Goal: Transaction & Acquisition: Purchase product/service

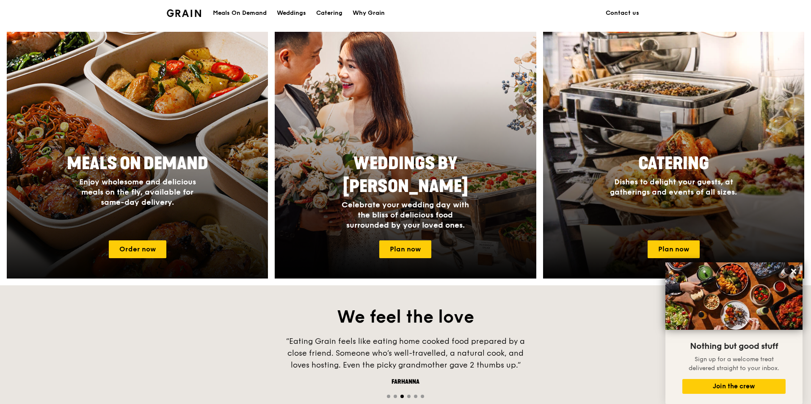
scroll to position [296, 0]
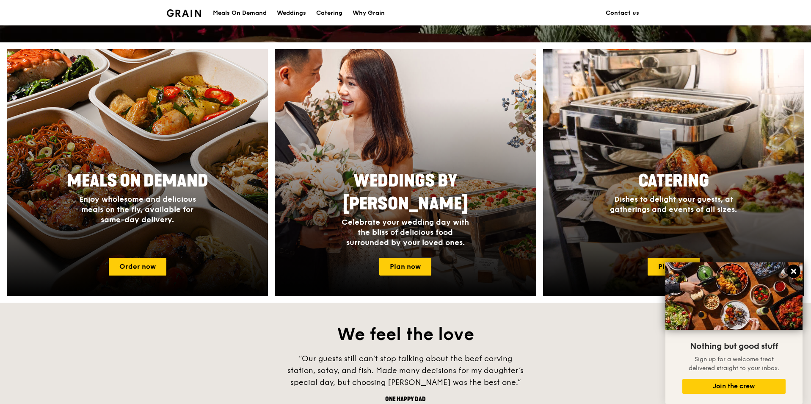
click at [793, 272] on icon at bounding box center [793, 270] width 5 height 5
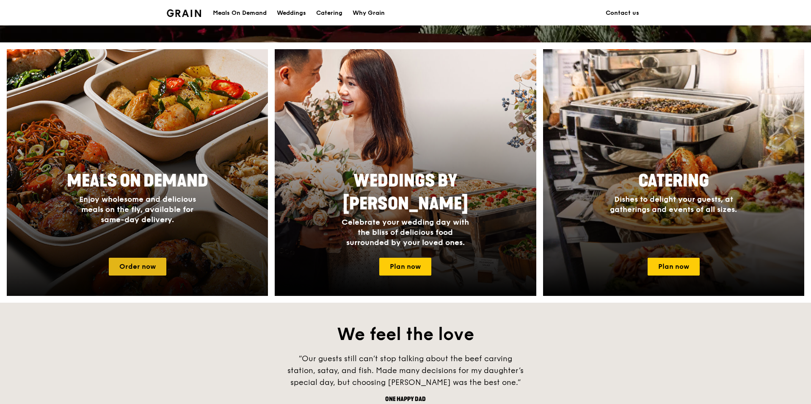
click at [127, 270] on link "Order now" at bounding box center [138, 266] width 58 height 18
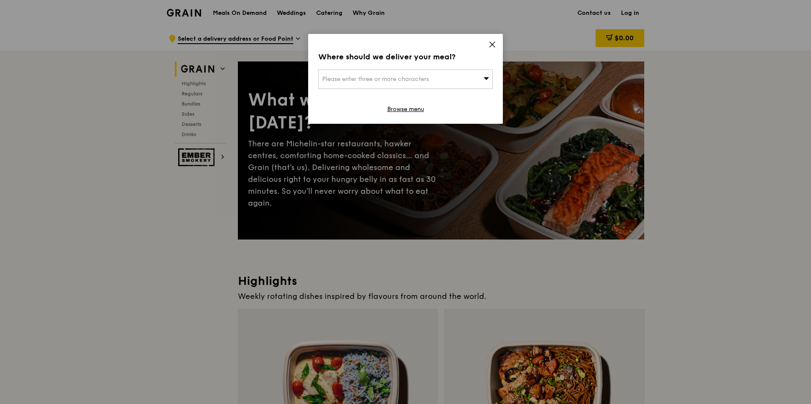
click at [428, 74] on div "Please enter three or more characters" at bounding box center [405, 78] width 174 height 19
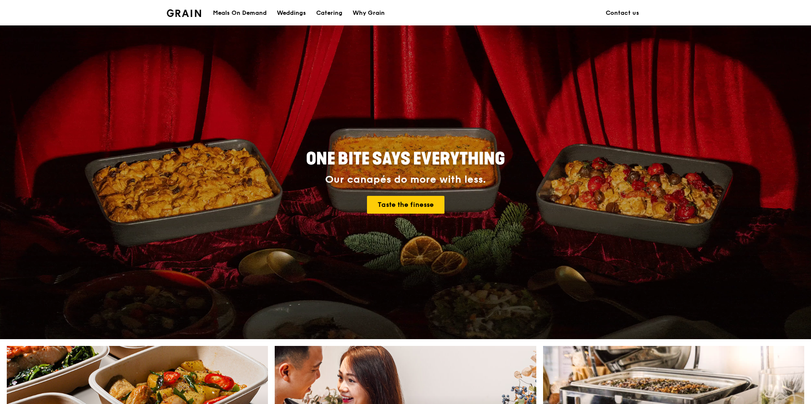
scroll to position [296, 0]
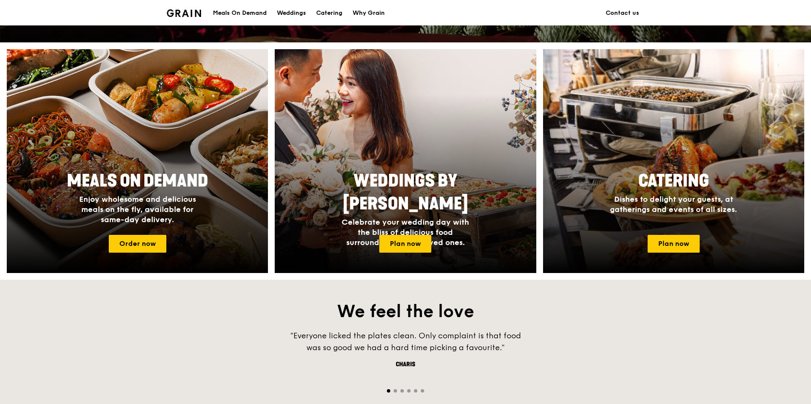
click at [238, 12] on div "Meals On Demand" at bounding box center [240, 12] width 54 height 25
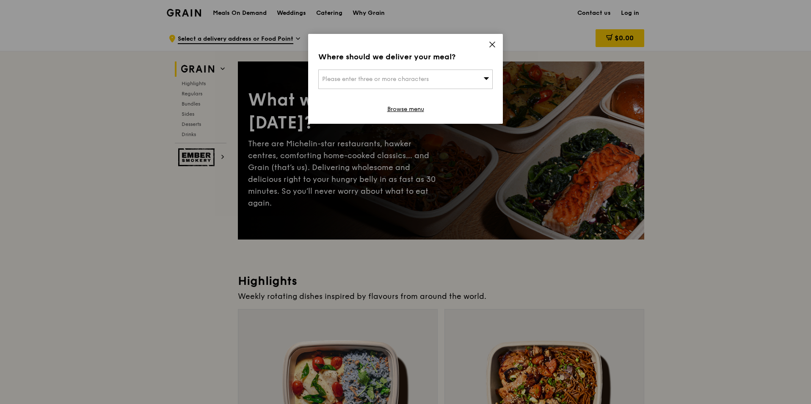
click at [381, 68] on div "Where should we deliver your meal? Please enter three or more characters Browse…" at bounding box center [405, 79] width 195 height 90
click at [382, 81] on span "Please enter three or more characters" at bounding box center [375, 78] width 107 height 7
click at [373, 100] on li "Please enter 3 or more characters" at bounding box center [406, 95] width 174 height 15
click at [377, 75] on input "search" at bounding box center [406, 79] width 174 height 19
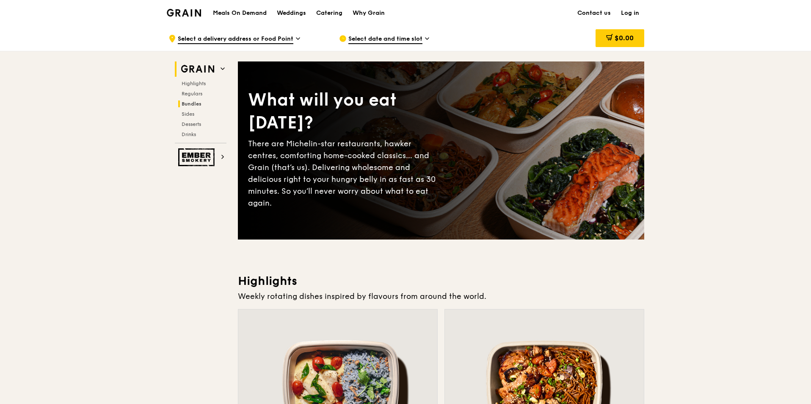
click at [194, 102] on span "Bundles" at bounding box center [192, 104] width 20 height 6
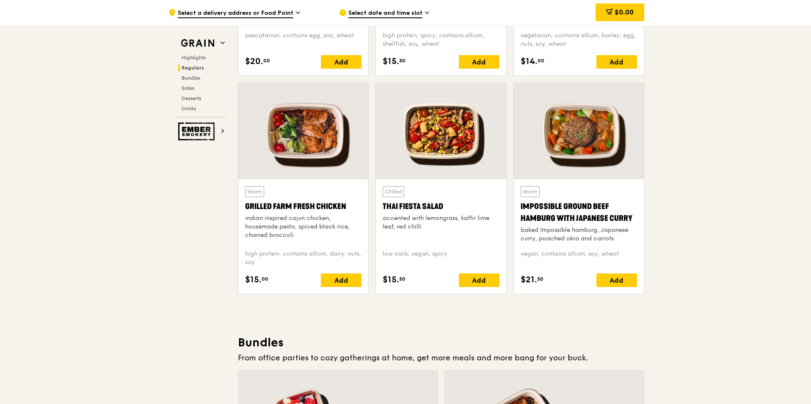
scroll to position [915, 0]
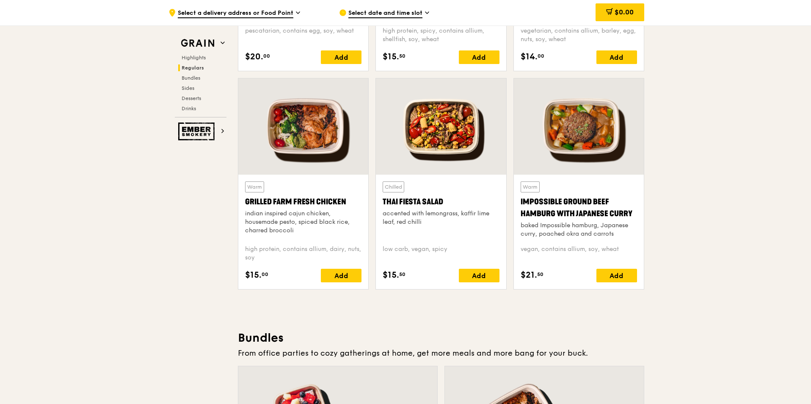
click at [325, 225] on div "indian inspired cajun chicken, housemade pesto, spiced black rice, charred broc…" at bounding box center [303, 221] width 116 height 25
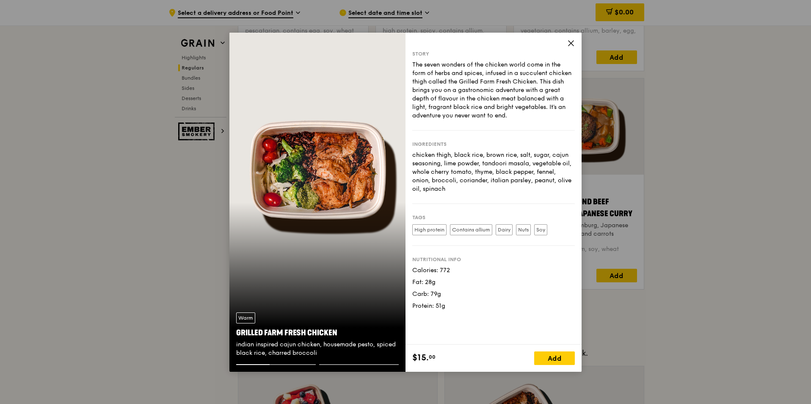
click at [568, 44] on icon at bounding box center [571, 43] width 8 height 8
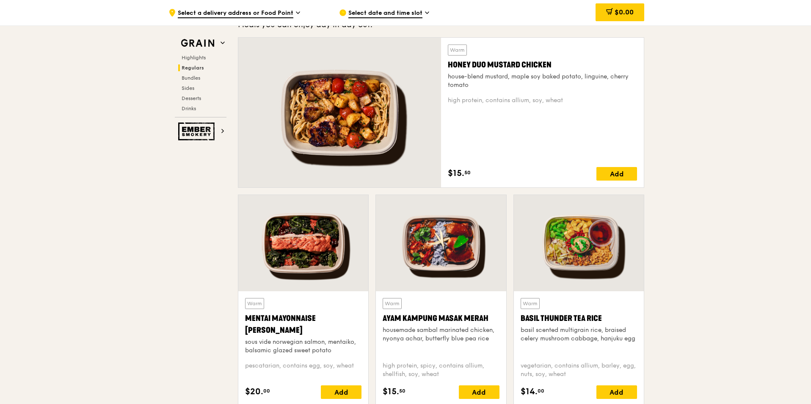
scroll to position [576, 0]
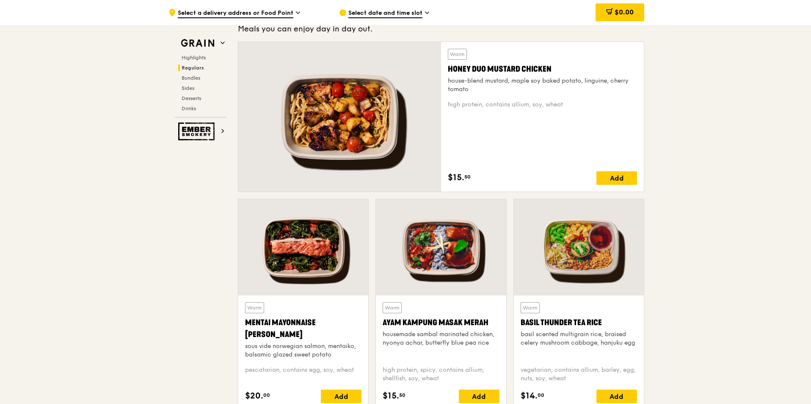
click at [286, 11] on span "Select a delivery address or Food Point" at bounding box center [236, 13] width 116 height 9
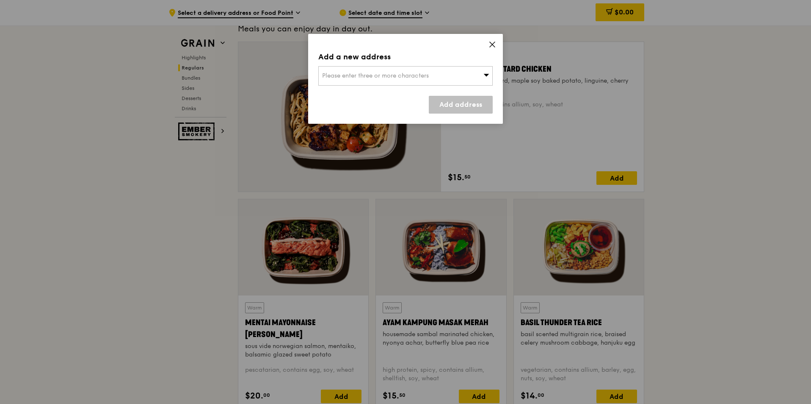
click at [356, 81] on div "Please enter three or more characters" at bounding box center [405, 75] width 174 height 19
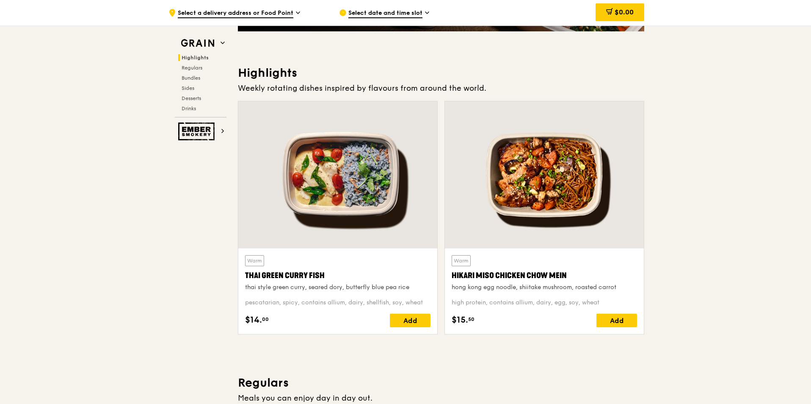
scroll to position [195, 0]
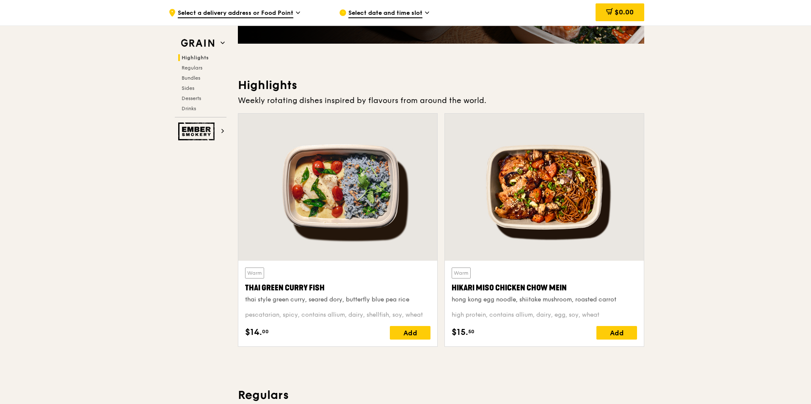
click at [265, 12] on span "Select a delivery address or Food Point" at bounding box center [236, 13] width 116 height 9
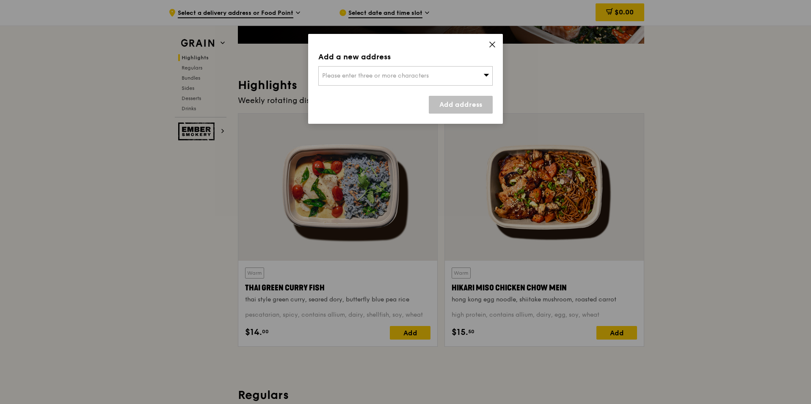
click at [342, 79] on div "Please enter three or more characters" at bounding box center [405, 75] width 174 height 19
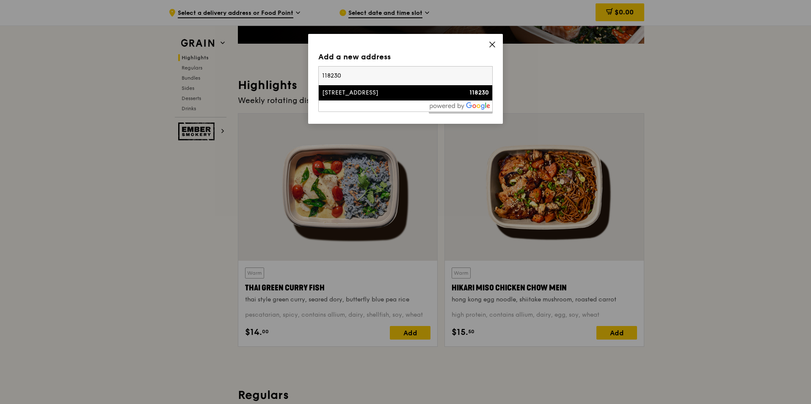
type input "118230"
click at [385, 92] on div "[STREET_ADDRESS]" at bounding box center [384, 92] width 125 height 8
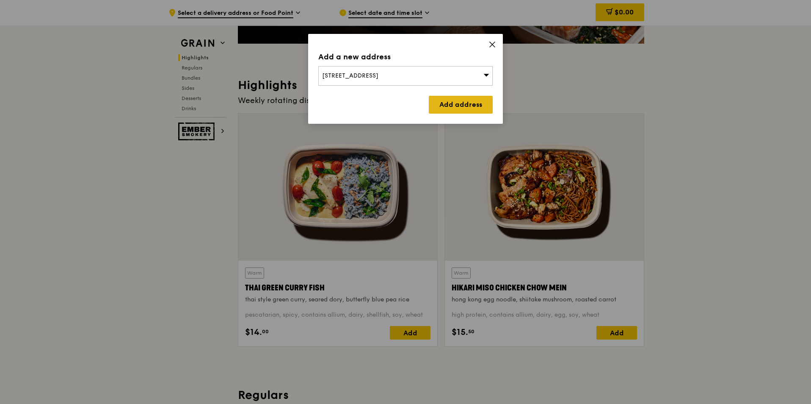
click at [473, 103] on link "Add address" at bounding box center [461, 105] width 64 height 18
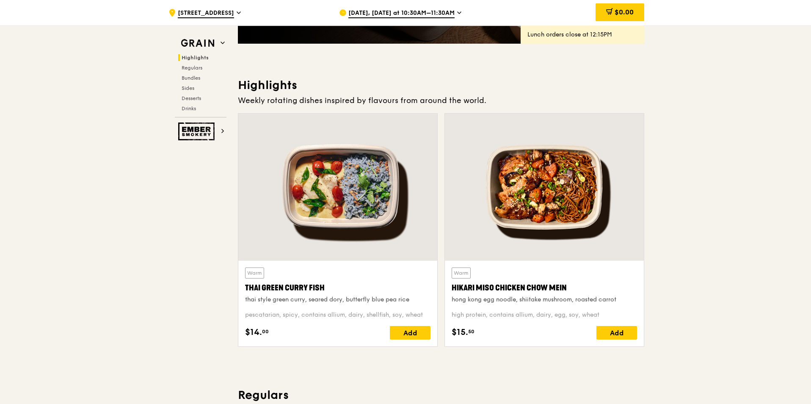
click at [443, 10] on span "[DATE], [DATE] at 10:30AM–11:30AM" at bounding box center [401, 13] width 106 height 9
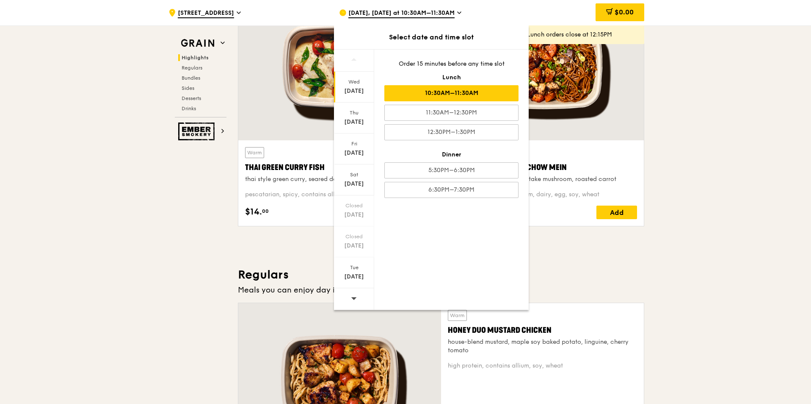
scroll to position [322, 0]
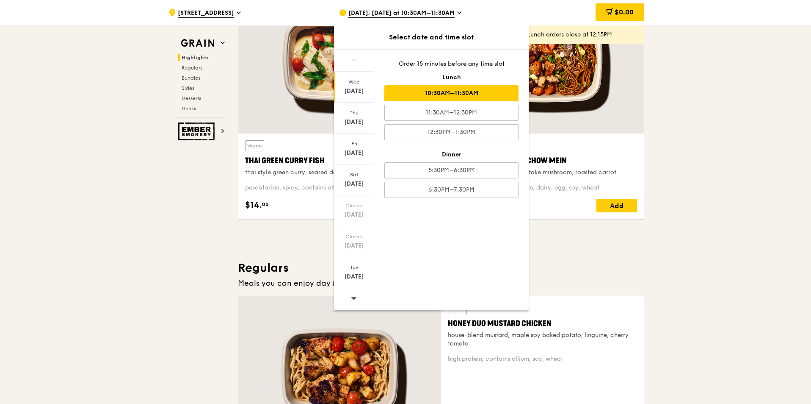
click at [363, 297] on div at bounding box center [354, 299] width 40 height 22
click at [429, 114] on div "11:30AM–12:30PM" at bounding box center [451, 113] width 134 height 16
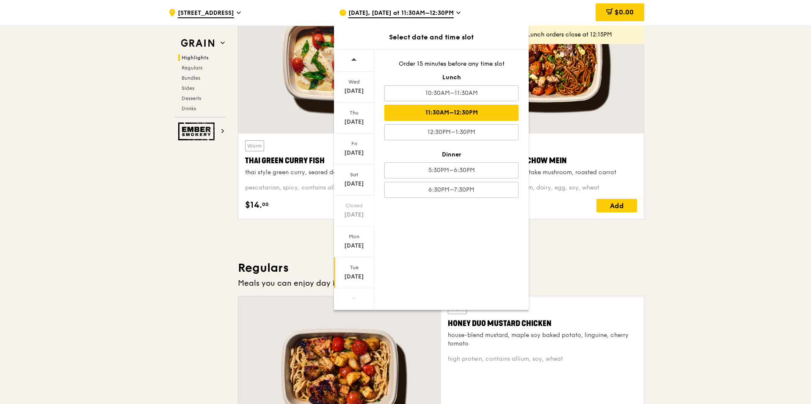
click at [358, 272] on div "[DATE]" at bounding box center [354, 272] width 40 height 31
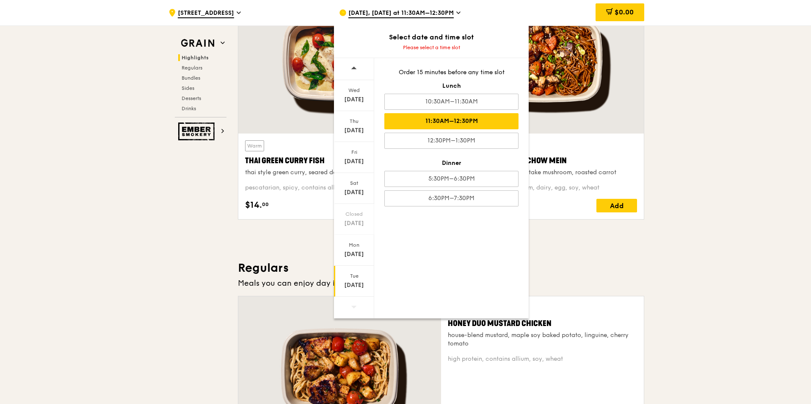
click at [459, 119] on div "11:30AM–12:30PM" at bounding box center [451, 121] width 134 height 16
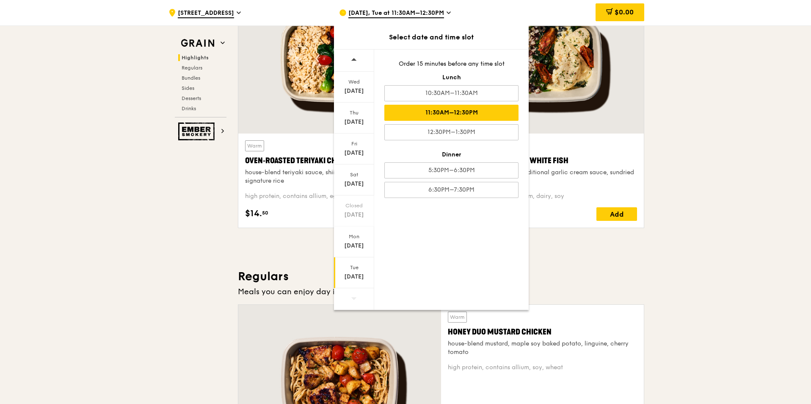
click at [565, 272] on h3 "Regulars" at bounding box center [441, 275] width 406 height 15
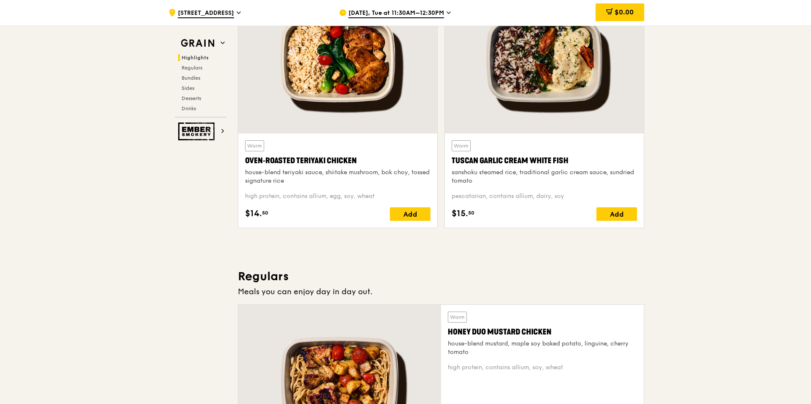
click at [525, 205] on div "Warm Tuscan Garlic Cream White Fish sanshoku steamed rice, traditional garlic c…" at bounding box center [544, 180] width 185 height 80
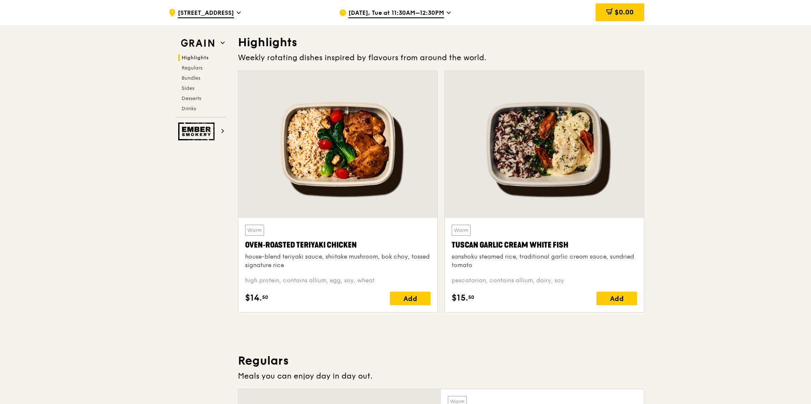
scroll to position [238, 0]
click at [409, 299] on div "Add" at bounding box center [410, 299] width 41 height 14
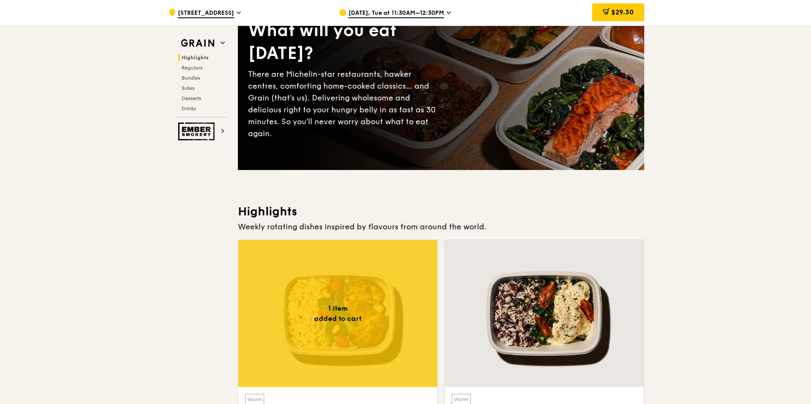
scroll to position [68, 0]
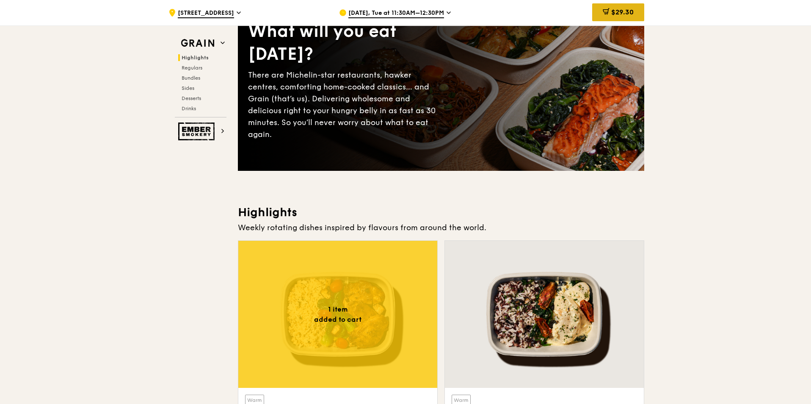
click at [617, 16] on div "$29.30" at bounding box center [618, 12] width 52 height 18
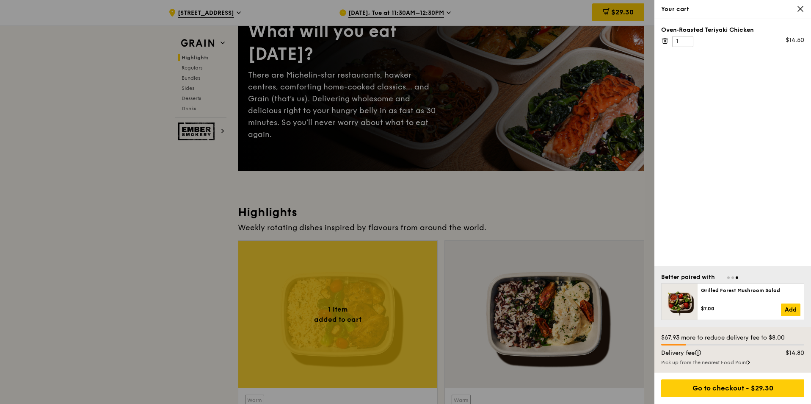
click at [450, 362] on div at bounding box center [405, 202] width 811 height 404
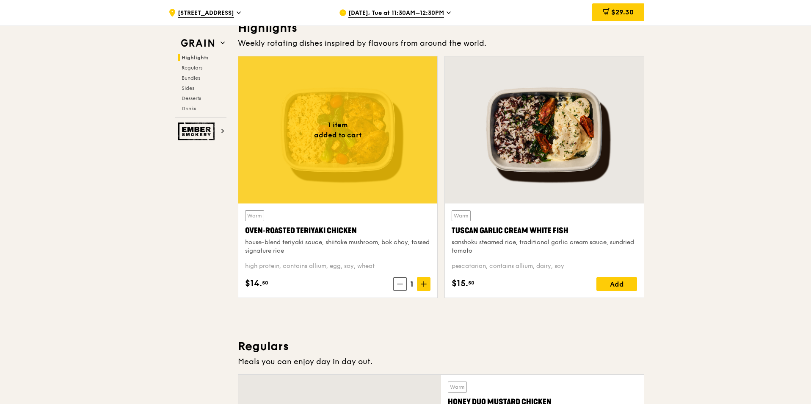
scroll to position [238, 0]
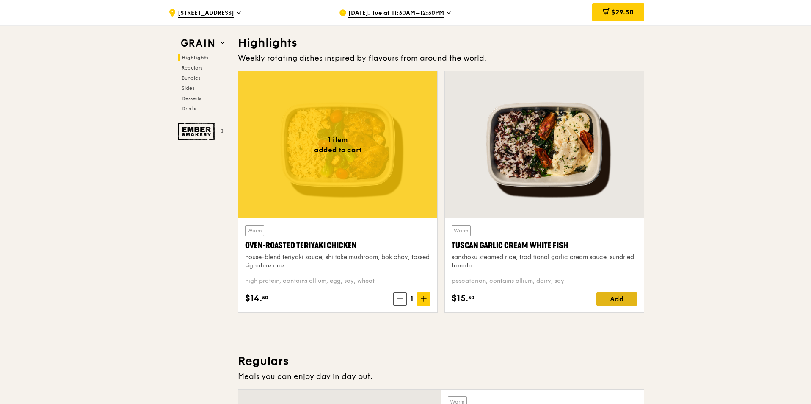
click at [621, 301] on div "Add" at bounding box center [617, 299] width 41 height 14
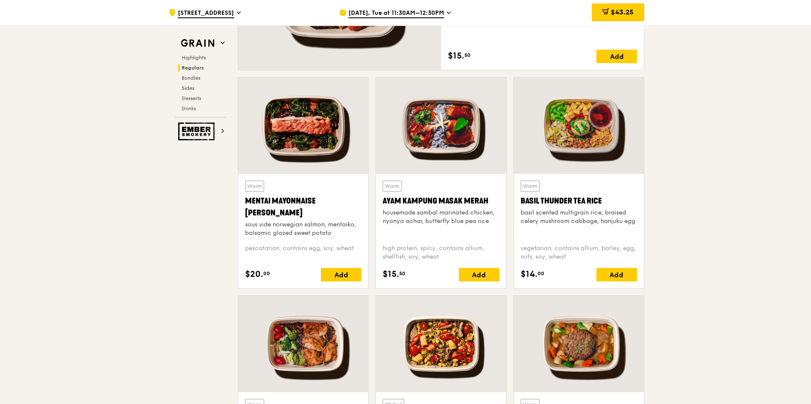
scroll to position [746, 0]
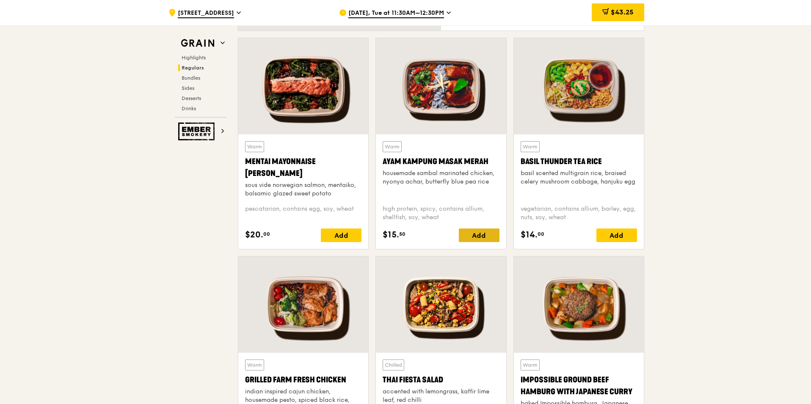
click at [486, 238] on div "Add" at bounding box center [479, 235] width 41 height 14
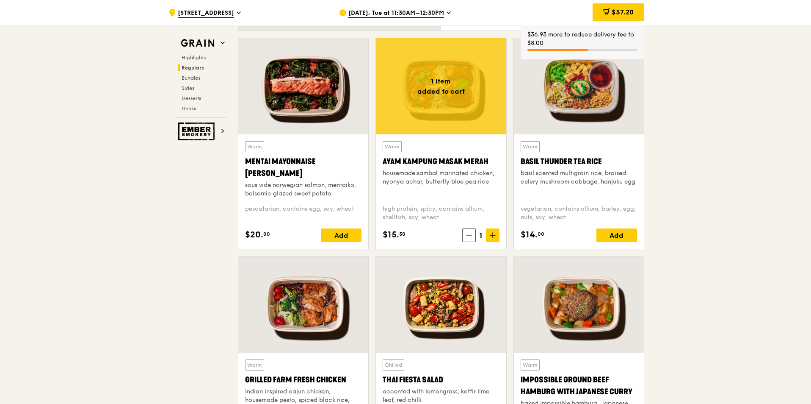
click at [619, 227] on div "Warm Basil Thunder Tea [PERSON_NAME] scented multigrain rice, braised celery mu…" at bounding box center [579, 191] width 116 height 101
click at [619, 235] on div "Add" at bounding box center [617, 235] width 41 height 14
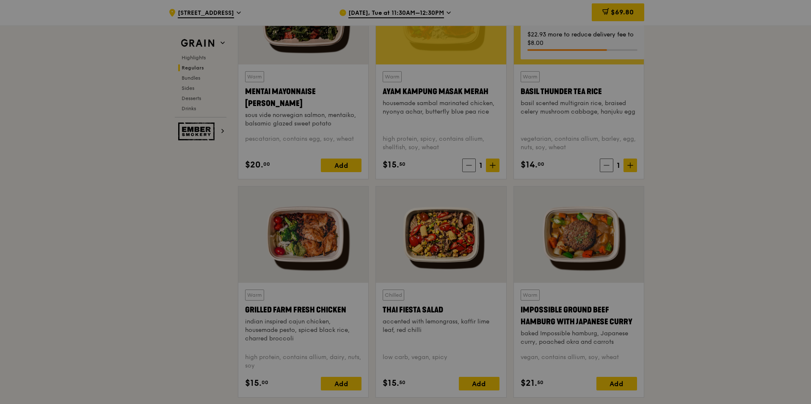
scroll to position [873, 0]
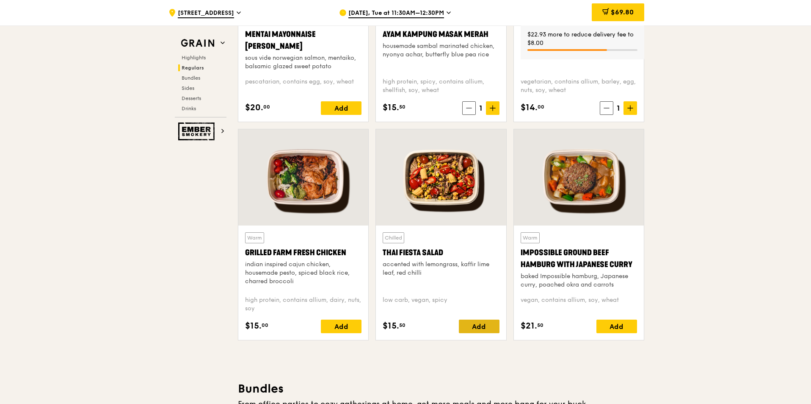
click at [478, 327] on div "Add" at bounding box center [479, 326] width 41 height 14
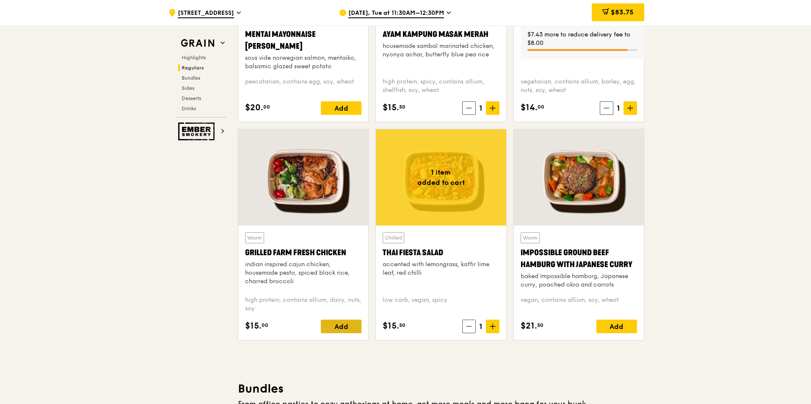
click at [345, 321] on div "Add" at bounding box center [341, 326] width 41 height 14
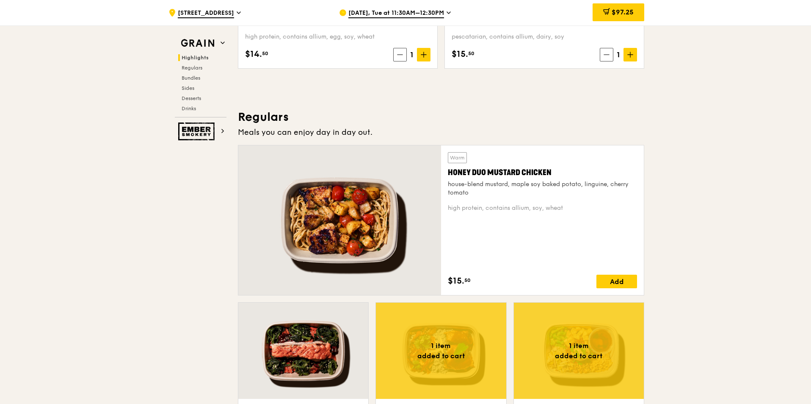
scroll to position [508, 0]
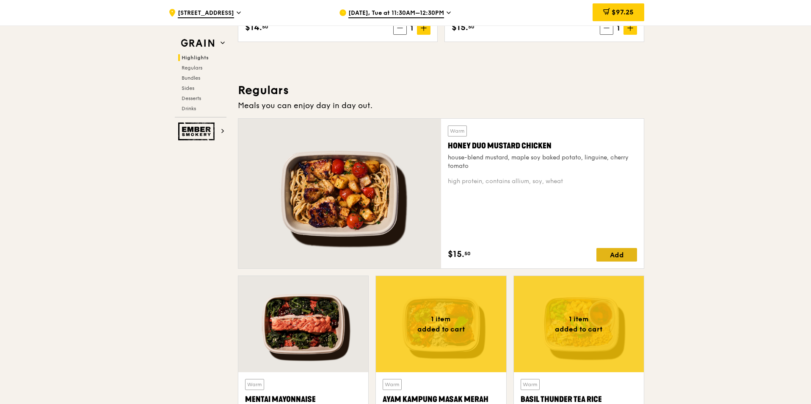
click at [624, 255] on div "Add" at bounding box center [617, 255] width 41 height 14
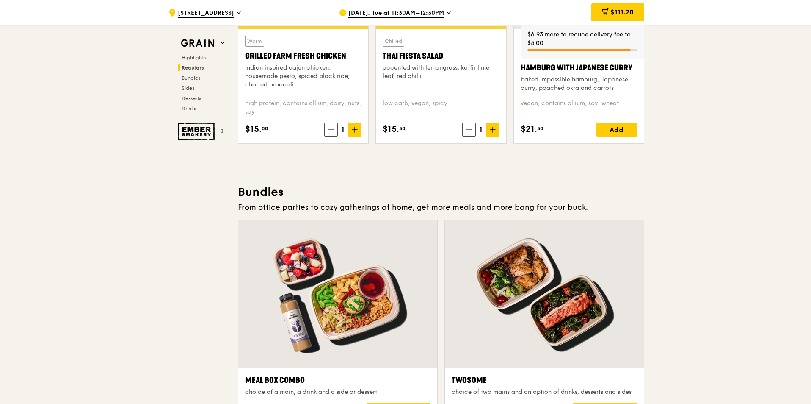
scroll to position [932, 0]
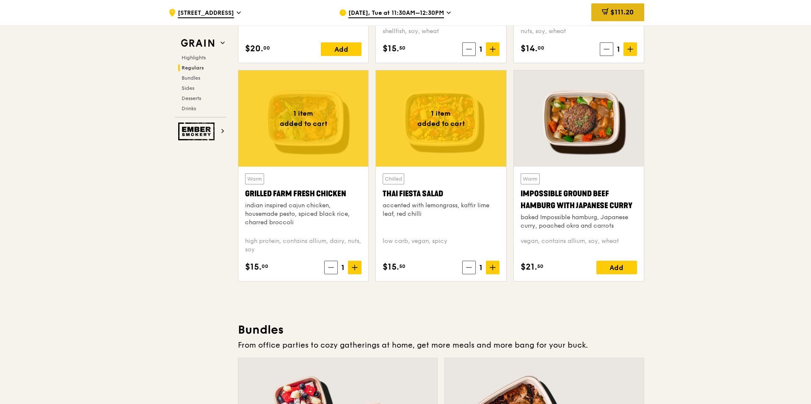
click at [611, 15] on span "$111.20" at bounding box center [622, 12] width 23 height 8
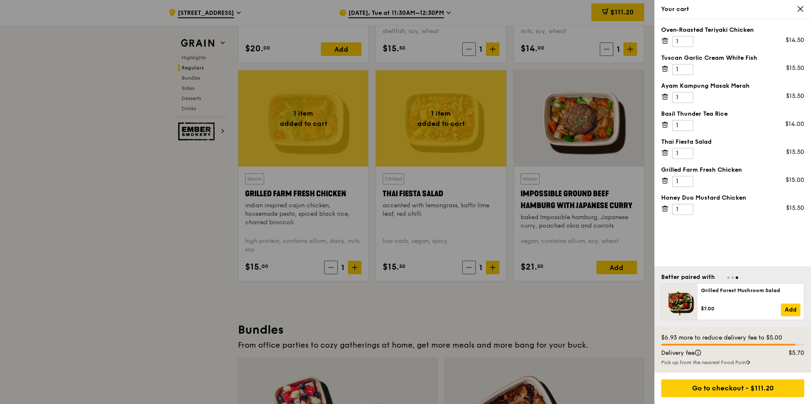
click at [594, 330] on div at bounding box center [405, 202] width 811 height 404
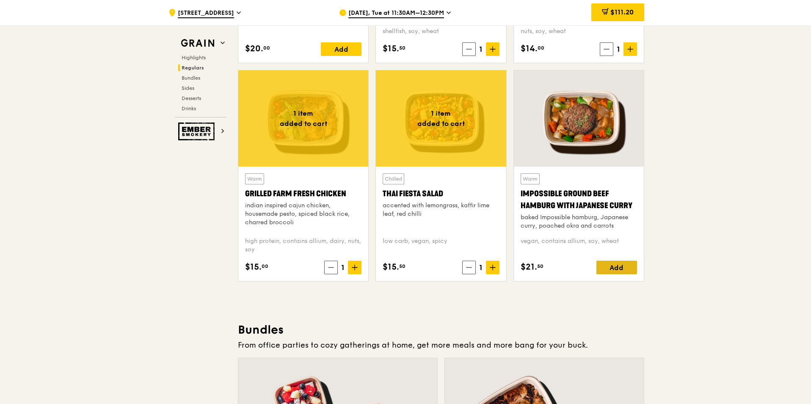
click at [620, 263] on div "Add" at bounding box center [617, 267] width 41 height 14
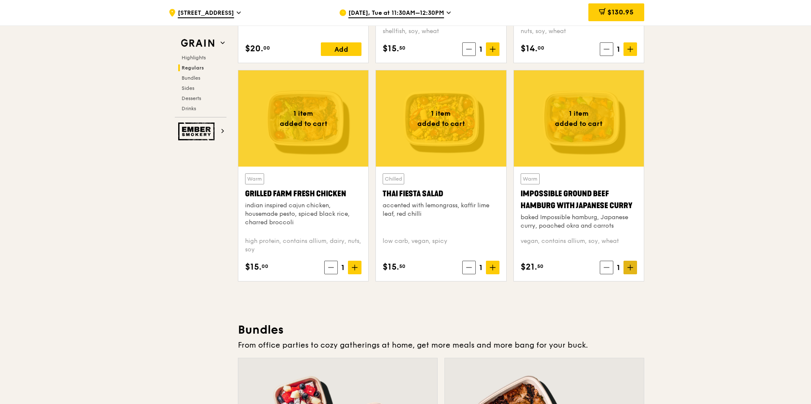
click at [626, 267] on span at bounding box center [631, 267] width 14 height 14
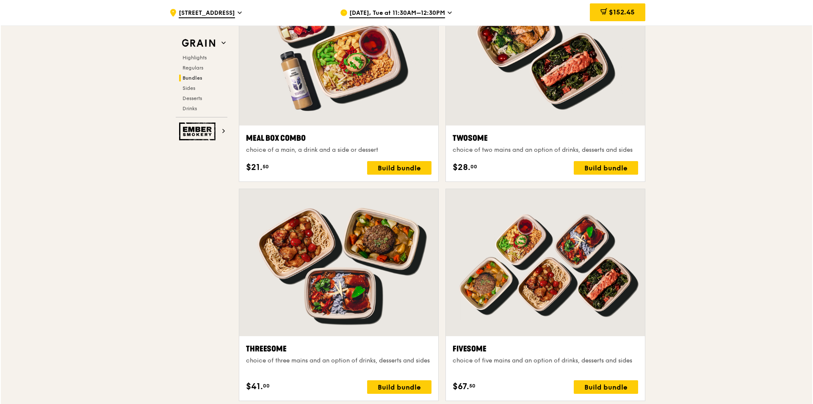
scroll to position [1355, 0]
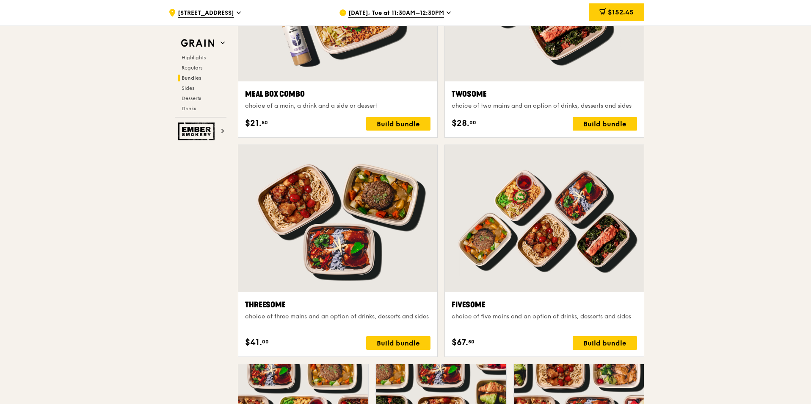
click at [555, 309] on div "Fivesome" at bounding box center [544, 305] width 185 height 12
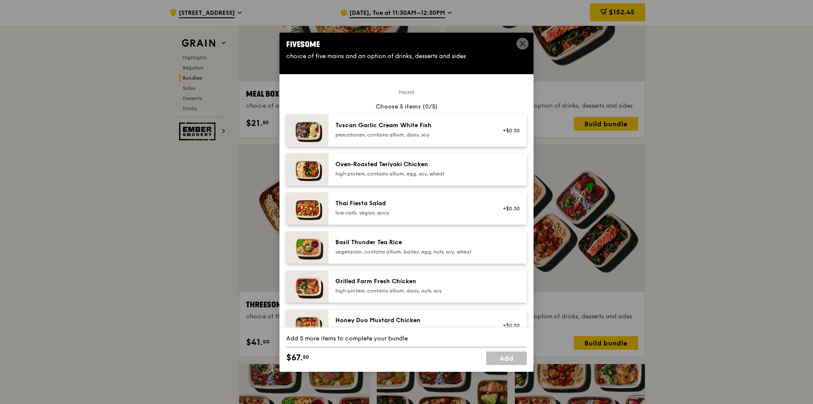
scroll to position [0, 0]
click at [429, 171] on div "high protein, contains allium, egg, soy, wheat" at bounding box center [411, 174] width 152 height 7
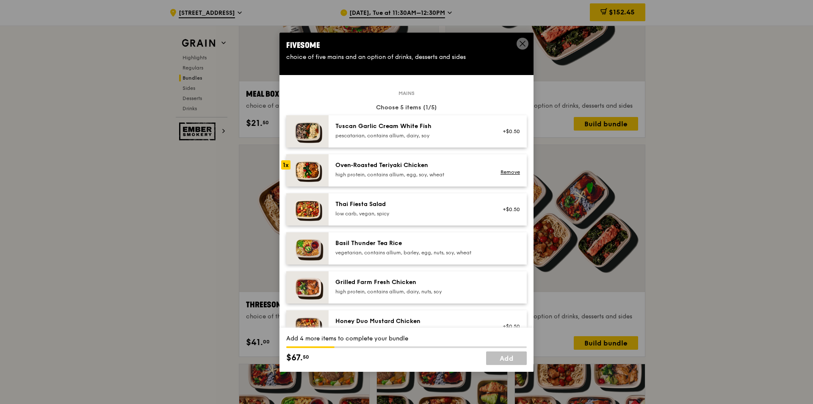
click at [436, 246] on div "Basil Thunder Tea Rice" at bounding box center [411, 243] width 152 height 8
click at [441, 286] on div "Grilled Farm Fresh Chicken high protein, contains allium, dairy, nuts, soy" at bounding box center [411, 286] width 152 height 17
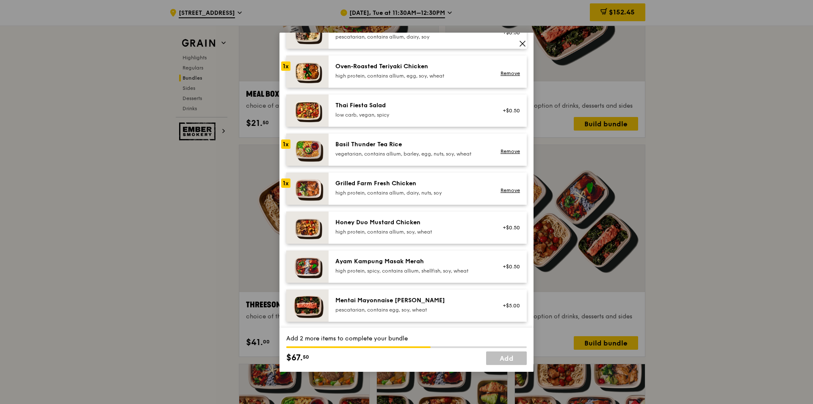
scroll to position [127, 0]
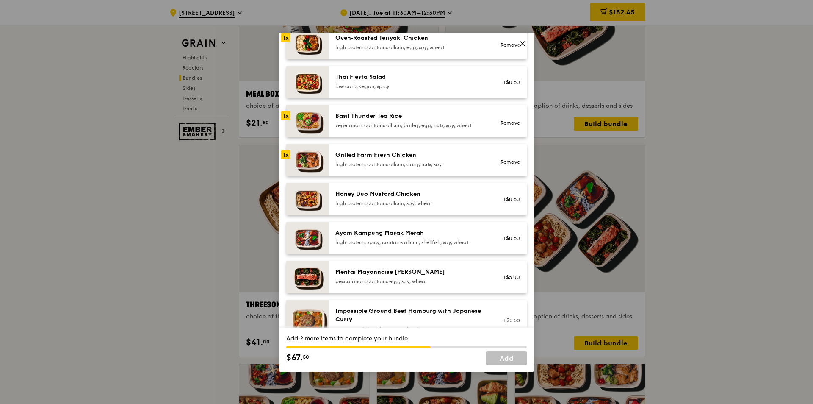
click at [452, 194] on div "Honey Duo Mustard Chicken" at bounding box center [411, 194] width 152 height 8
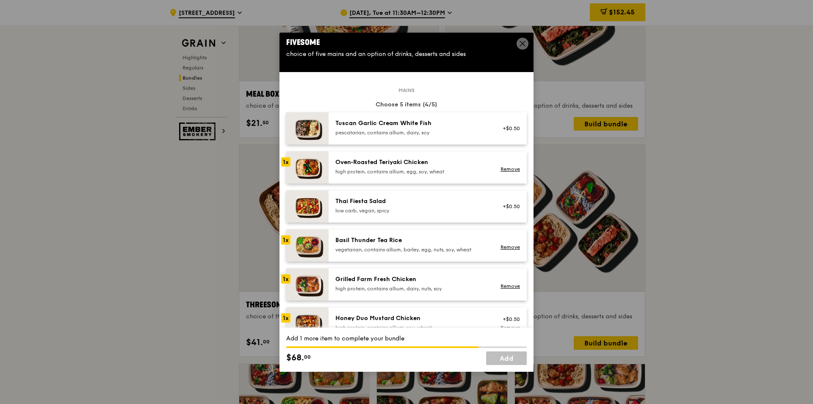
scroll to position [0, 0]
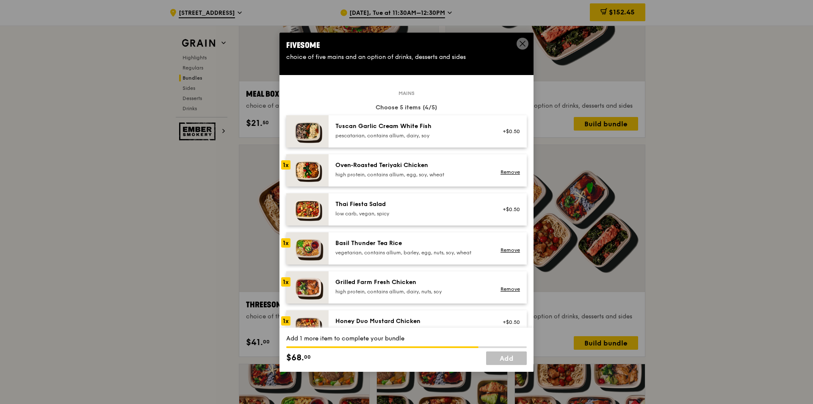
click at [442, 206] on div "Thai Fiesta Salad" at bounding box center [411, 204] width 152 height 8
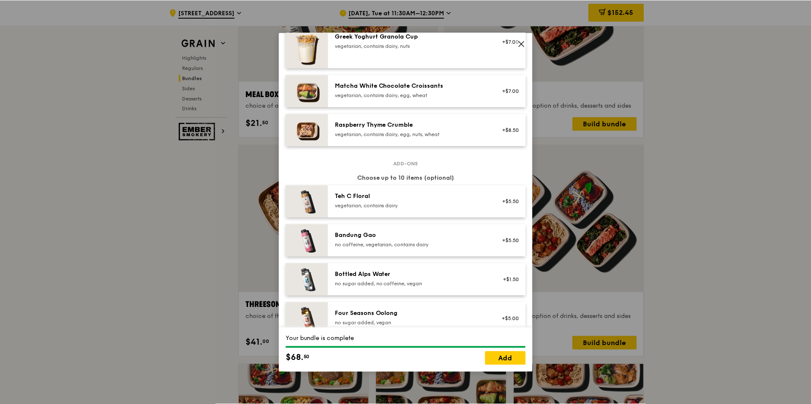
scroll to position [751, 0]
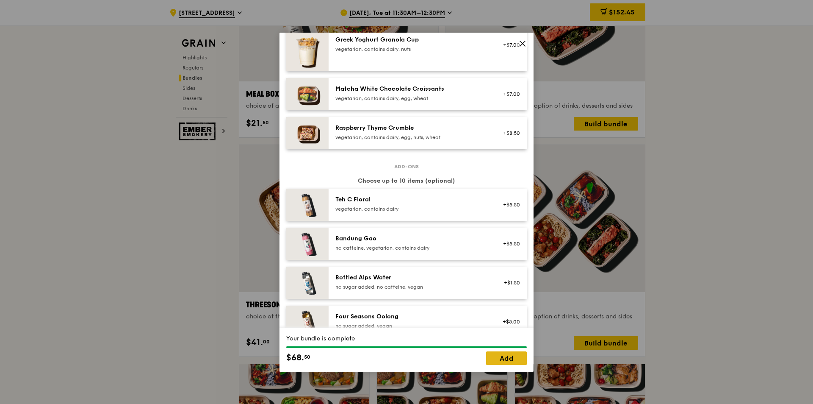
click at [513, 357] on link "Add" at bounding box center [506, 358] width 41 height 14
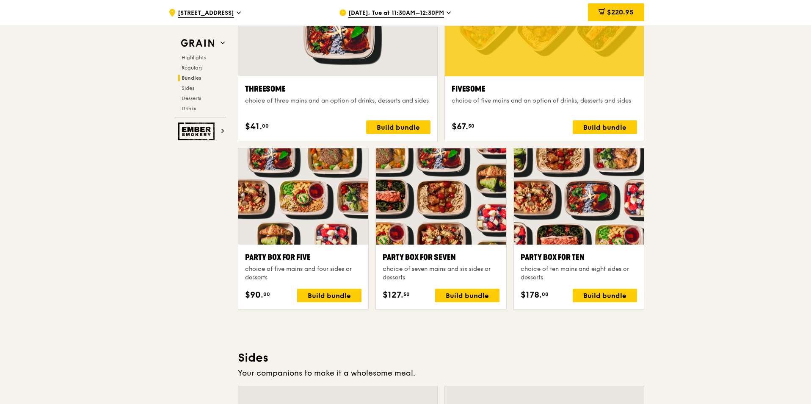
scroll to position [1567, 0]
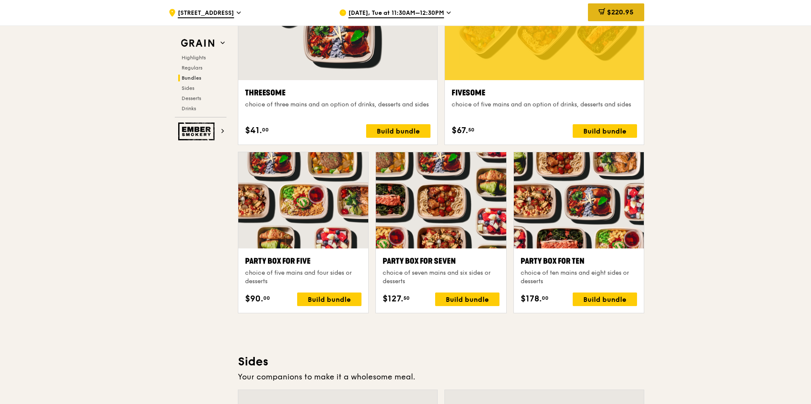
click at [619, 10] on span "$220.95" at bounding box center [620, 12] width 27 height 8
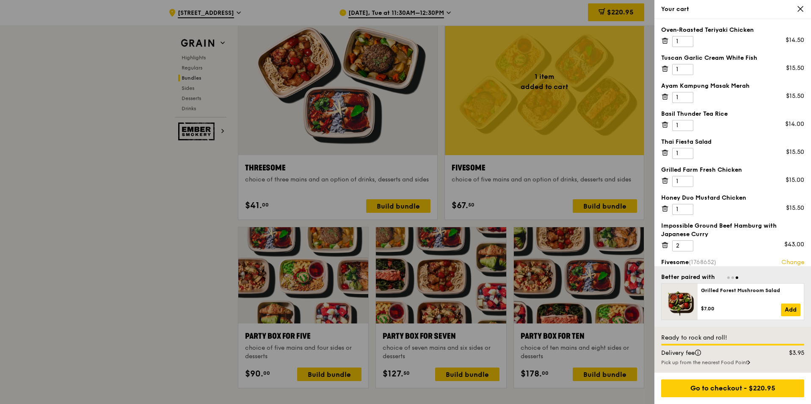
scroll to position [1482, 0]
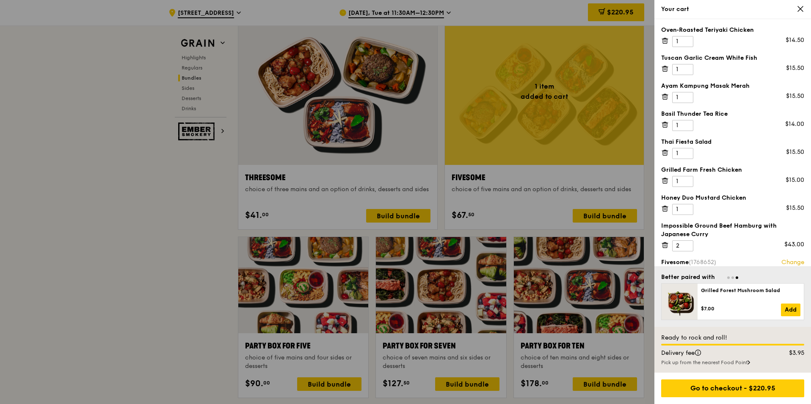
click at [135, 270] on div at bounding box center [405, 202] width 811 height 404
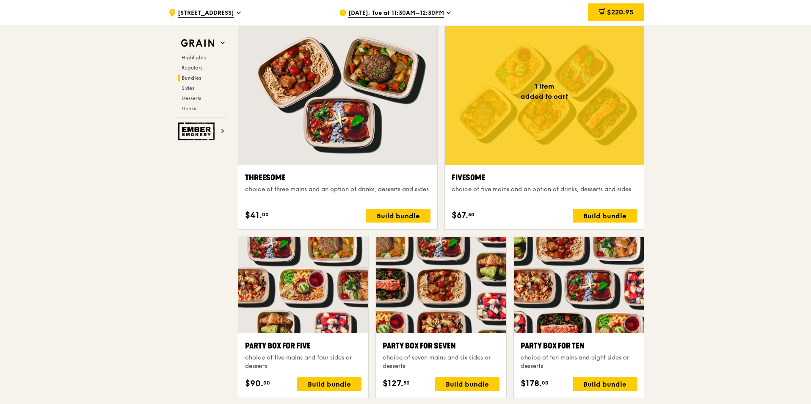
click at [724, 166] on div ".cls-1 { fill: none; stroke: #fff; stroke-linecap: round; stroke-linejoin: roun…" at bounding box center [405, 330] width 811 height 3575
click at [616, 125] on div at bounding box center [544, 91] width 199 height 147
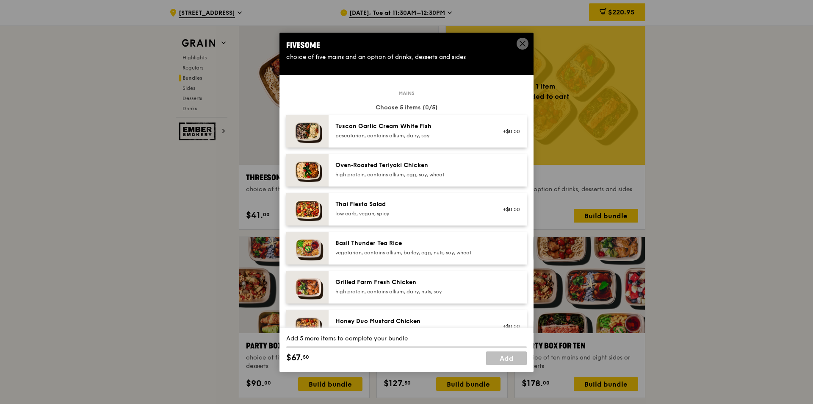
click at [521, 46] on icon at bounding box center [523, 44] width 8 height 8
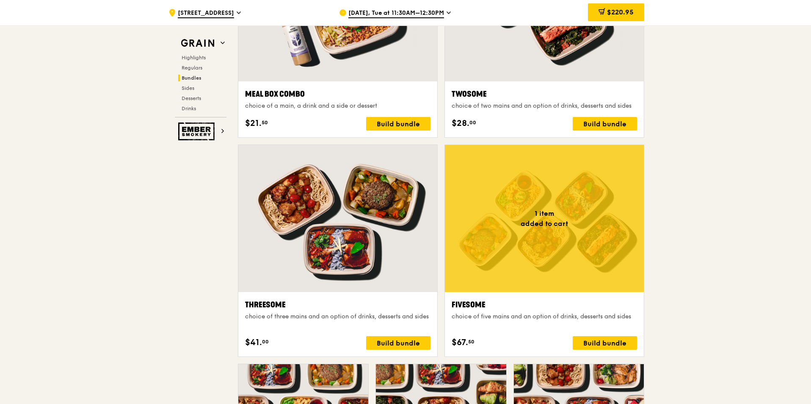
scroll to position [1313, 0]
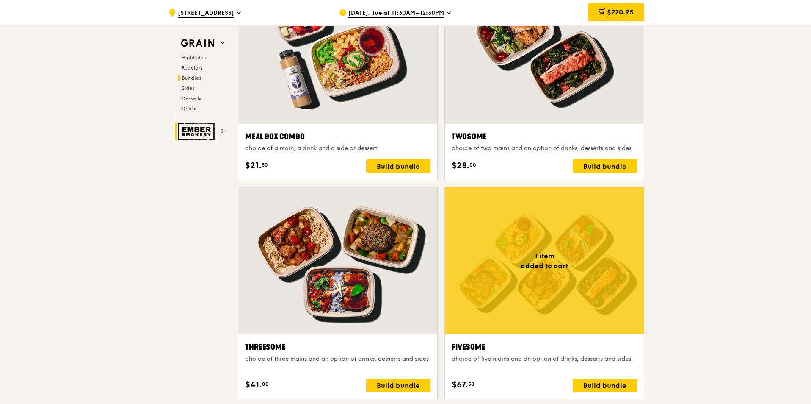
click at [192, 130] on img at bounding box center [197, 131] width 39 height 18
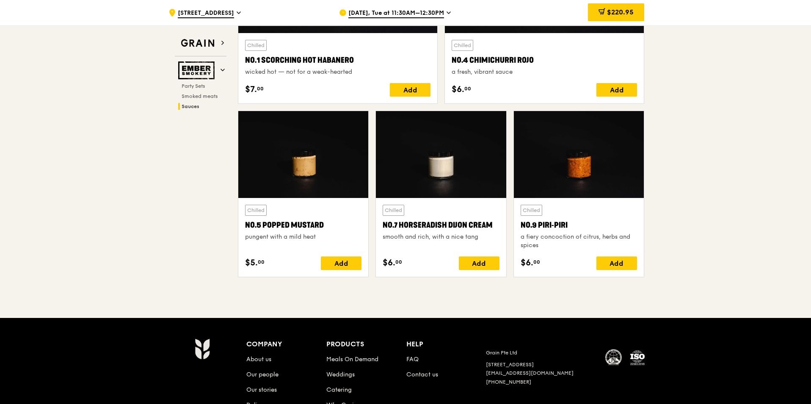
scroll to position [753, 0]
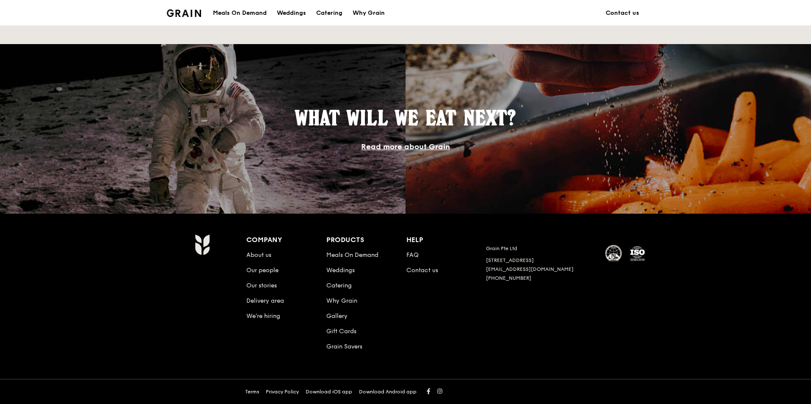
scroll to position [296, 0]
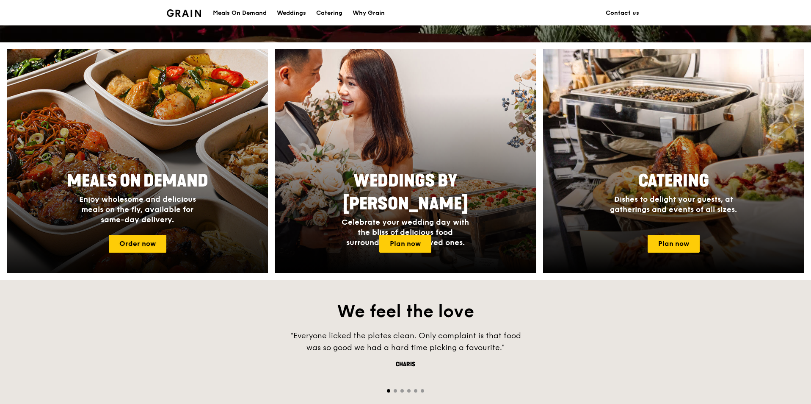
click at [152, 232] on div at bounding box center [138, 161] width 288 height 246
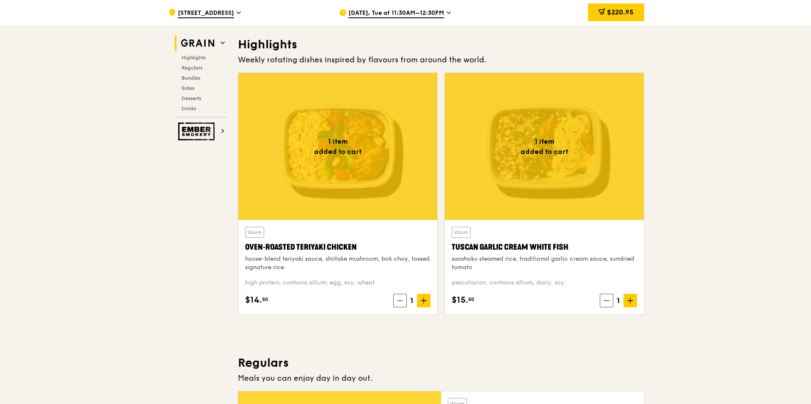
scroll to position [254, 0]
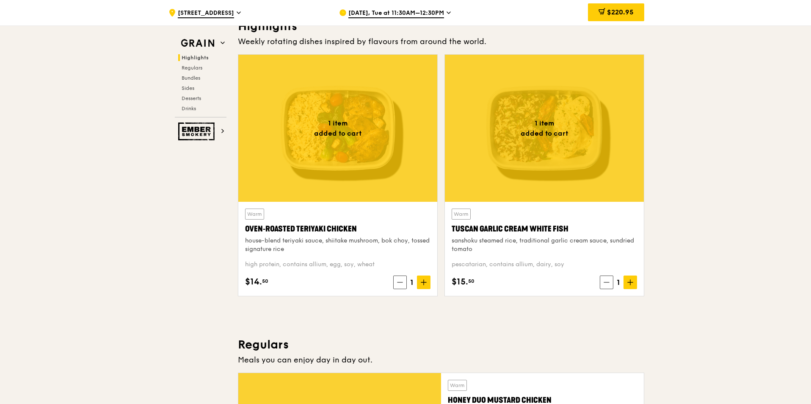
click at [363, 134] on div at bounding box center [337, 128] width 199 height 147
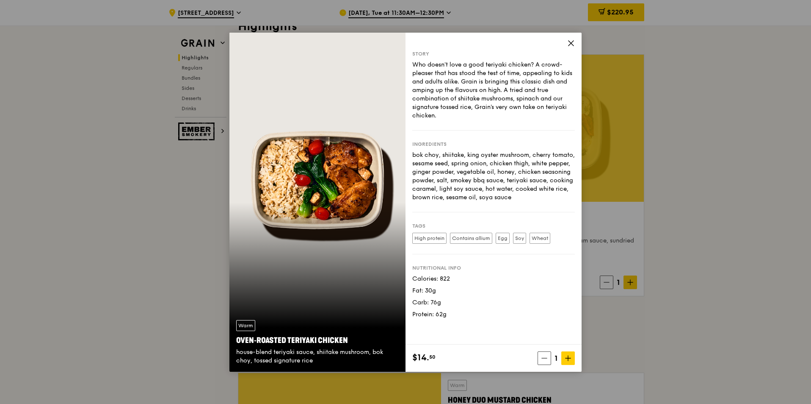
click at [569, 39] on icon at bounding box center [571, 43] width 8 height 8
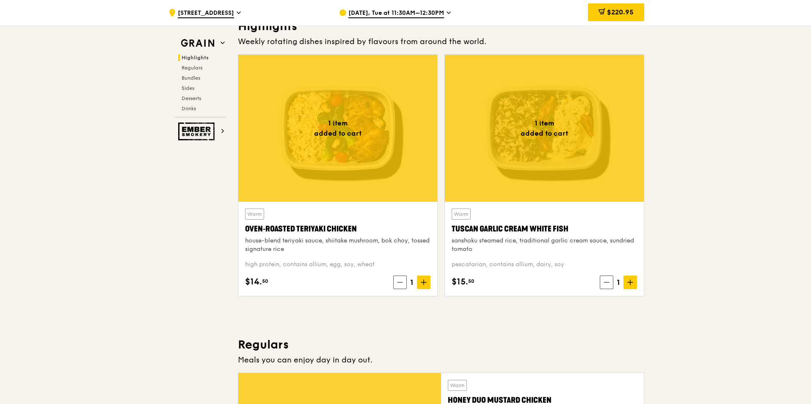
click at [554, 135] on div at bounding box center [544, 128] width 199 height 147
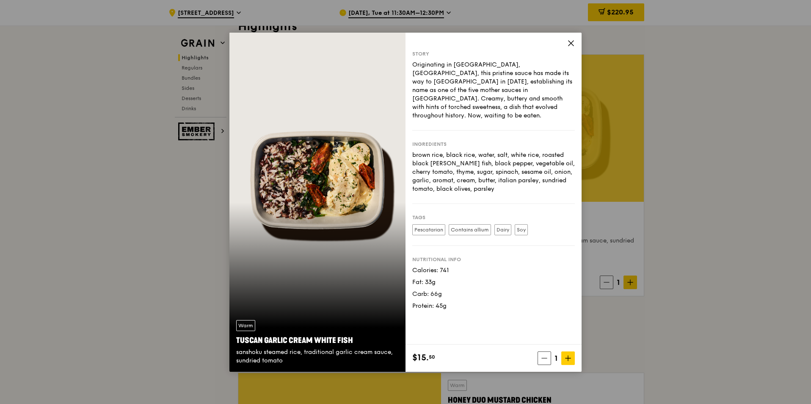
click at [572, 41] on icon at bounding box center [571, 43] width 8 height 8
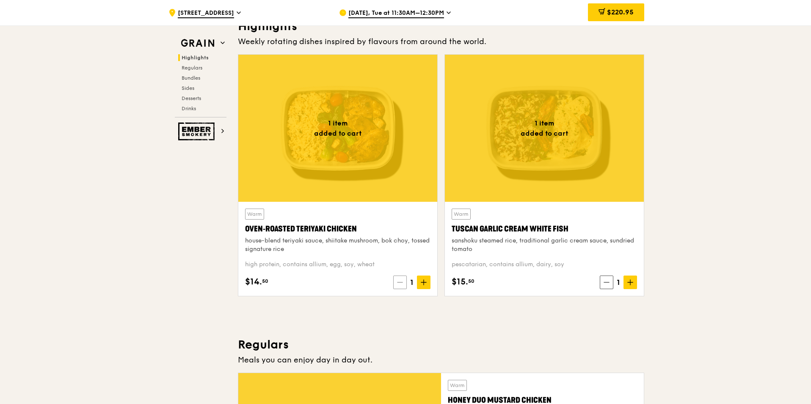
click at [397, 280] on icon at bounding box center [400, 282] width 6 height 6
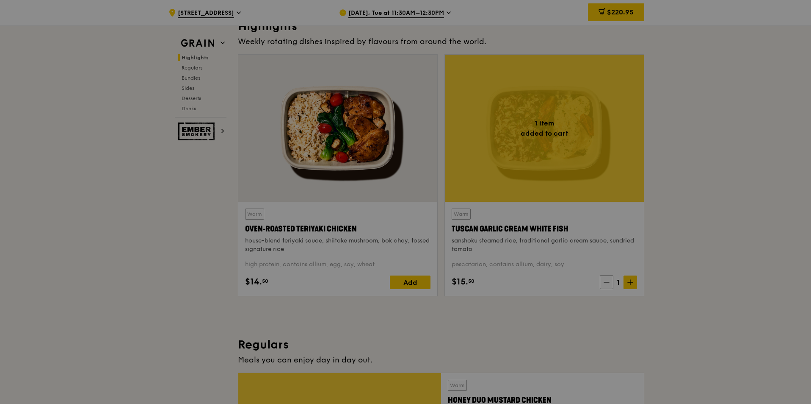
click at [605, 280] on div at bounding box center [405, 202] width 811 height 404
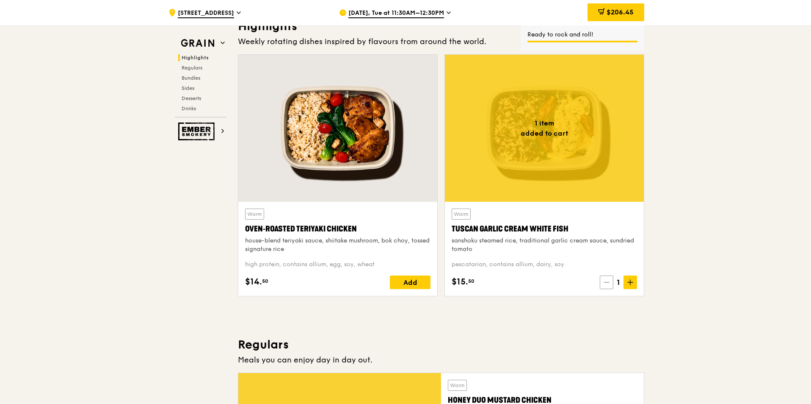
click at [605, 285] on span at bounding box center [607, 282] width 14 height 14
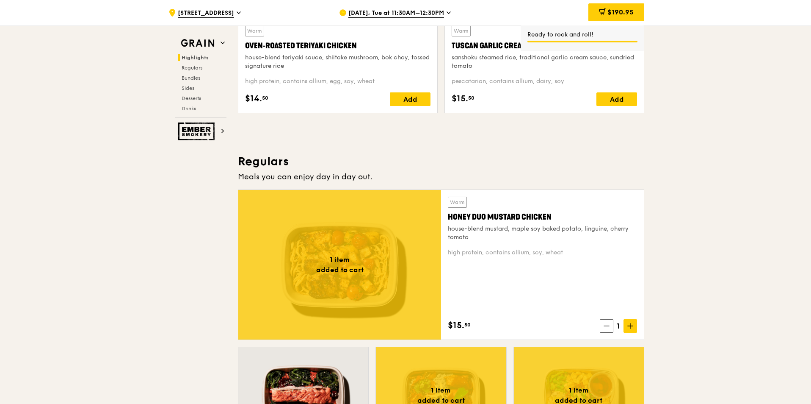
scroll to position [508, 0]
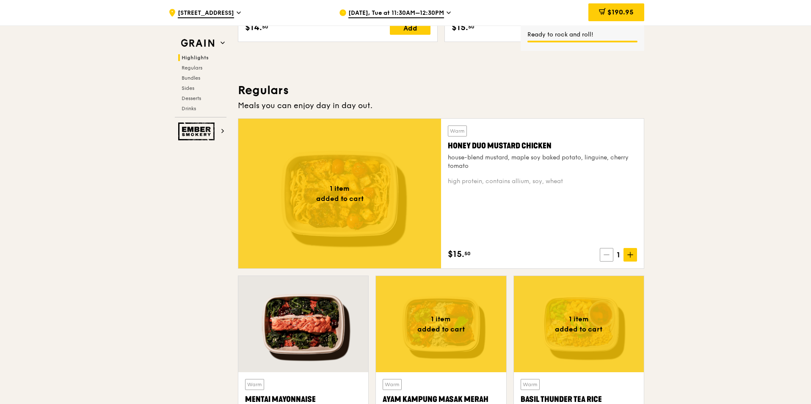
click at [609, 259] on span at bounding box center [607, 255] width 14 height 14
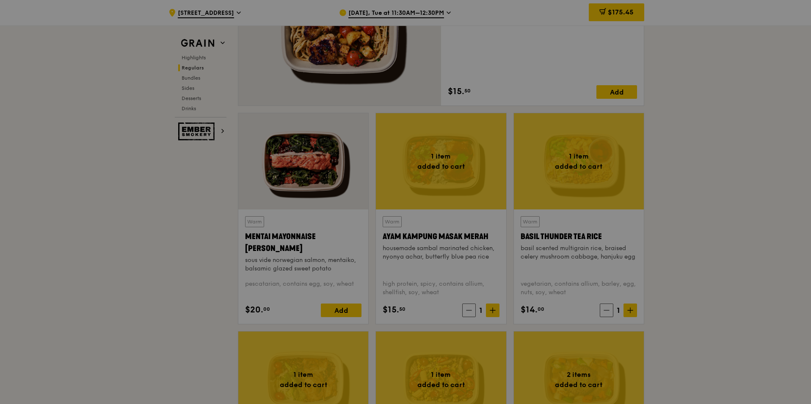
scroll to position [677, 0]
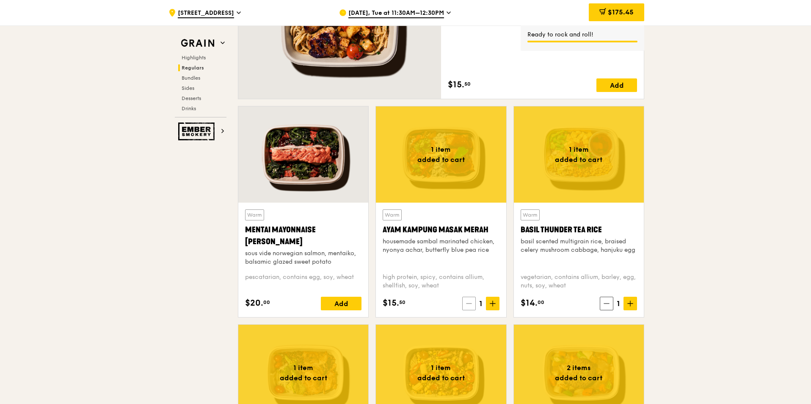
click at [470, 305] on icon at bounding box center [469, 303] width 6 height 6
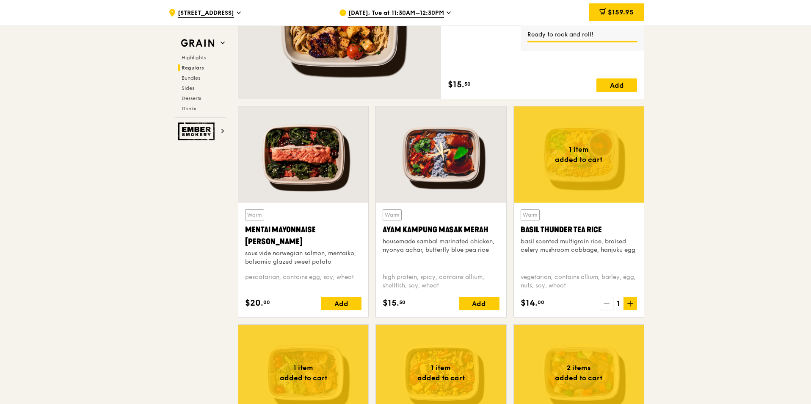
click at [600, 303] on span at bounding box center [607, 303] width 14 height 14
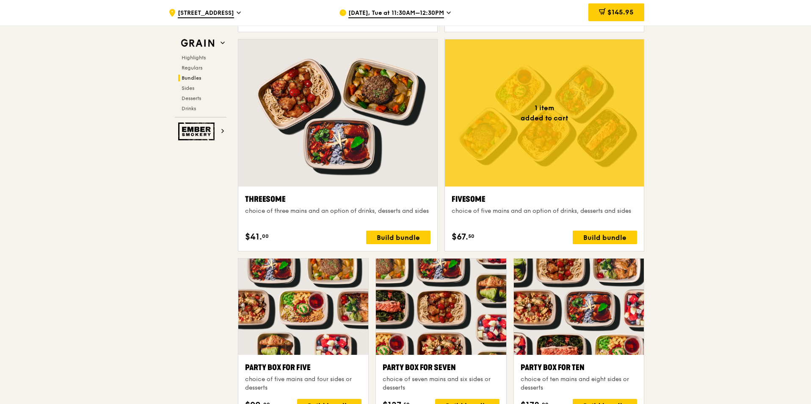
scroll to position [1440, 0]
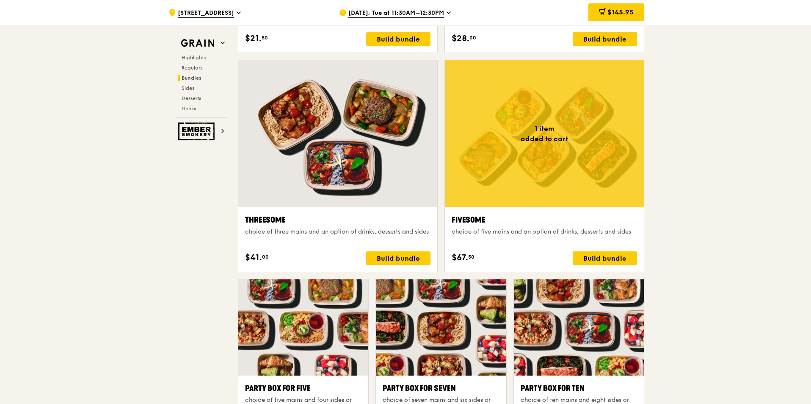
click at [547, 174] on div at bounding box center [544, 133] width 199 height 147
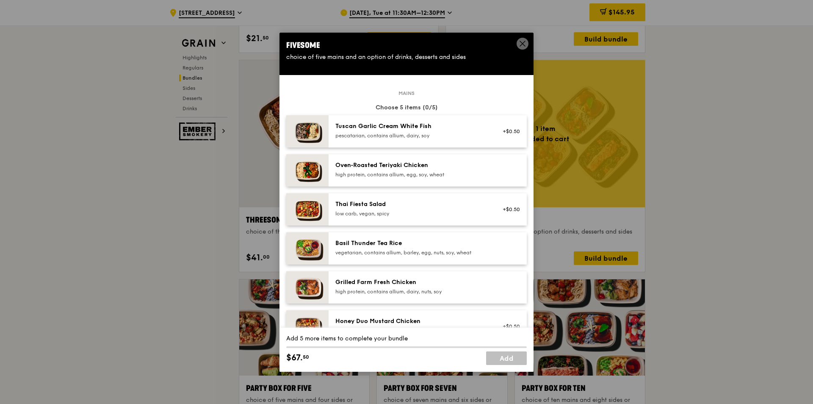
click at [520, 42] on icon at bounding box center [523, 44] width 8 height 8
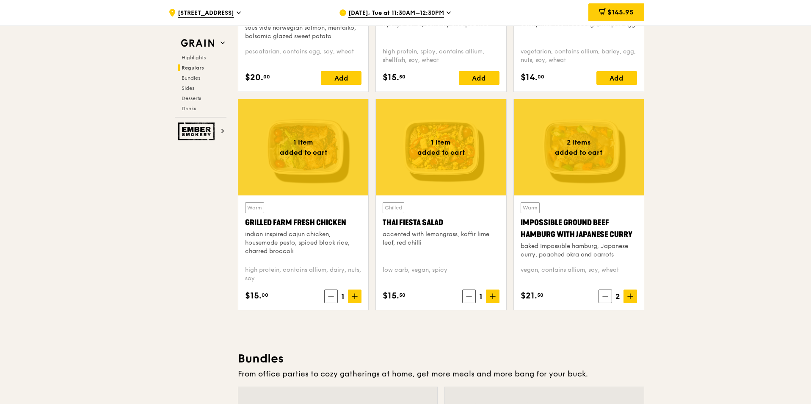
scroll to position [889, 0]
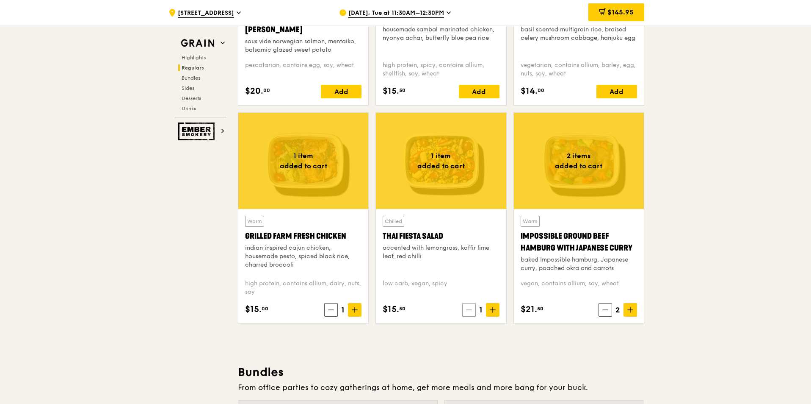
click at [467, 311] on icon at bounding box center [469, 310] width 6 height 6
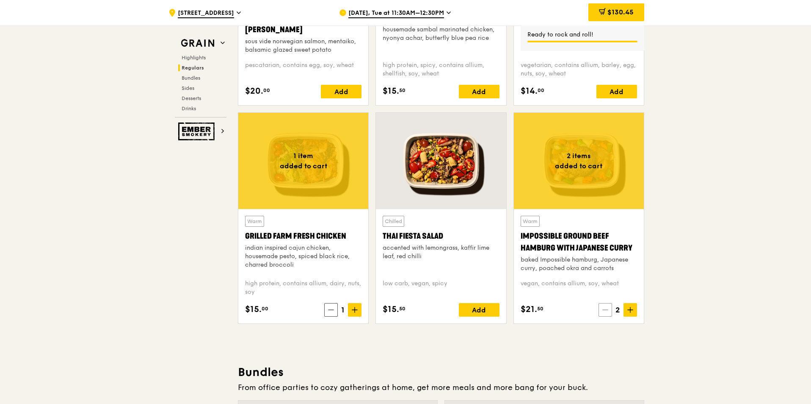
click at [603, 310] on icon at bounding box center [606, 310] width 6 height 6
click at [611, 311] on span at bounding box center [607, 310] width 14 height 14
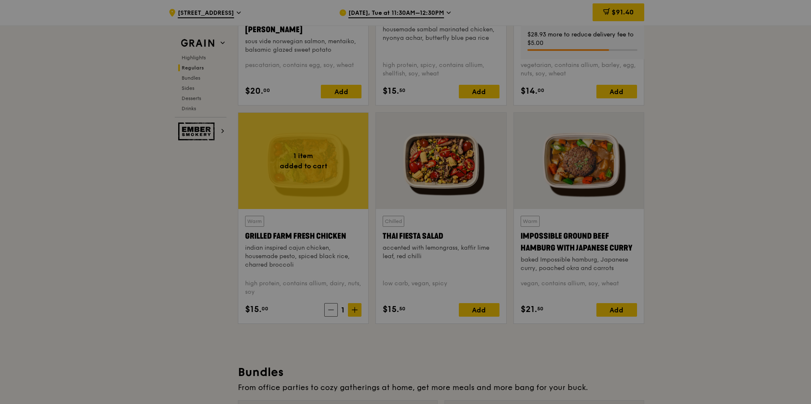
click at [331, 310] on div at bounding box center [405, 202] width 811 height 404
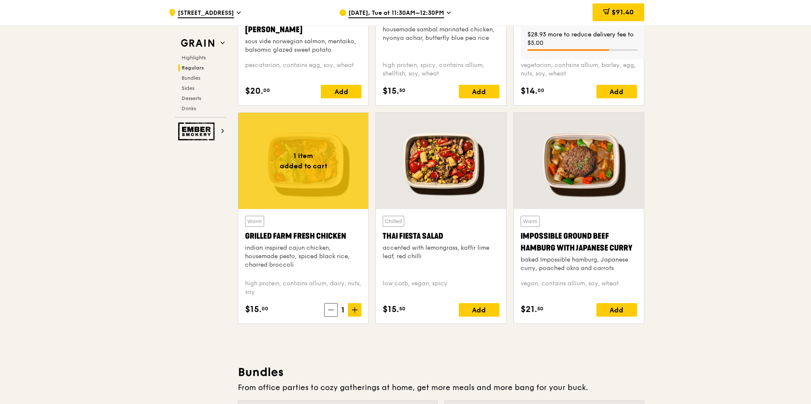
click at [331, 310] on icon at bounding box center [331, 310] width 5 height 0
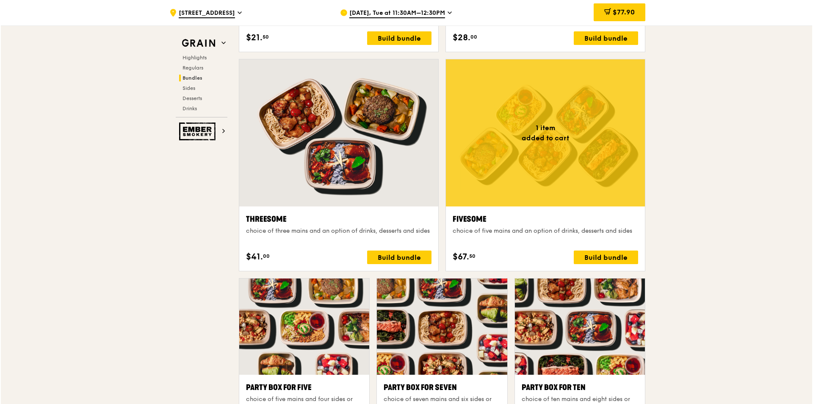
scroll to position [1440, 0]
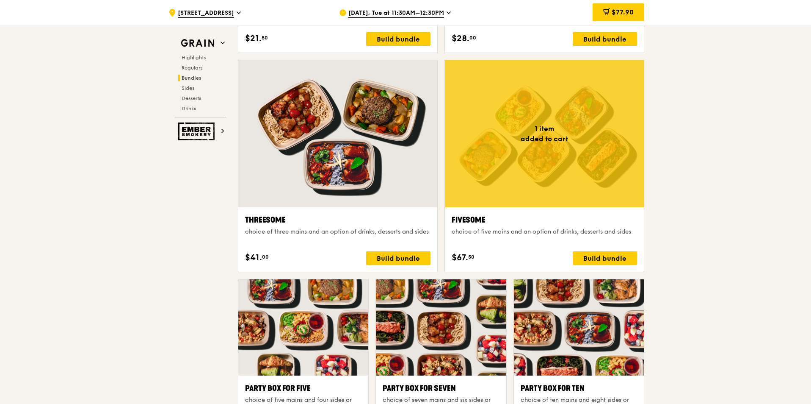
click at [522, 177] on div at bounding box center [544, 133] width 199 height 147
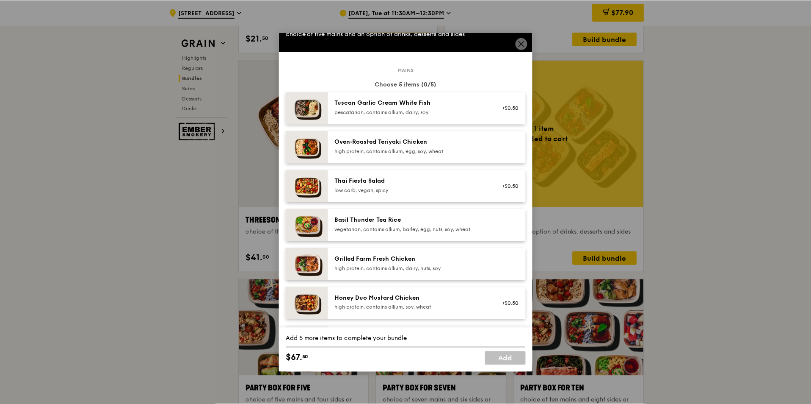
scroll to position [42, 0]
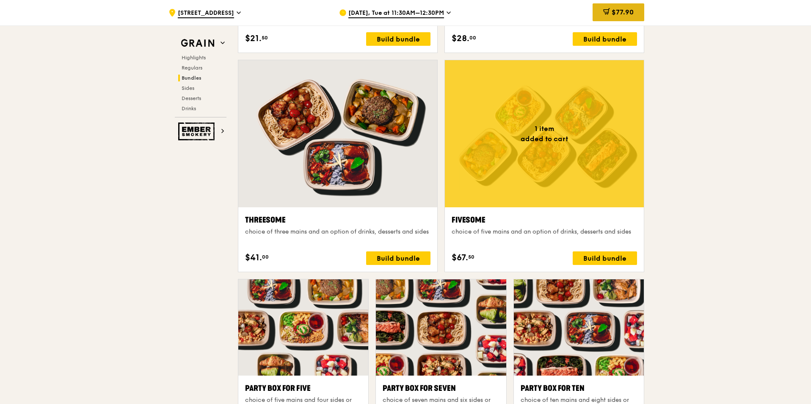
click at [627, 17] on div "$77.90" at bounding box center [619, 12] width 52 height 18
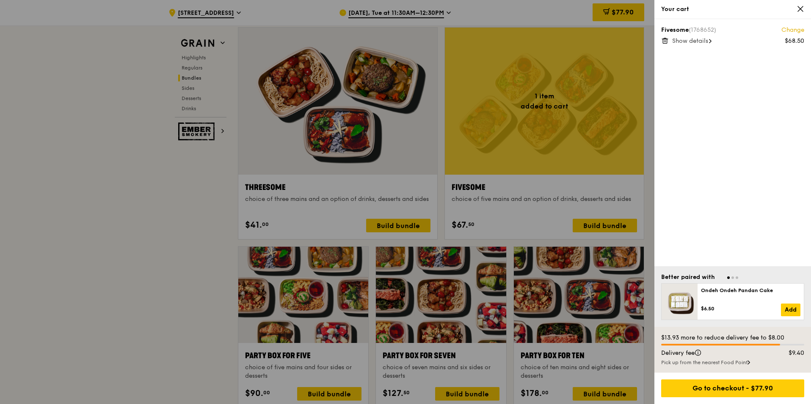
scroll to position [1482, 0]
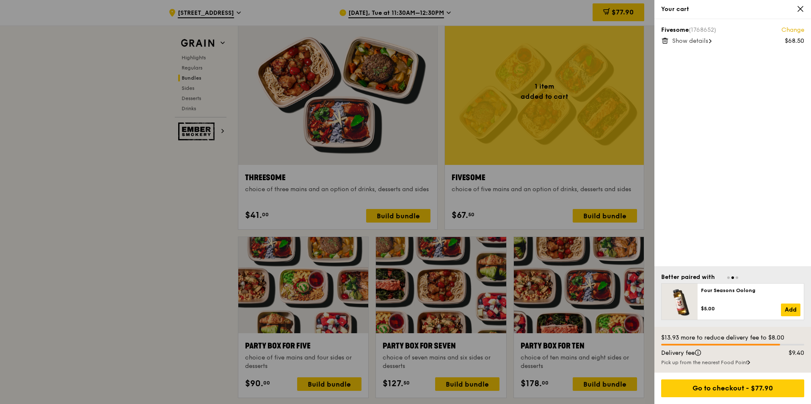
click at [663, 42] on icon at bounding box center [665, 41] width 4 height 4
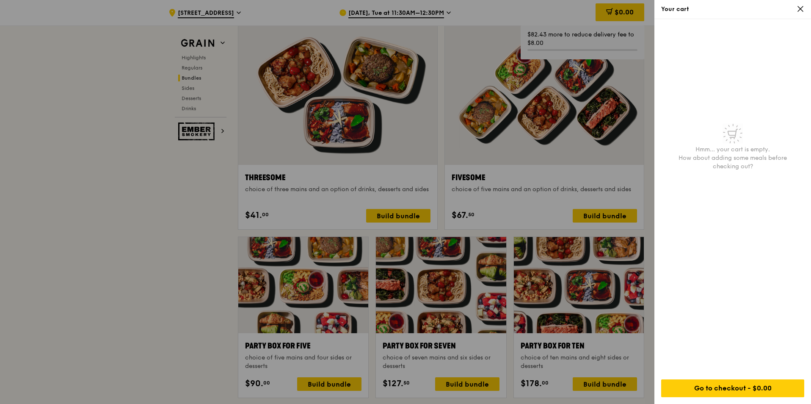
click at [647, 204] on div at bounding box center [405, 202] width 811 height 404
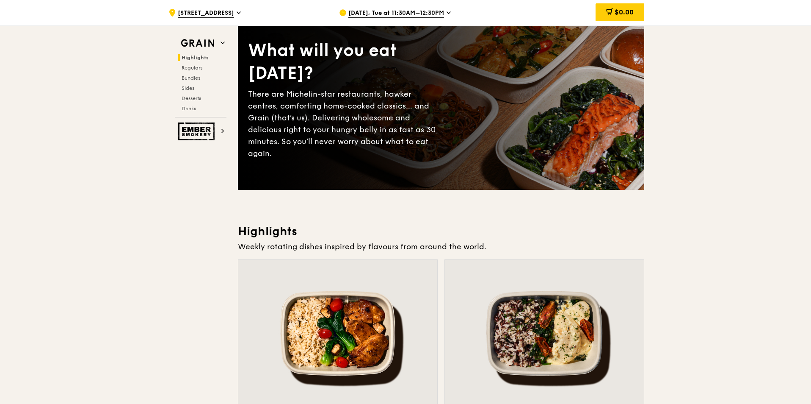
scroll to position [169, 0]
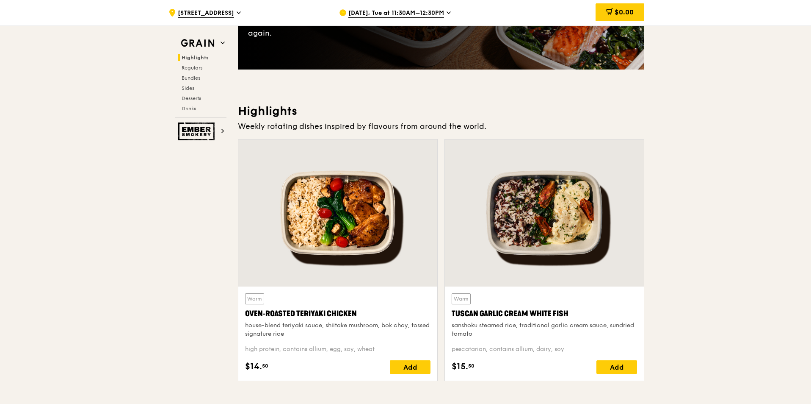
drag, startPoint x: 394, startPoint y: 126, endPoint x: 502, endPoint y: 137, distance: 109.0
click at [481, 130] on div "Weekly rotating dishes inspired by flavours from around the world." at bounding box center [441, 126] width 406 height 12
click at [523, 137] on div "Highlights Weekly rotating dishes inspired by flavours from around the world. W…" at bounding box center [441, 245] width 406 height 284
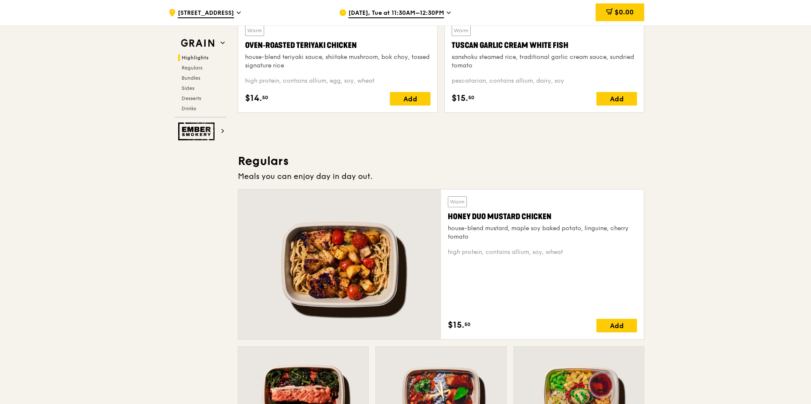
scroll to position [423, 0]
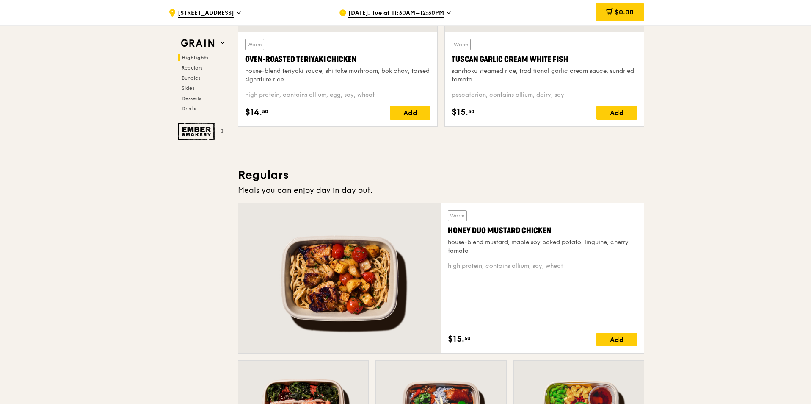
click at [197, 78] on span "Bundles" at bounding box center [192, 78] width 20 height 6
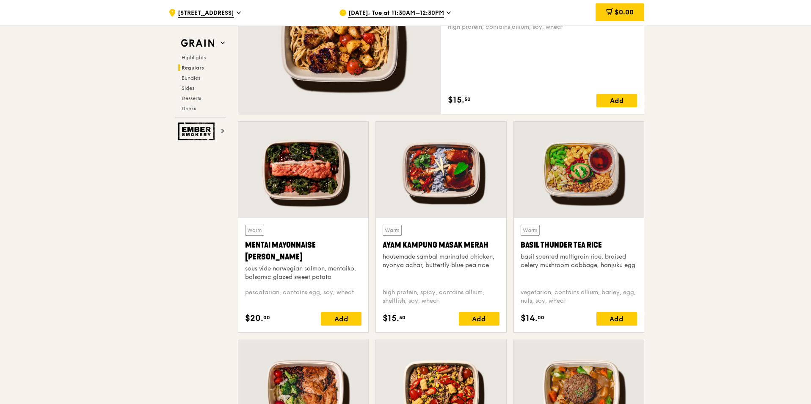
scroll to position [699, 0]
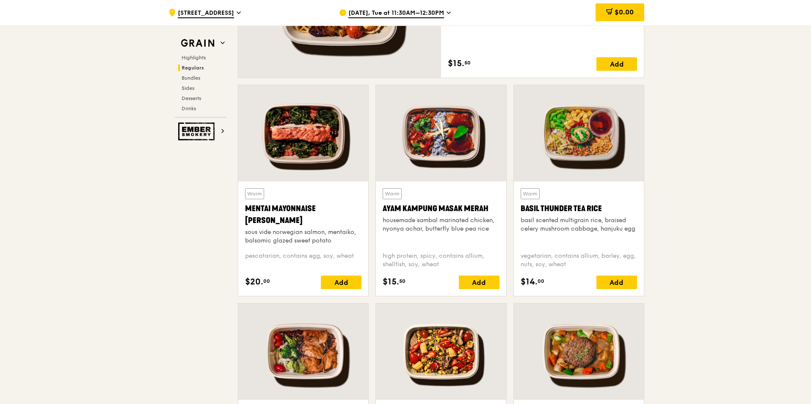
click at [442, 125] on div at bounding box center [441, 133] width 130 height 96
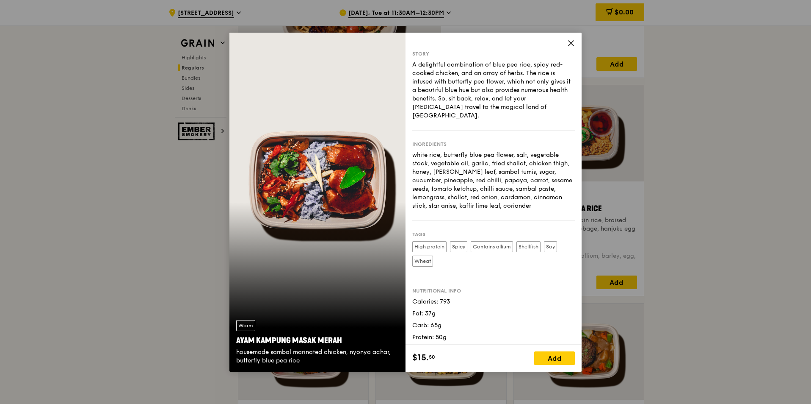
click at [571, 41] on icon at bounding box center [571, 43] width 8 height 8
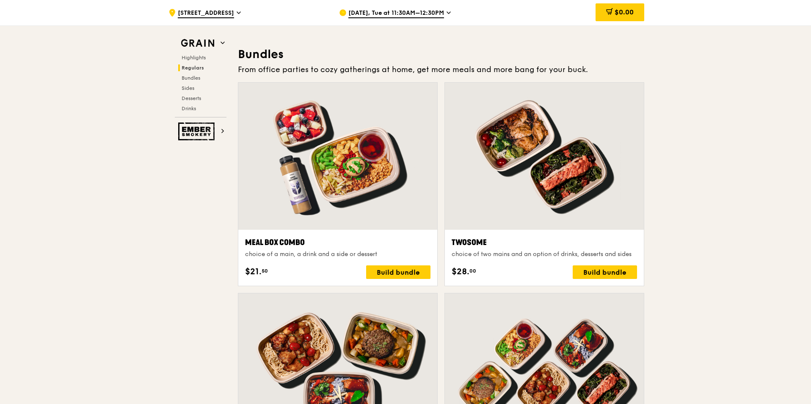
scroll to position [995, 0]
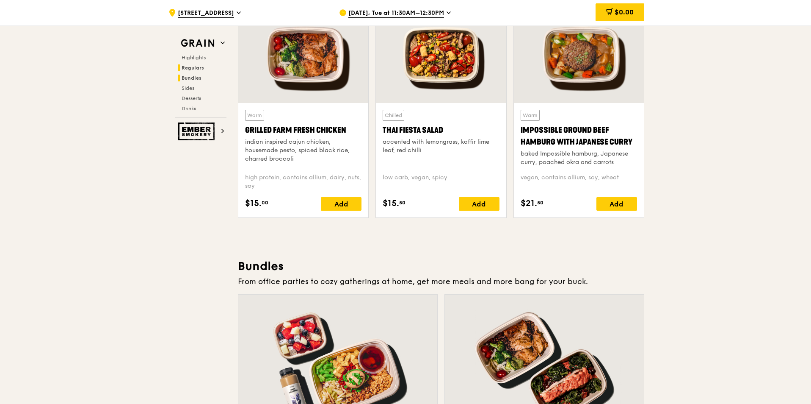
click at [193, 77] on span "Bundles" at bounding box center [192, 78] width 20 height 6
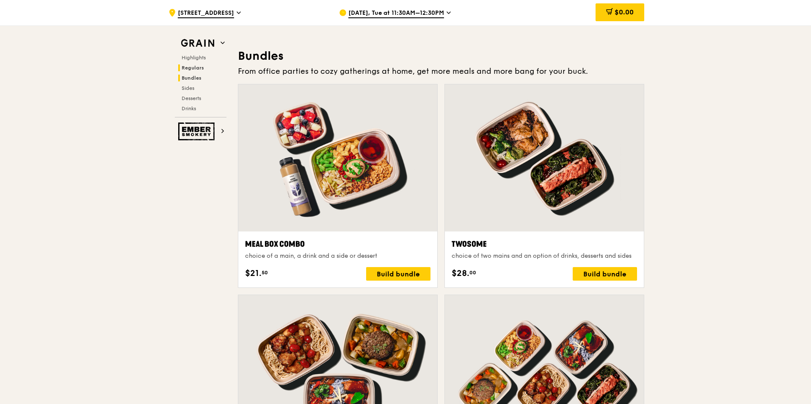
scroll to position [1219, 0]
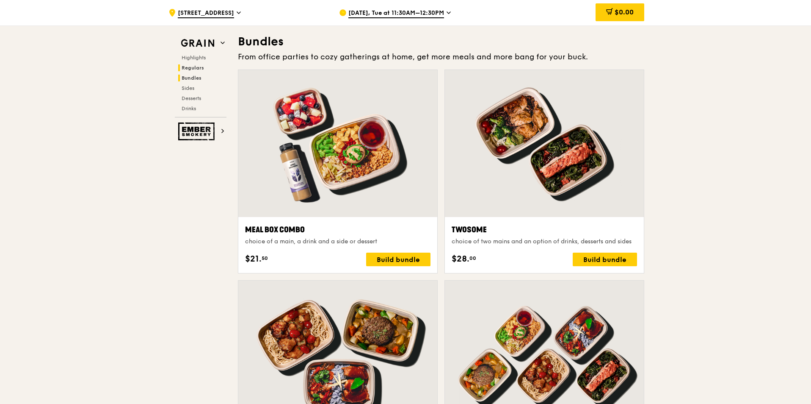
click at [192, 69] on span "Regulars" at bounding box center [193, 68] width 22 height 6
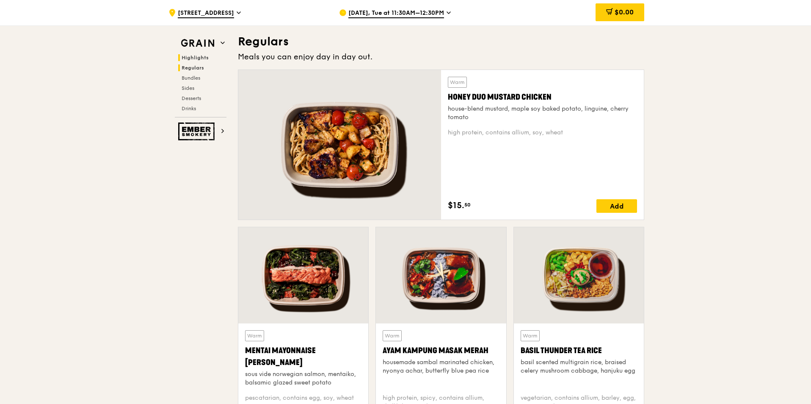
click at [192, 56] on span "Highlights" at bounding box center [195, 58] width 27 height 6
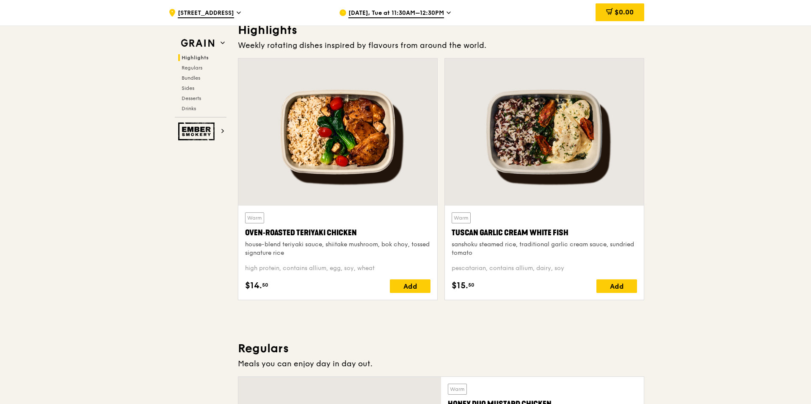
scroll to position [239, 0]
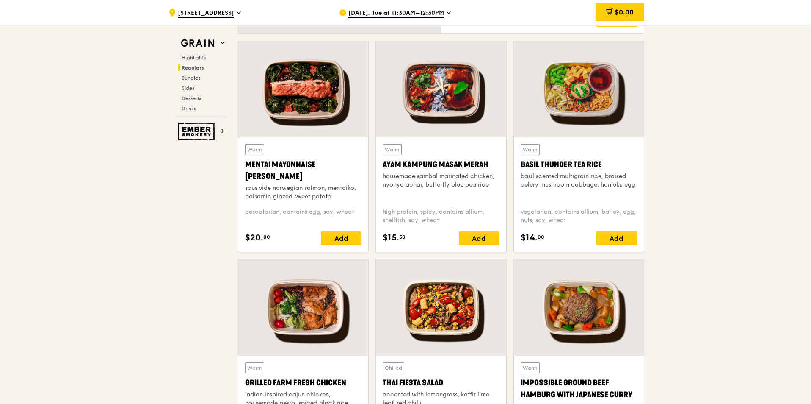
scroll to position [747, 0]
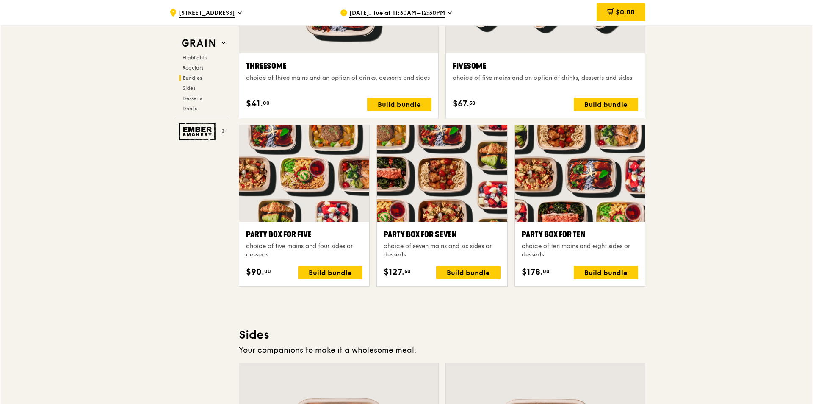
scroll to position [1594, 0]
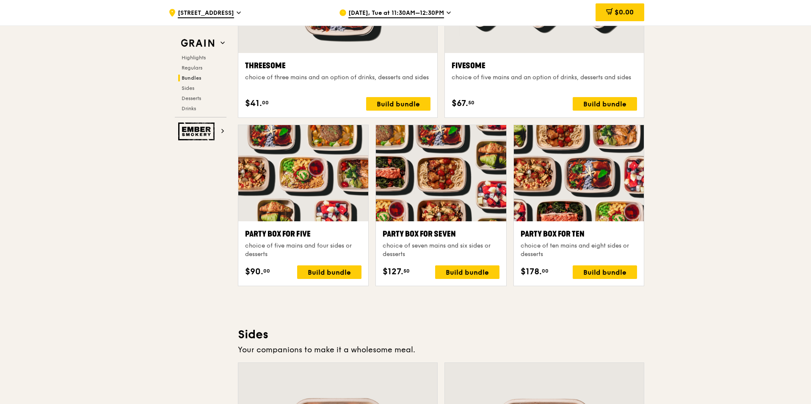
click at [619, 216] on div at bounding box center [579, 173] width 130 height 96
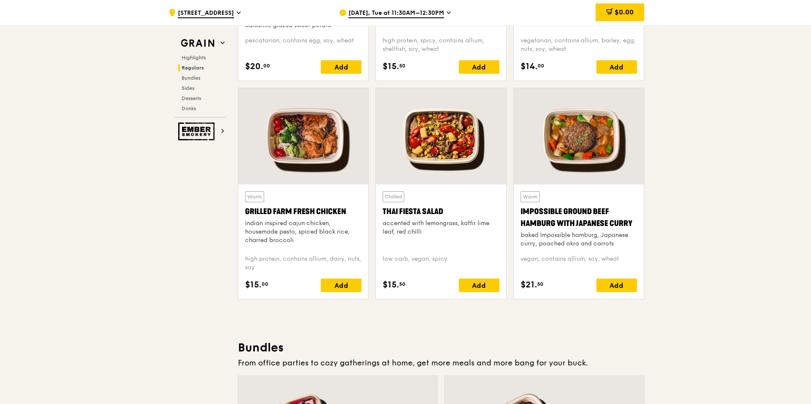
scroll to position [916, 0]
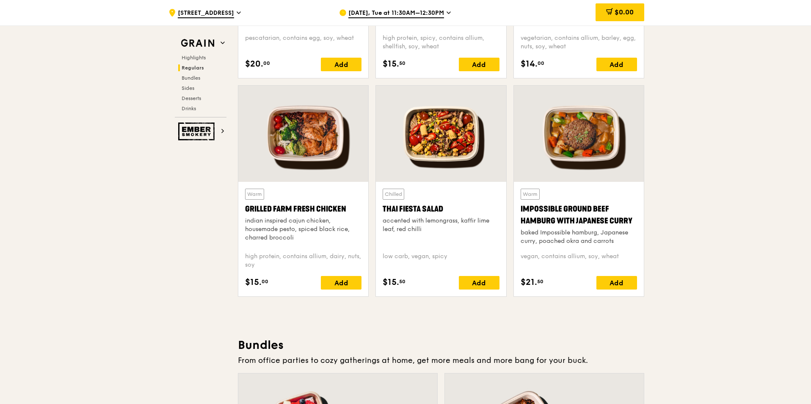
click at [311, 146] on div at bounding box center [303, 134] width 130 height 96
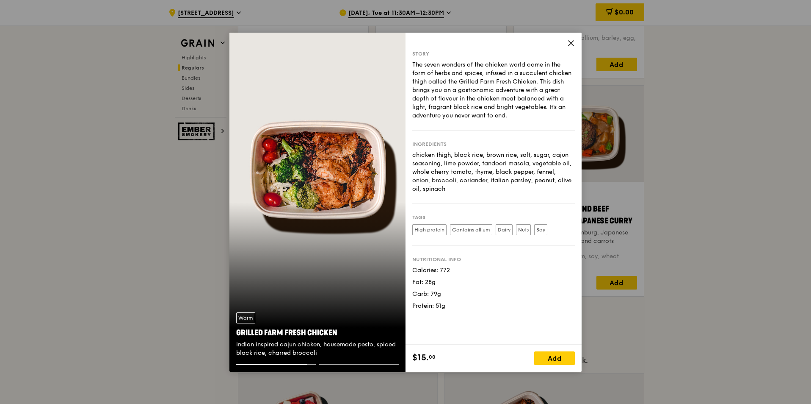
click at [570, 41] on icon at bounding box center [571, 43] width 8 height 8
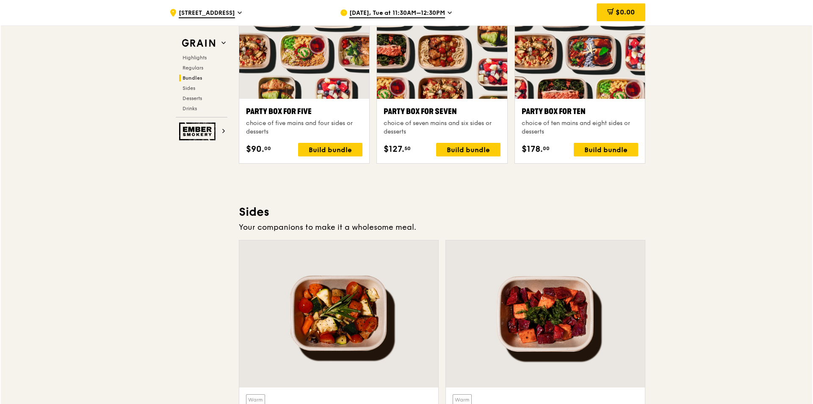
scroll to position [1721, 0]
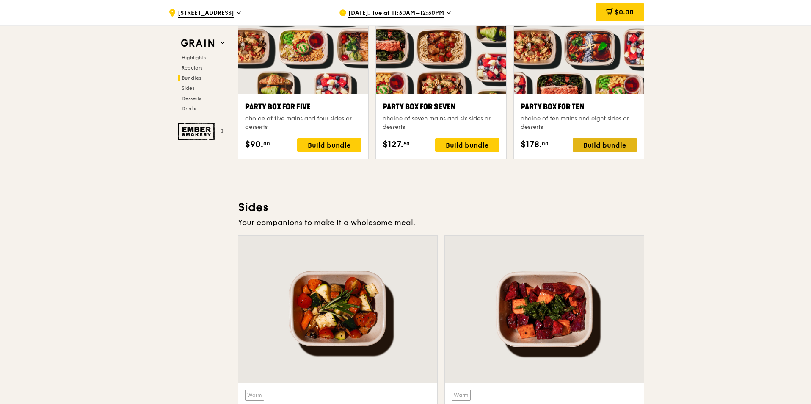
click at [604, 144] on div "Build bundle" at bounding box center [605, 145] width 64 height 14
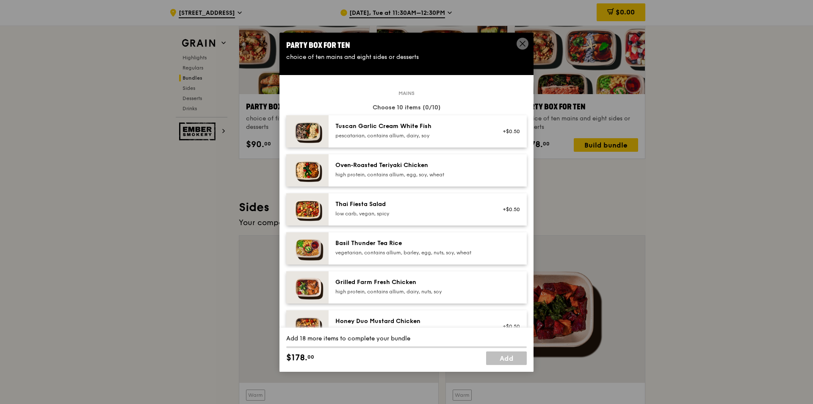
click at [423, 134] on div "pescatarian, contains allium, dairy, soy" at bounding box center [411, 135] width 152 height 7
click at [411, 173] on div "high protein, contains allium, egg, soy, wheat" at bounding box center [411, 174] width 152 height 7
click at [415, 209] on div "Thai Fiesta Salad low carb, vegan, spicy" at bounding box center [411, 208] width 152 height 17
click at [420, 246] on div "Basil Thunder Tea Rice" at bounding box center [411, 243] width 152 height 8
click at [429, 291] on div "high protein, contains allium, dairy, nuts, soy" at bounding box center [411, 291] width 152 height 7
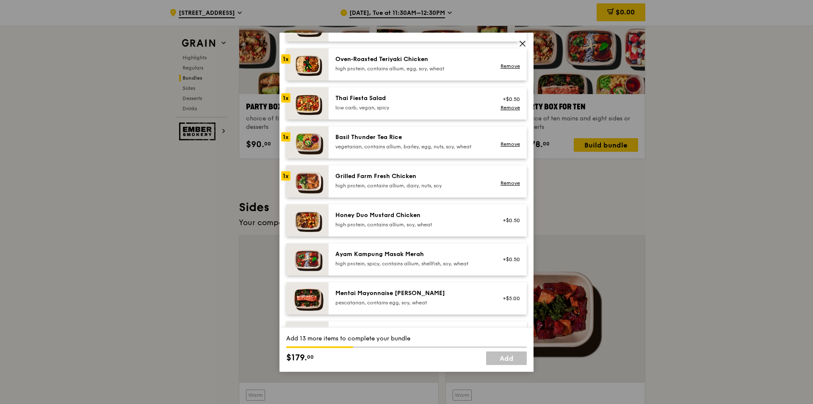
scroll to position [127, 0]
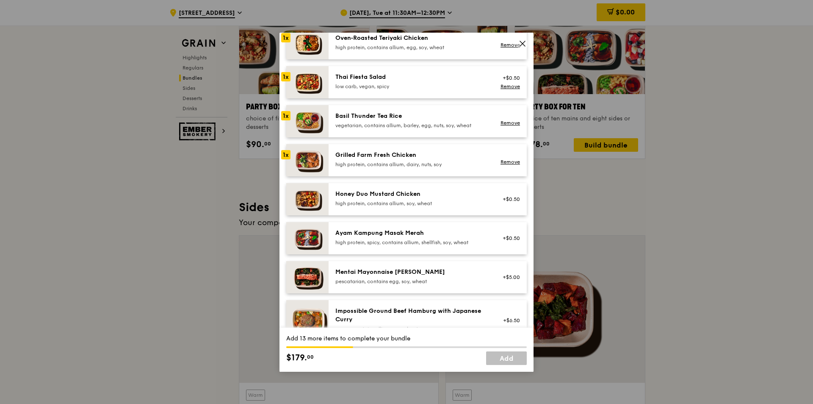
click at [414, 195] on div "Honey Duo Mustard Chicken" at bounding box center [411, 194] width 152 height 8
click at [416, 237] on div "Ayam Kampung Masak Merah" at bounding box center [411, 233] width 152 height 8
click at [411, 281] on div "pescatarian, contains egg, soy, wheat" at bounding box center [411, 281] width 152 height 7
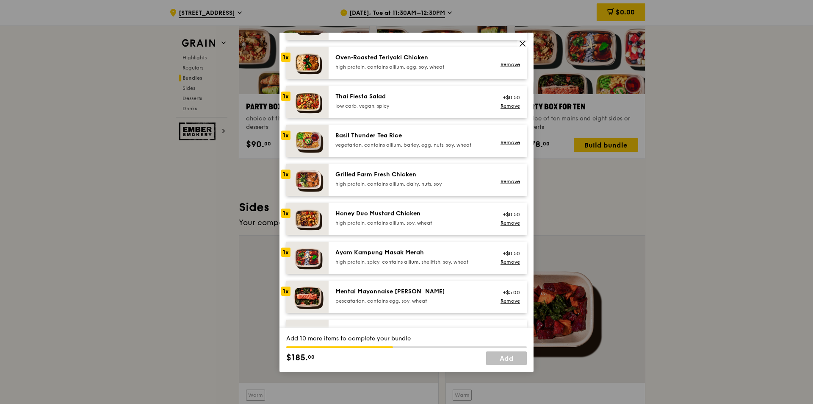
scroll to position [85, 0]
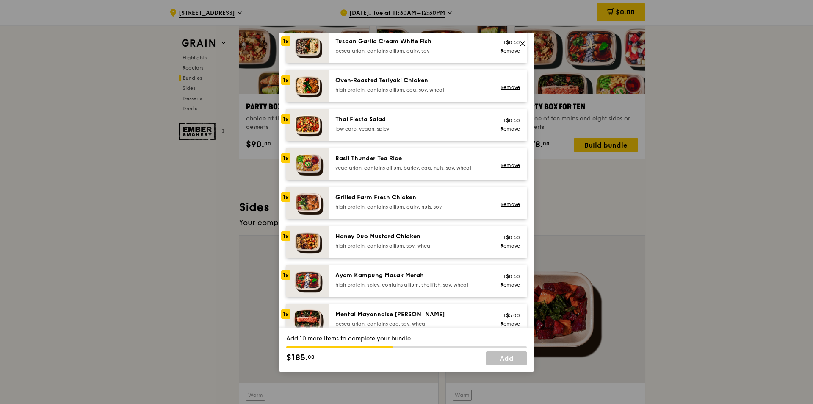
click at [399, 204] on div "high protein, contains allium, dairy, nuts, soy" at bounding box center [411, 206] width 152 height 7
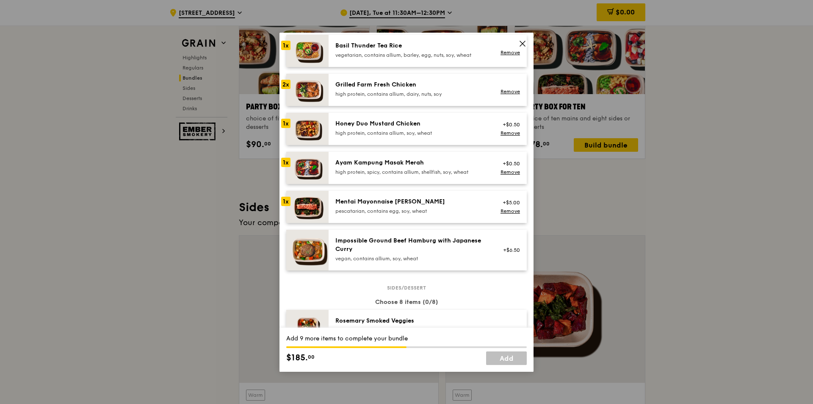
scroll to position [212, 0]
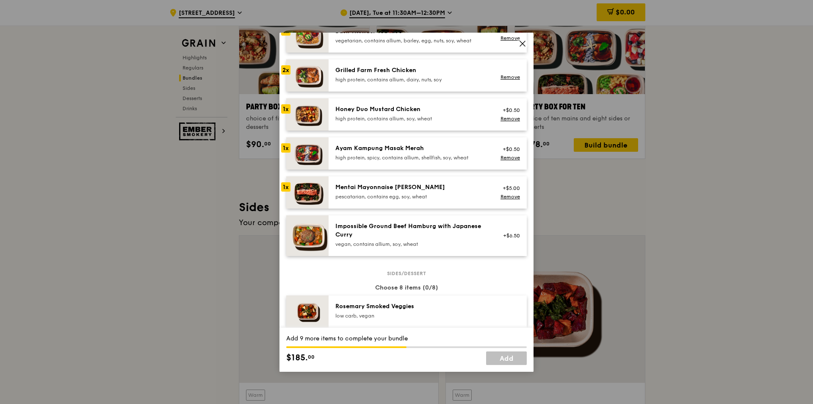
click at [399, 194] on div "pescatarian, contains egg, soy, wheat" at bounding box center [411, 196] width 152 height 7
click at [348, 147] on div "Ayam Kampung Masak Merah" at bounding box center [411, 148] width 152 height 8
click at [340, 202] on div "Mentai Mayonnaise [PERSON_NAME] pescatarian, contains egg, soy, wheat +$5.00 Re…" at bounding box center [428, 192] width 198 height 32
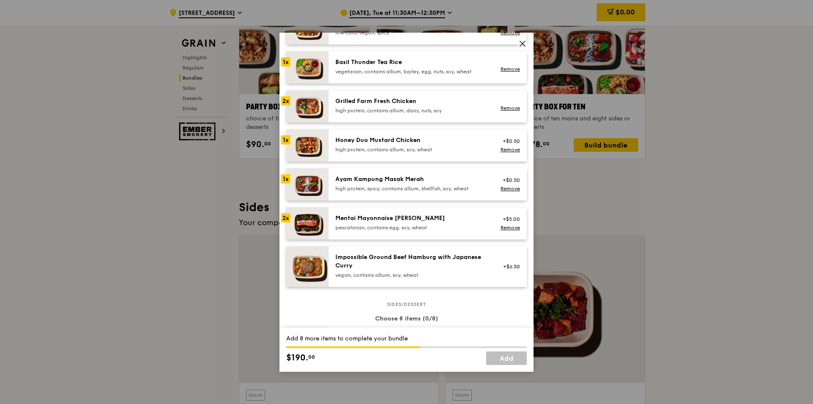
scroll to position [169, 0]
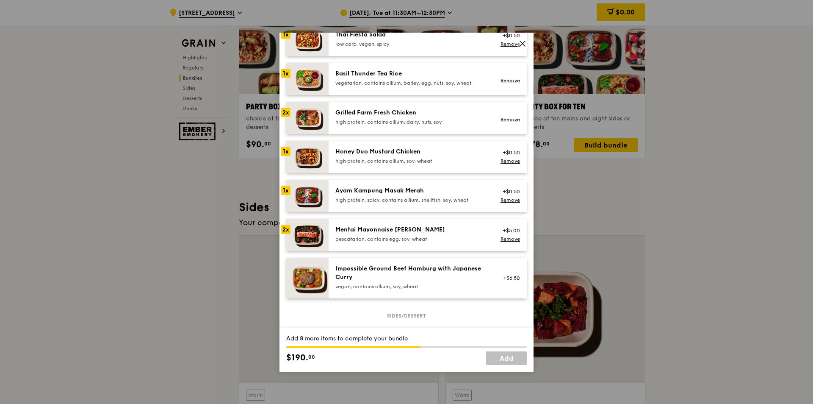
click at [377, 231] on div "Mentai Mayonnaise [PERSON_NAME]" at bounding box center [411, 229] width 152 height 8
click at [500, 239] on link "Remove" at bounding box center [509, 239] width 19 height 6
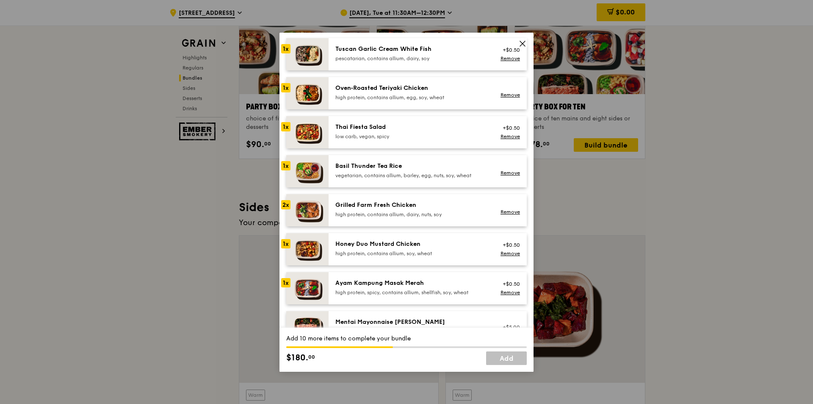
scroll to position [85, 0]
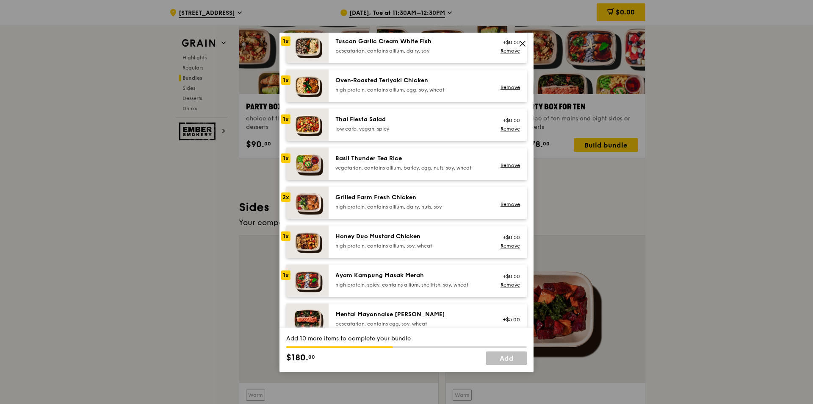
click at [367, 234] on div "Honey Duo Mustard Chicken" at bounding box center [411, 236] width 152 height 8
click at [373, 279] on div "Ayam Kampung Masak Merah high protein, spicy, contains allium, shellfish, soy, …" at bounding box center [411, 279] width 152 height 17
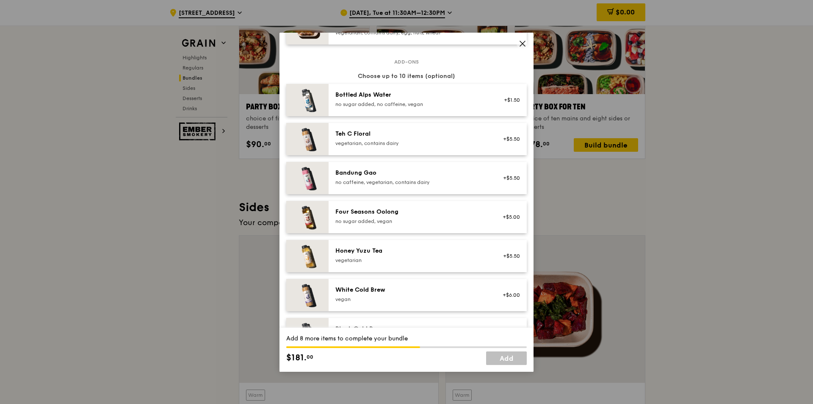
scroll to position [835, 0]
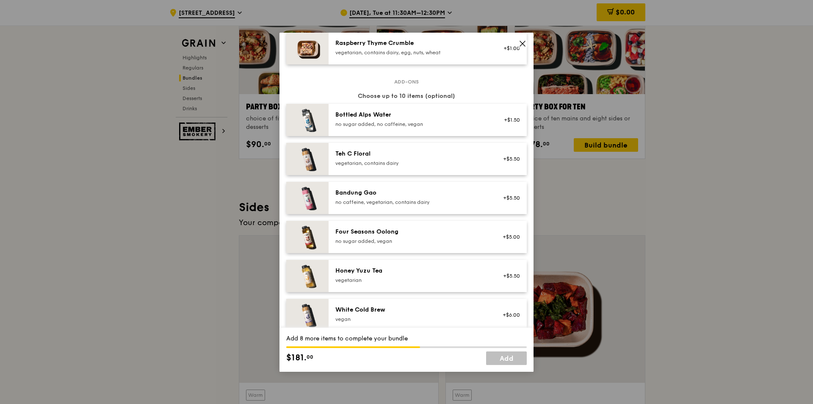
click at [440, 155] on div "Teh C Floral" at bounding box center [411, 153] width 152 height 8
click at [440, 205] on div "no caffeine, vegetarian, contains dairy" at bounding box center [411, 202] width 152 height 7
click at [436, 158] on div "Teh C Floral vegetarian, contains dairy" at bounding box center [411, 157] width 152 height 17
click at [437, 202] on div "no caffeine, vegetarian, contains dairy" at bounding box center [411, 202] width 152 height 7
click at [423, 161] on div "vegetarian, contains dairy" at bounding box center [411, 163] width 152 height 7
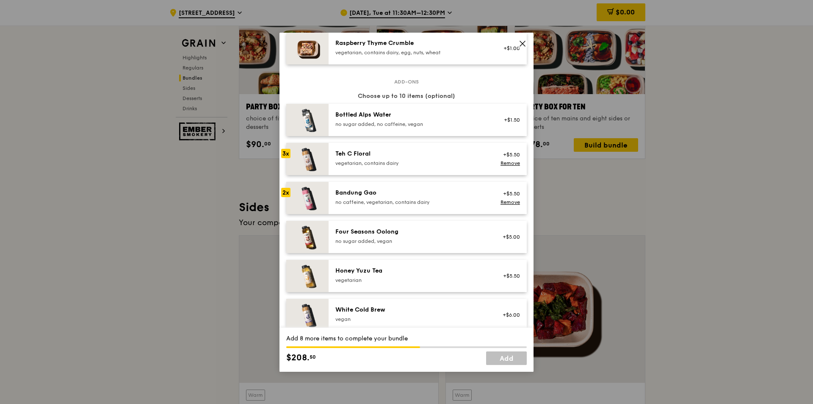
click at [427, 194] on div "Bandung Gao" at bounding box center [411, 192] width 152 height 8
click at [416, 159] on div "Teh C Floral vegetarian, contains dairy" at bounding box center [411, 157] width 152 height 17
click at [420, 198] on div "Bandung [PERSON_NAME] no caffeine, vegetarian, contains dairy" at bounding box center [411, 196] width 152 height 17
click at [411, 165] on div "vegetarian, contains dairy" at bounding box center [411, 163] width 152 height 7
click at [420, 198] on div "Bandung [PERSON_NAME] no caffeine, vegetarian, contains dairy" at bounding box center [411, 196] width 152 height 17
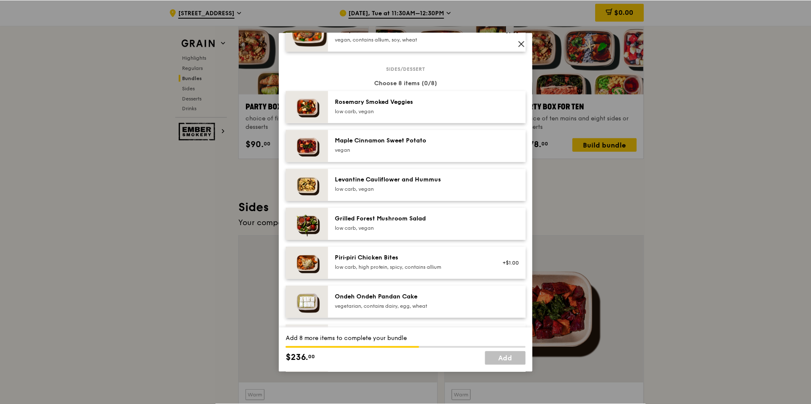
scroll to position [327, 0]
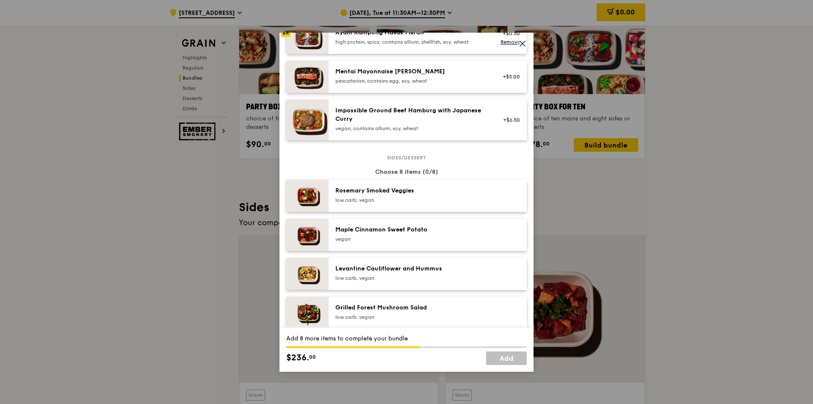
click at [424, 196] on div "low carb, vegan" at bounding box center [411, 199] width 152 height 7
click at [430, 237] on div "vegan" at bounding box center [411, 238] width 152 height 7
click at [434, 198] on div "low carb, vegan" at bounding box center [411, 199] width 152 height 7
click at [444, 233] on div "Maple Cinnamon Sweet Potato" at bounding box center [411, 229] width 152 height 8
click at [433, 196] on div "[PERSON_NAME] Smoked Veggies low carb, vegan" at bounding box center [411, 194] width 152 height 17
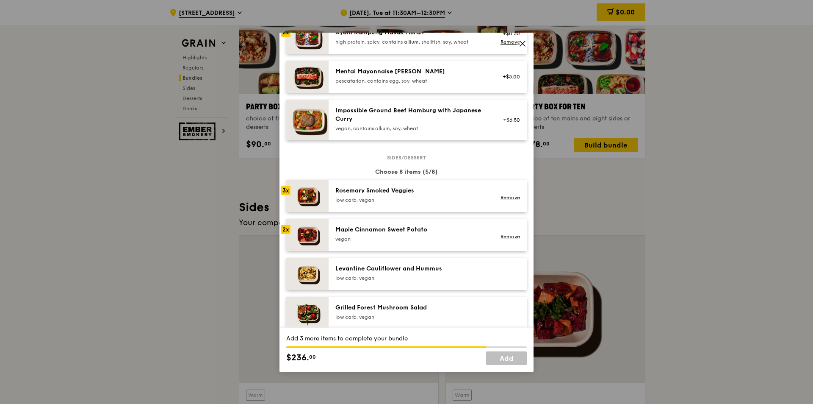
click at [437, 231] on div "Maple Cinnamon Sweet Potato" at bounding box center [411, 229] width 152 height 8
click at [429, 194] on div "Rosemary Smoked Veggies" at bounding box center [411, 190] width 152 height 8
click at [433, 242] on div "vegan" at bounding box center [411, 238] width 152 height 7
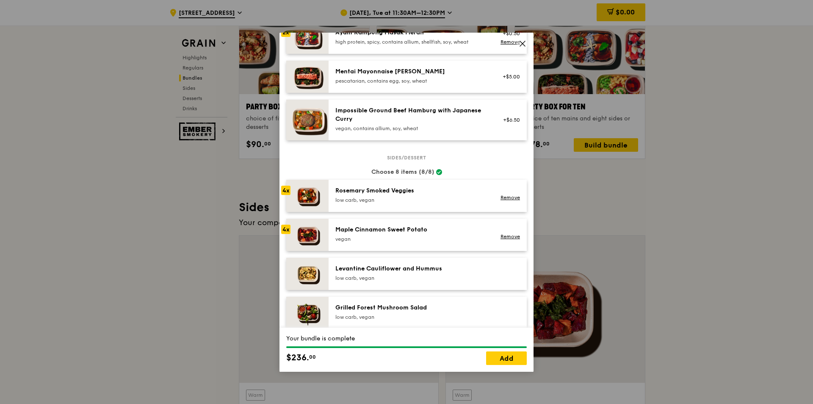
click at [521, 49] on span at bounding box center [523, 44] width 8 height 9
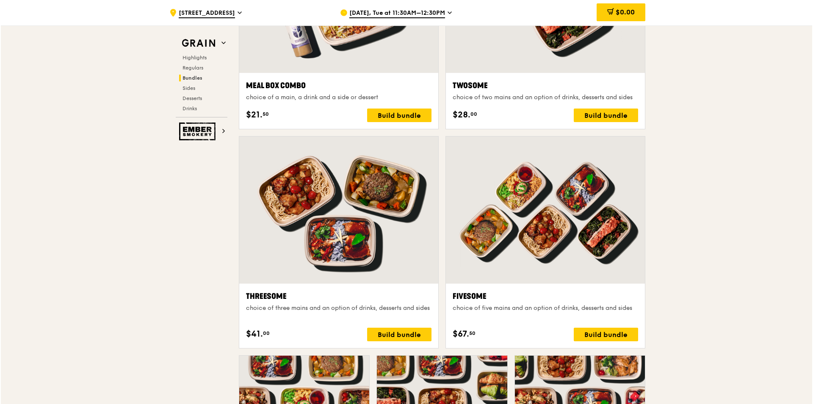
scroll to position [1424, 0]
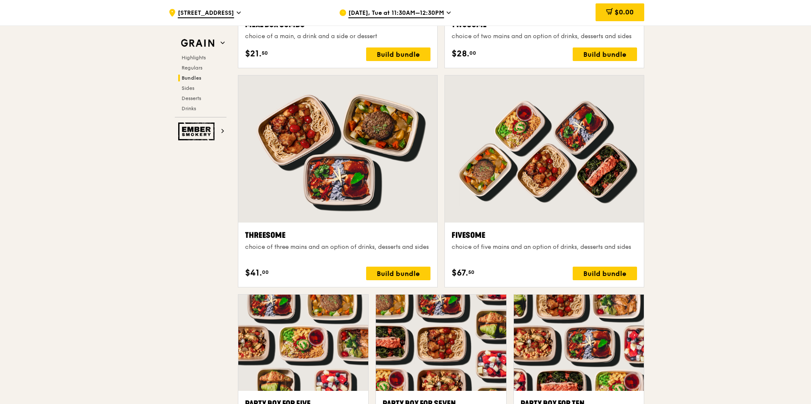
click at [572, 251] on div "choice of five mains and an option of drinks, desserts and sides" at bounding box center [544, 247] width 185 height 8
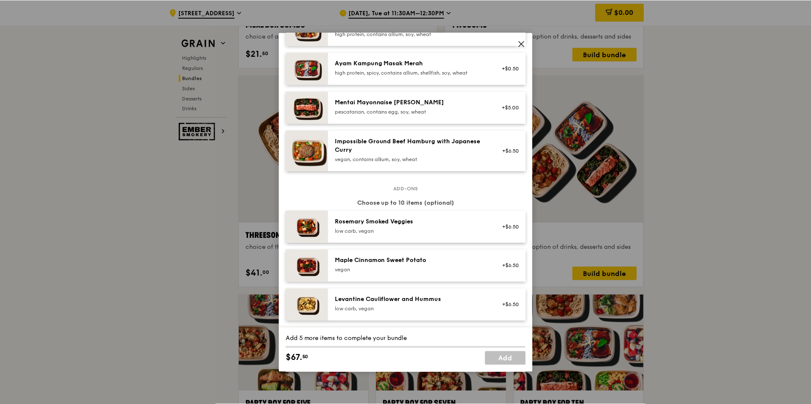
scroll to position [254, 0]
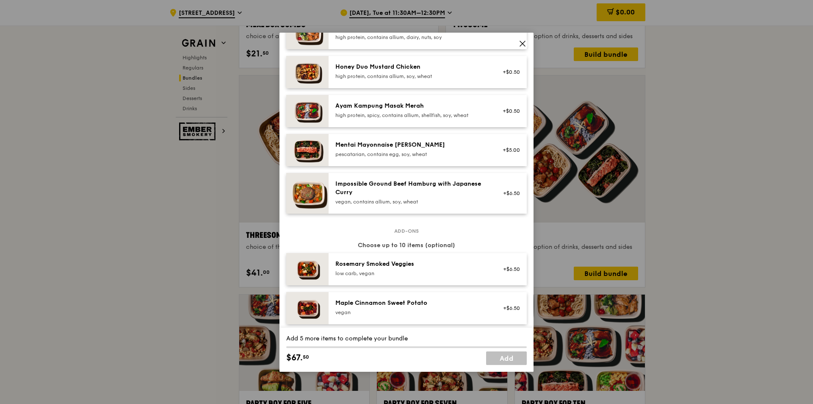
click at [472, 147] on div "Mentai Mayonnaise [PERSON_NAME]" at bounding box center [411, 145] width 152 height 8
click at [463, 150] on div "Mentai Mayonnaise [PERSON_NAME] pescatarian, contains egg, soy, wheat" at bounding box center [411, 149] width 152 height 17
click at [451, 151] on div "pescatarian, contains egg, soy, wheat" at bounding box center [411, 154] width 152 height 7
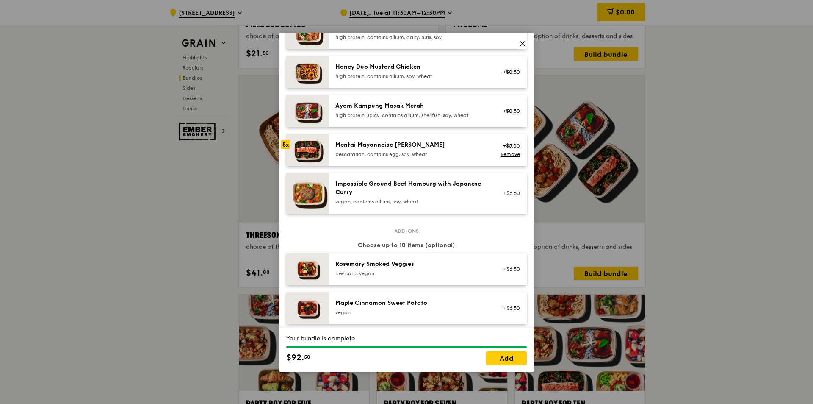
click at [519, 44] on icon at bounding box center [523, 44] width 8 height 8
click at [520, 41] on icon at bounding box center [523, 44] width 8 height 8
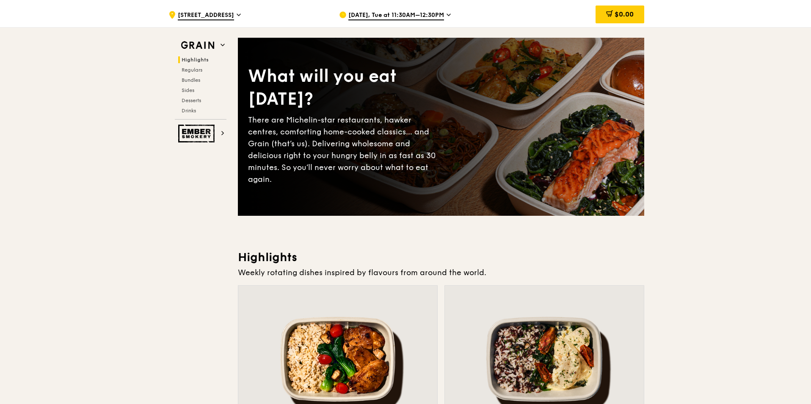
scroll to position [0, 0]
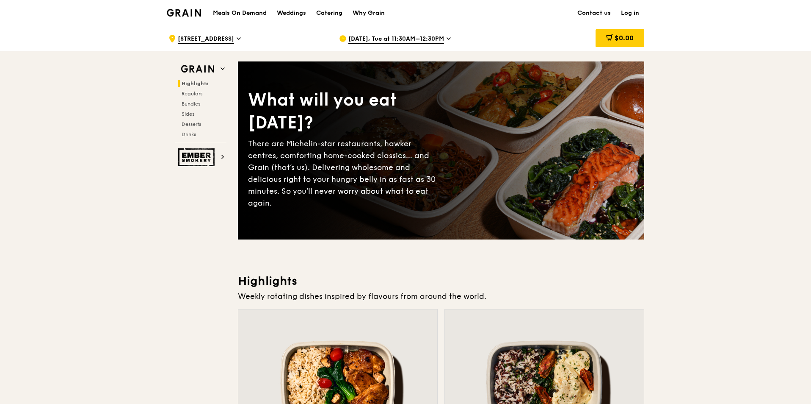
click at [426, 38] on span "[DATE], Tue at 11:30AM–12:30PM" at bounding box center [396, 39] width 96 height 9
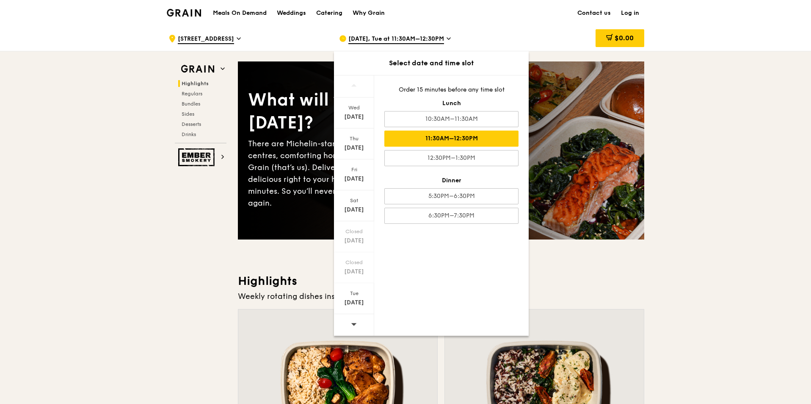
click at [350, 327] on div at bounding box center [354, 325] width 40 height 22
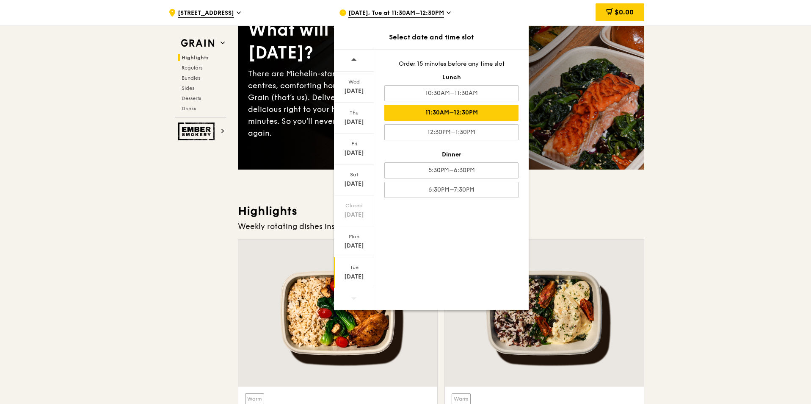
scroll to position [85, 0]
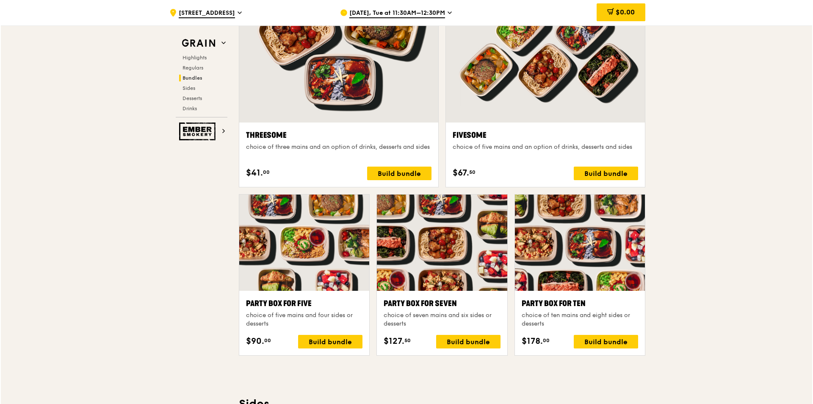
scroll to position [1397, 0]
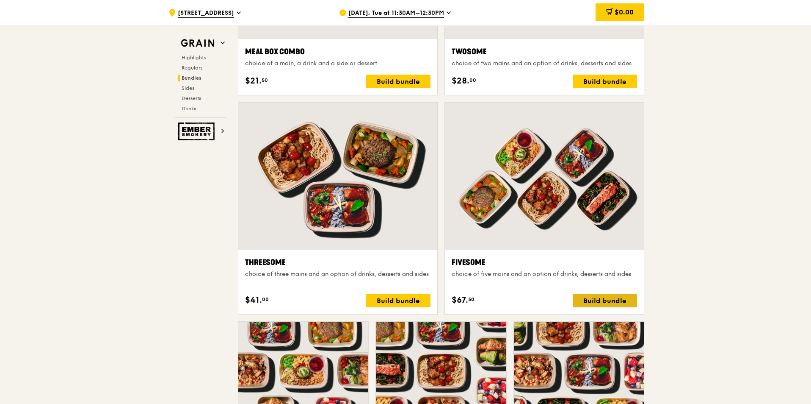
click at [608, 299] on div "Build bundle" at bounding box center [605, 300] width 64 height 14
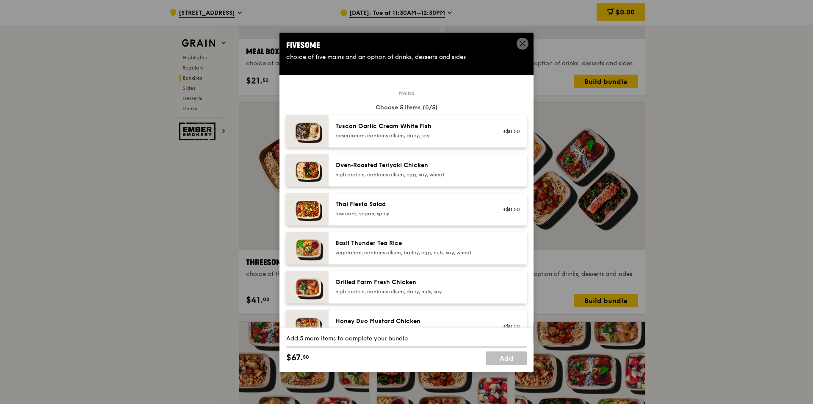
click at [422, 135] on div "pescatarian, contains allium, dairy, soy" at bounding box center [411, 135] width 152 height 7
click at [417, 168] on div "Oven‑Roasted Teriyaki Chicken" at bounding box center [411, 165] width 152 height 8
click at [420, 210] on div "low carb, vegan, spicy" at bounding box center [411, 213] width 152 height 7
click at [422, 258] on div "Basil Thunder Tea Rice vegetarian, contains allium, barley, egg, nuts, soy, whe…" at bounding box center [428, 248] width 198 height 32
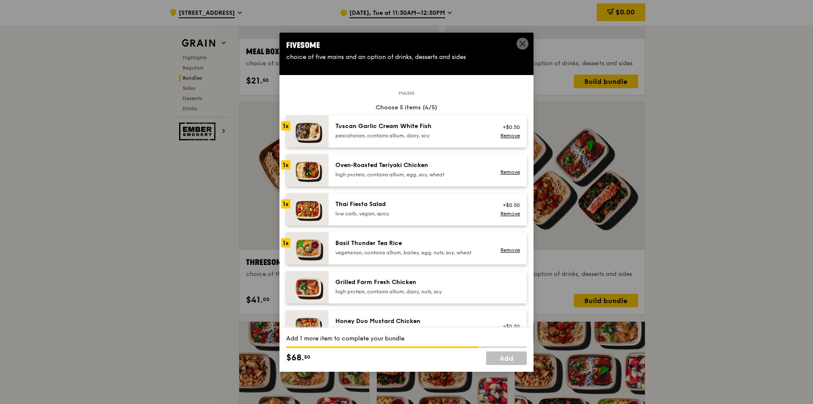
click at [421, 285] on div "Grilled Farm Fresh Chicken" at bounding box center [411, 282] width 152 height 8
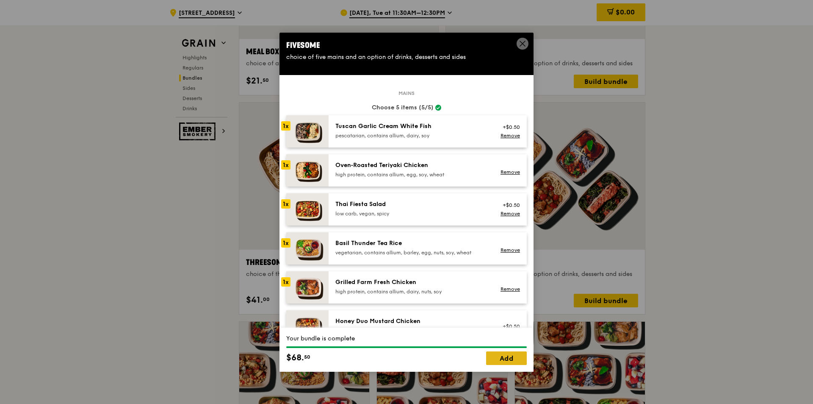
click at [509, 356] on link "Add" at bounding box center [506, 358] width 41 height 14
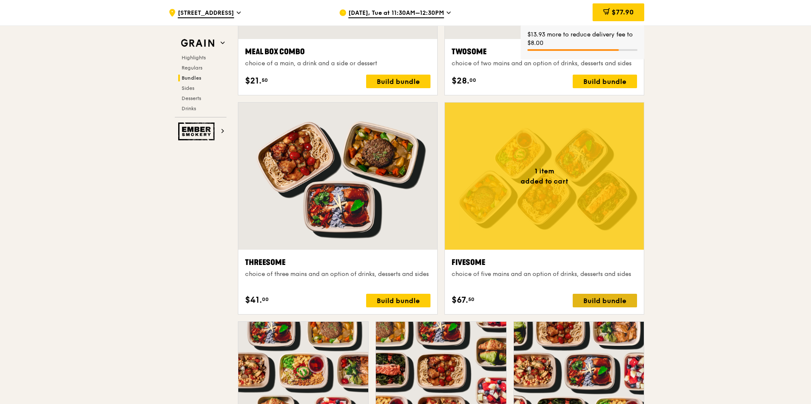
click at [607, 301] on div "Build bundle" at bounding box center [605, 300] width 64 height 14
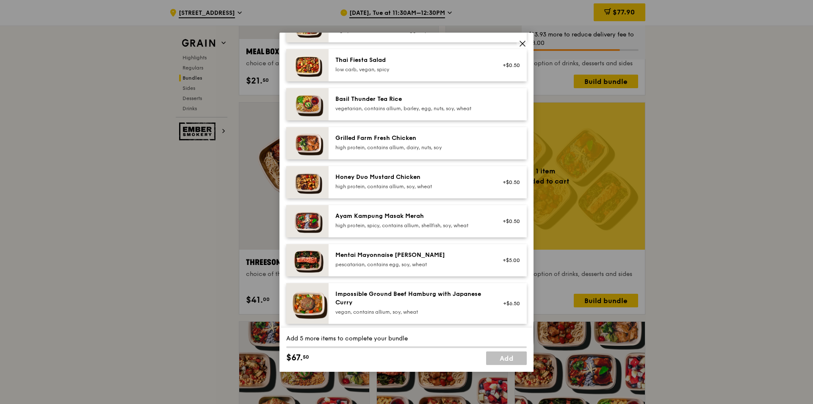
scroll to position [212, 0]
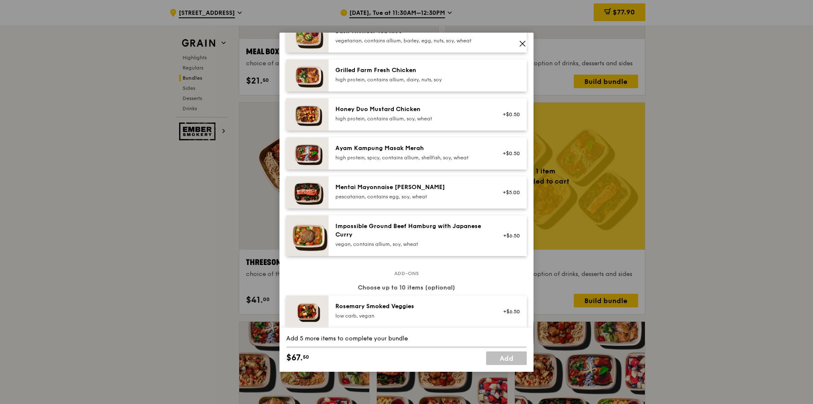
click at [452, 238] on div "Impossible Ground Beef Hamburg with Japanese Curry" at bounding box center [411, 230] width 152 height 17
click at [451, 197] on div "pescatarian, contains egg, soy, wheat" at bounding box center [411, 196] width 152 height 7
click at [452, 155] on div "high protein, spicy, contains allium, shellfish, soy, wheat" at bounding box center [411, 157] width 152 height 7
click at [451, 124] on div "Honey Duo Mustard Chicken high protein, contains allium, soy, wheat +$0.50" at bounding box center [428, 114] width 198 height 32
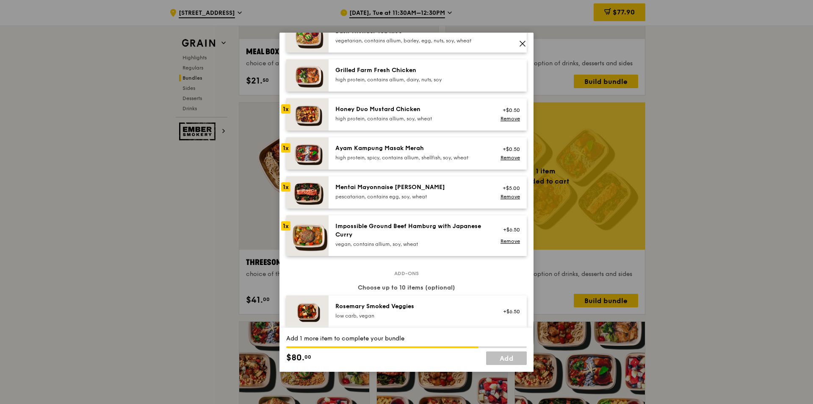
click at [448, 86] on div "Grilled Farm Fresh Chicken high protein, contains allium, dairy, nuts, soy" at bounding box center [428, 75] width 198 height 32
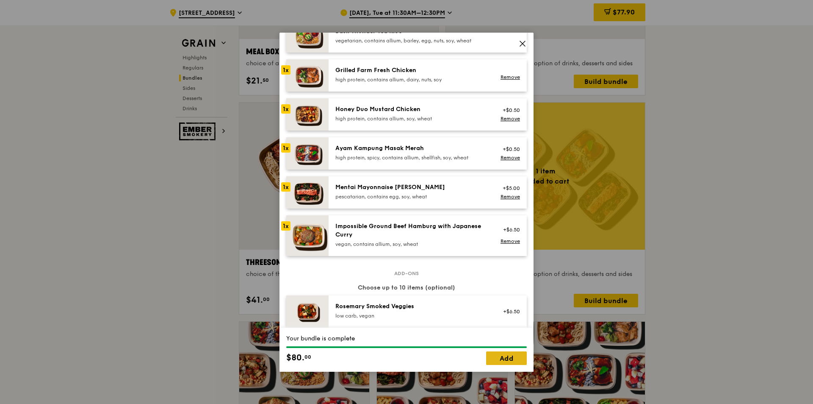
click at [511, 358] on link "Add" at bounding box center [506, 358] width 41 height 14
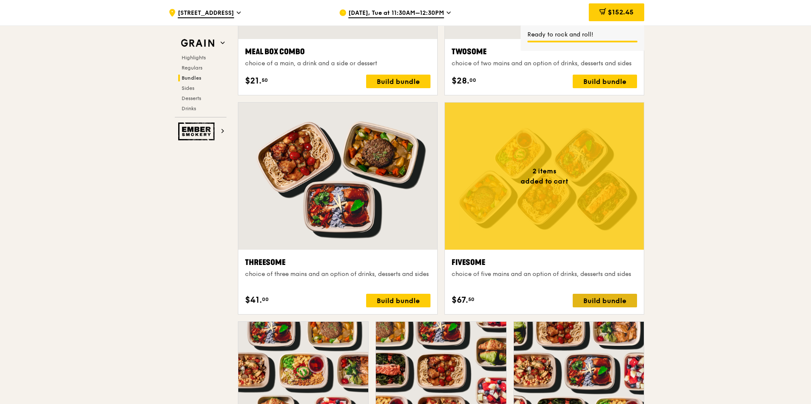
click at [612, 299] on div "Build bundle" at bounding box center [605, 300] width 64 height 14
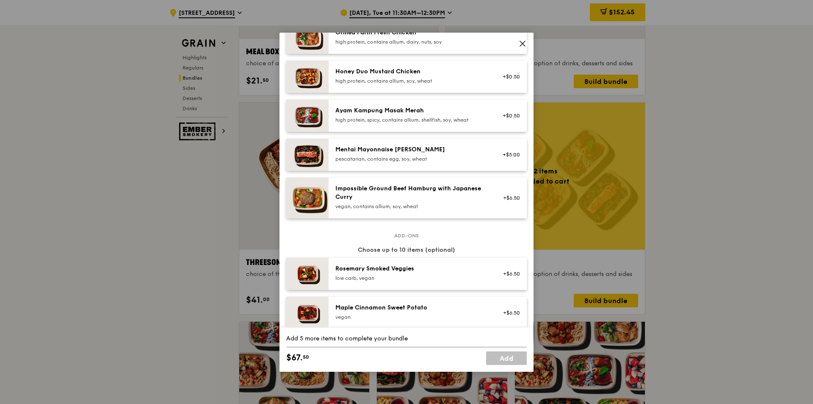
scroll to position [254, 0]
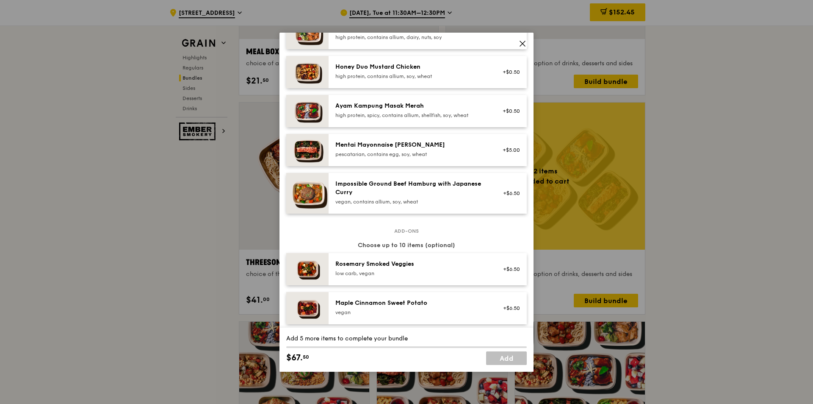
click at [440, 189] on div "Impossible Ground Beef Hamburg with Japanese Curry" at bounding box center [411, 188] width 152 height 17
click at [416, 149] on div "Mentai Mayonnaise [PERSON_NAME]" at bounding box center [411, 145] width 152 height 8
click at [418, 120] on div "Ayam Kampung Masak Merah high protein, spicy, contains allium, shellfish, soy, …" at bounding box center [428, 111] width 198 height 32
click at [420, 72] on div "Honey Duo Mustard Chicken high protein, contains allium, soy, wheat" at bounding box center [411, 71] width 152 height 17
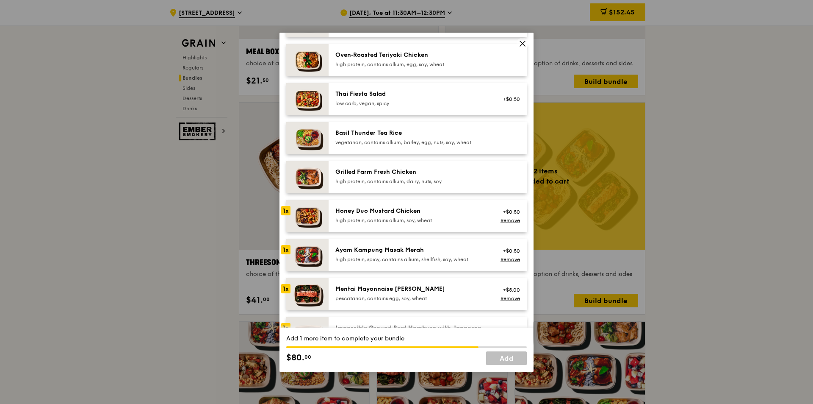
scroll to position [85, 0]
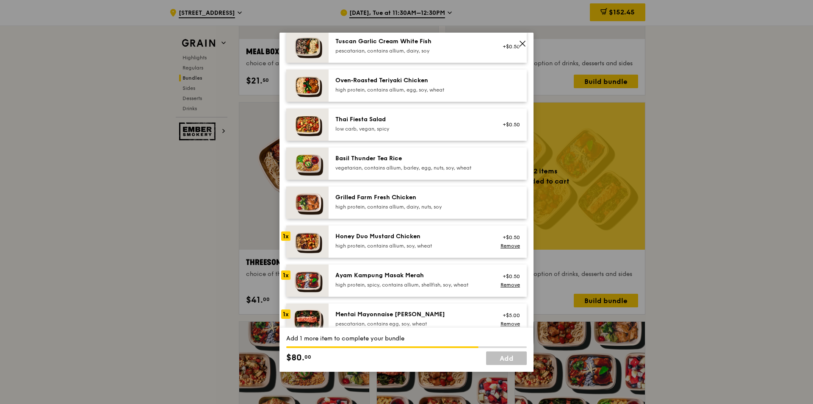
click at [441, 199] on div "Grilled Farm Fresh Chicken" at bounding box center [411, 197] width 152 height 8
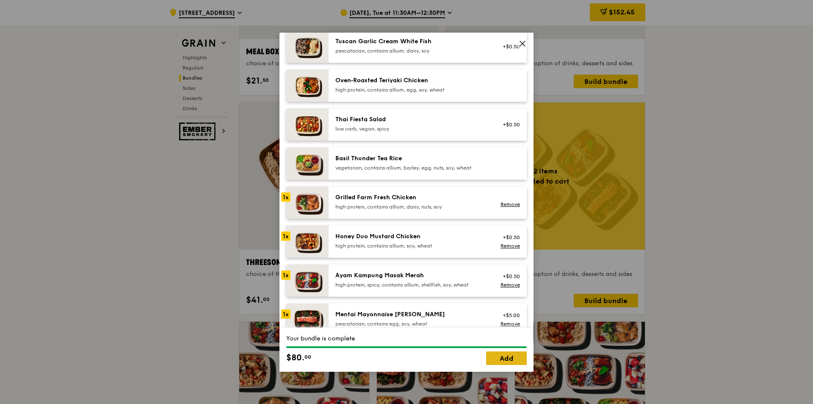
click at [509, 363] on link "Add" at bounding box center [506, 358] width 41 height 14
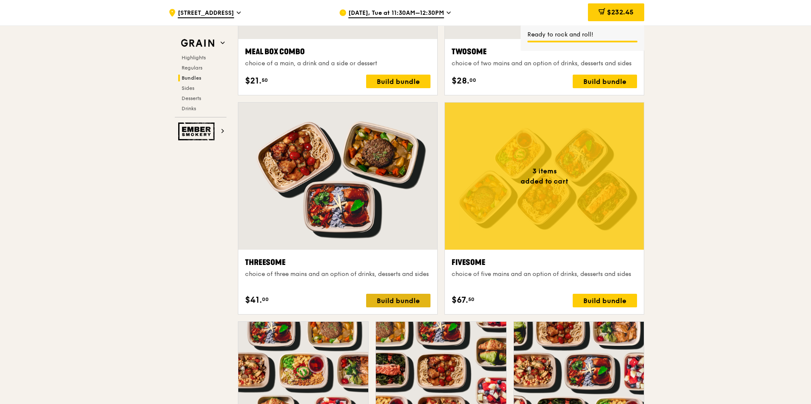
click at [403, 299] on div "Build bundle" at bounding box center [398, 300] width 64 height 14
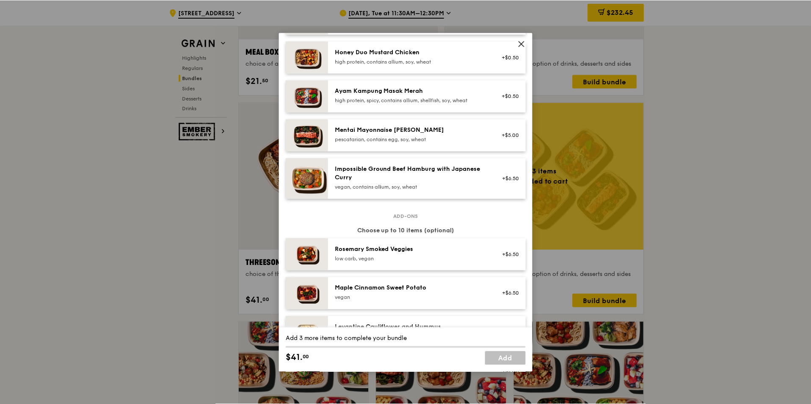
scroll to position [254, 0]
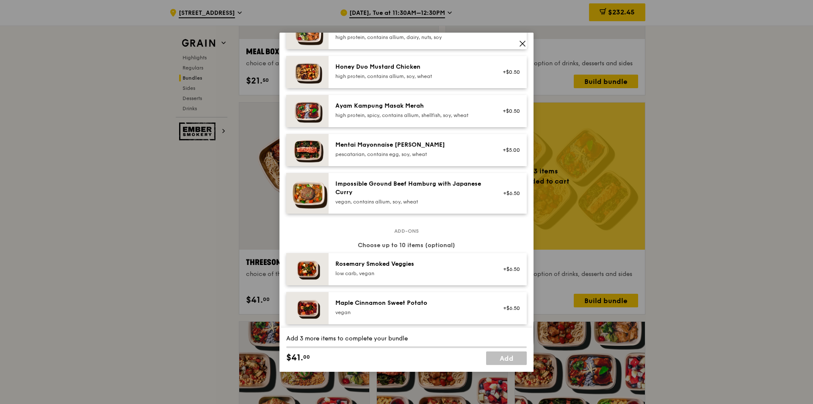
click at [456, 151] on div "pescatarian, contains egg, soy, wheat" at bounding box center [411, 154] width 152 height 7
click at [459, 113] on div "high protein, spicy, contains allium, shellfish, soy, wheat" at bounding box center [411, 115] width 152 height 7
click at [456, 65] on div "Honey Duo Mustard Chicken" at bounding box center [411, 67] width 152 height 8
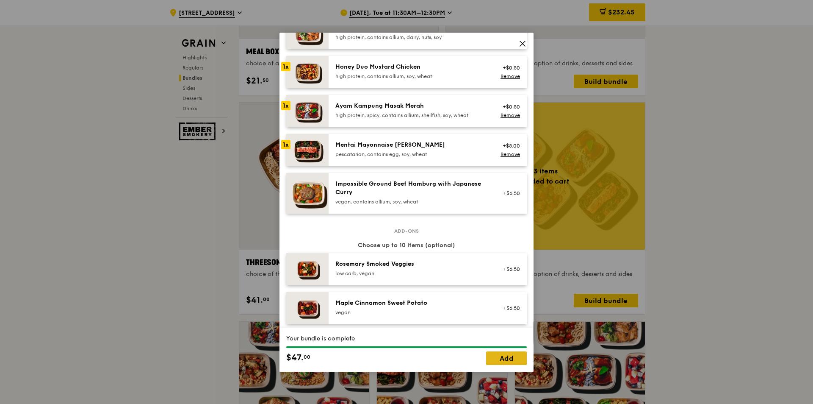
click at [503, 360] on link "Add" at bounding box center [506, 358] width 41 height 14
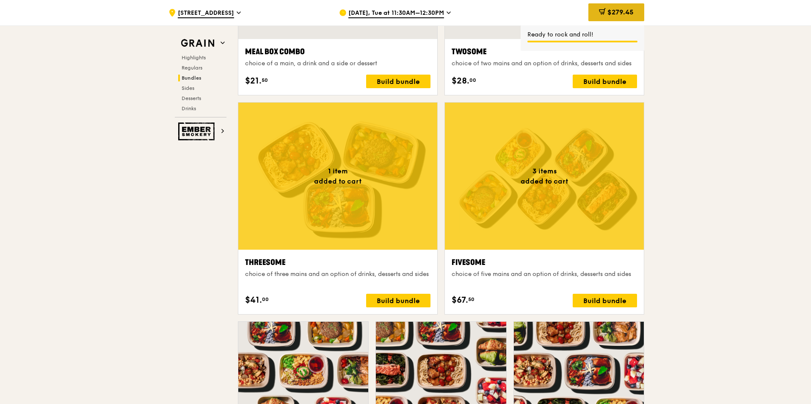
click at [619, 12] on span "$279.45" at bounding box center [621, 12] width 26 height 8
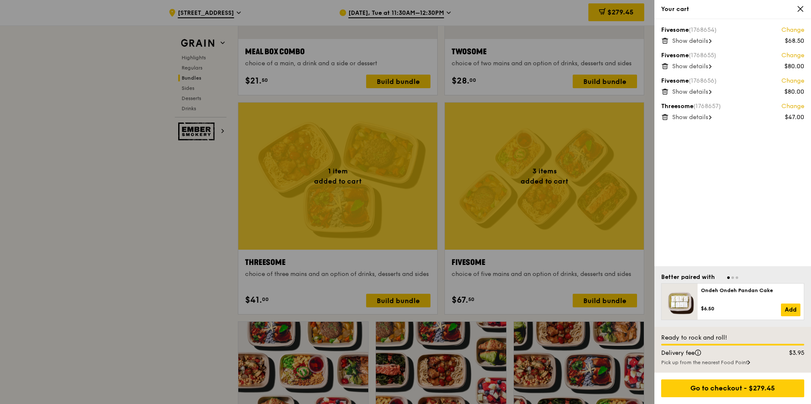
click at [214, 174] on div at bounding box center [405, 202] width 811 height 404
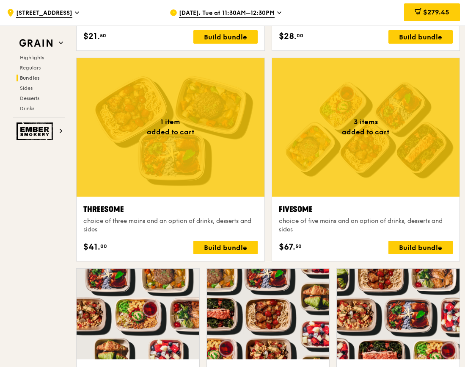
scroll to position [1440, 0]
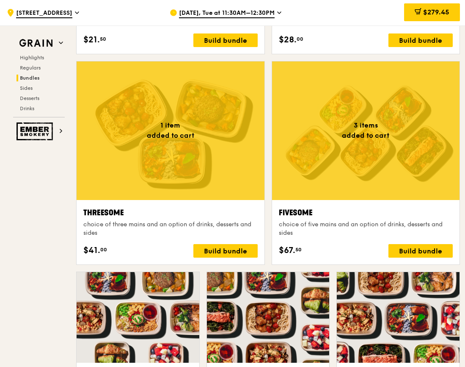
click at [367, 144] on div at bounding box center [366, 130] width 188 height 138
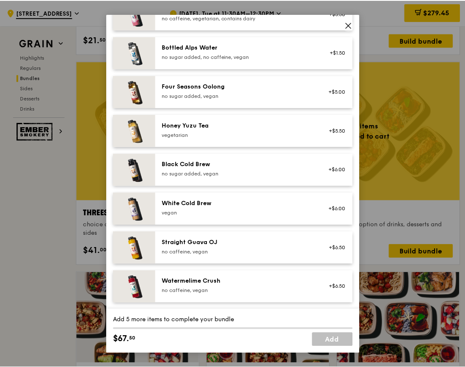
scroll to position [962, 0]
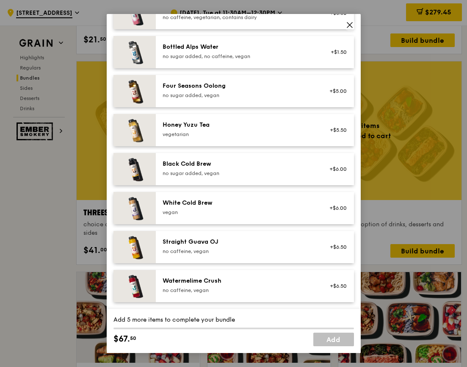
click at [346, 22] on icon at bounding box center [350, 25] width 8 height 8
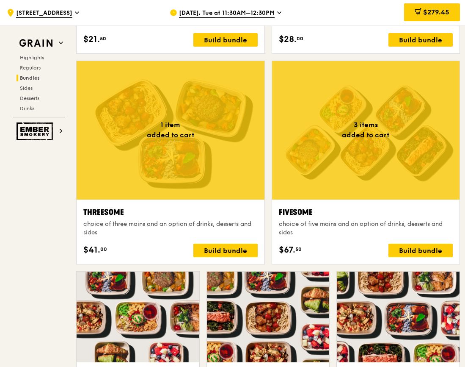
click at [341, 145] on div at bounding box center [366, 130] width 188 height 138
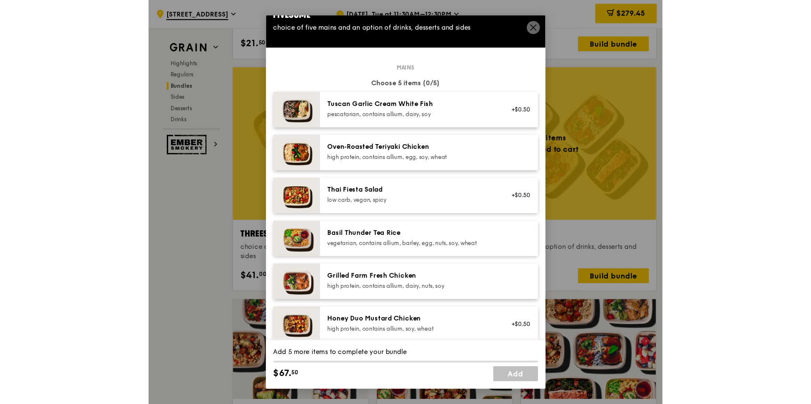
scroll to position [0, 0]
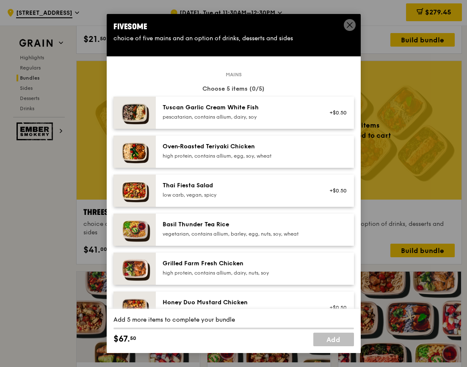
click at [351, 19] on span at bounding box center [350, 25] width 12 height 12
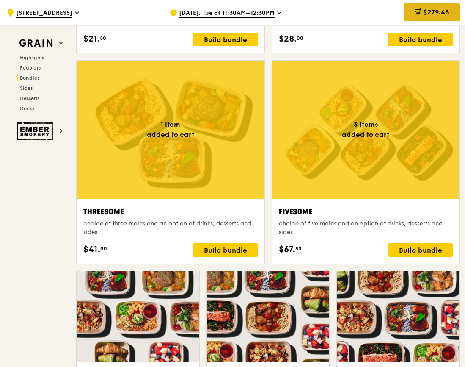
click at [426, 8] on div "$279.45" at bounding box center [432, 12] width 56 height 18
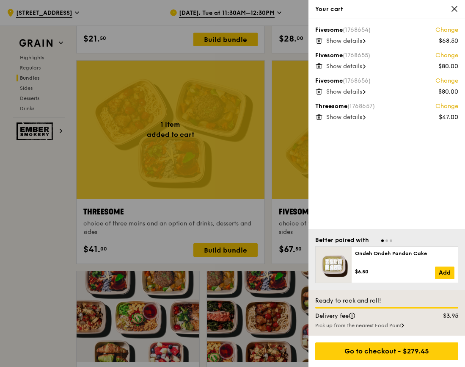
click at [342, 42] on span "Show details" at bounding box center [344, 40] width 36 height 7
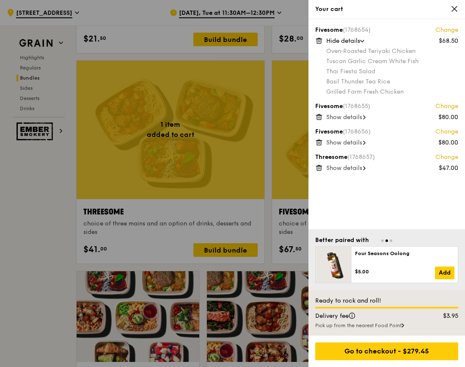
click at [342, 38] on span "Hide details" at bounding box center [343, 40] width 34 height 7
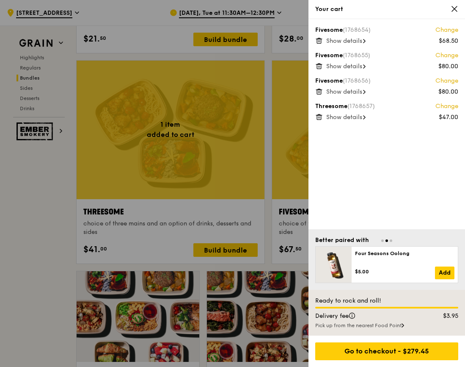
click at [315, 41] on div "Fivesome (1768654) Change $68.50 Show details Fivesome (1768655) Change $80.00 …" at bounding box center [387, 124] width 157 height 210
click at [318, 39] on icon at bounding box center [319, 41] width 8 height 8
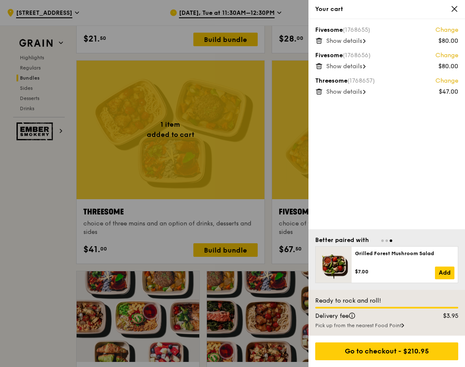
click at [319, 41] on icon at bounding box center [319, 41] width 8 height 8
click at [317, 40] on icon at bounding box center [319, 41] width 4 height 4
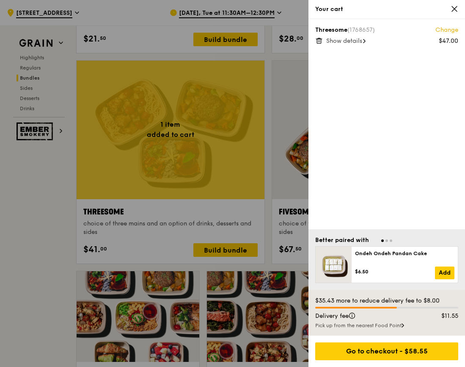
click at [319, 44] on icon at bounding box center [319, 41] width 8 height 8
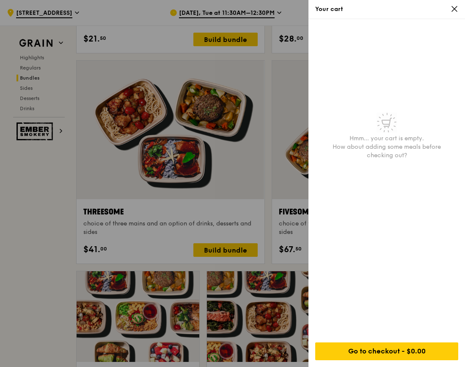
click at [452, 8] on icon at bounding box center [455, 9] width 8 height 8
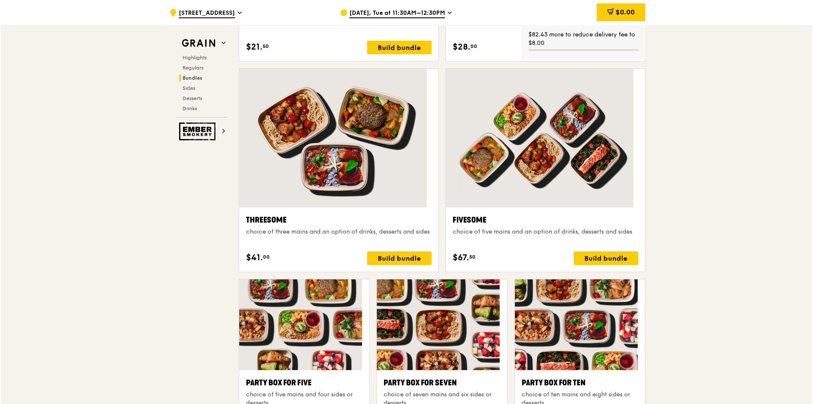
scroll to position [1440, 0]
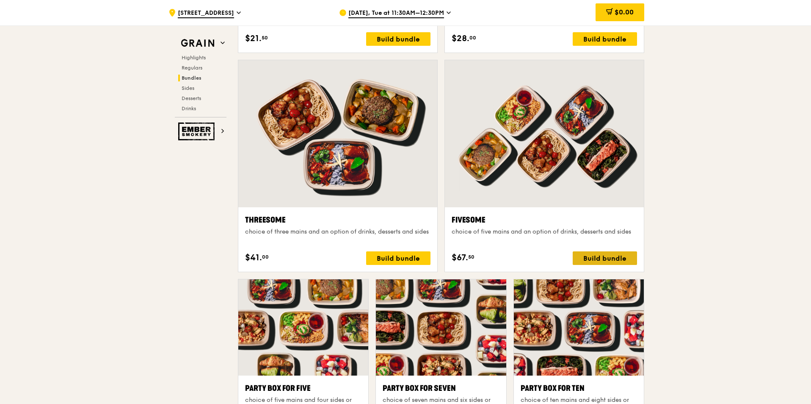
click at [614, 257] on div "Build bundle" at bounding box center [605, 258] width 64 height 14
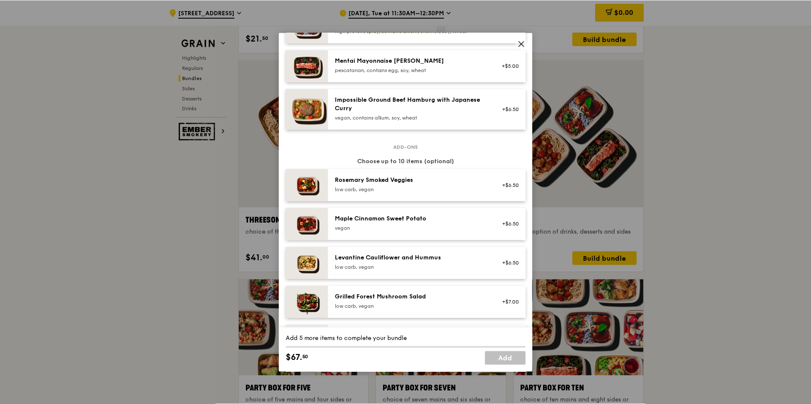
scroll to position [183, 0]
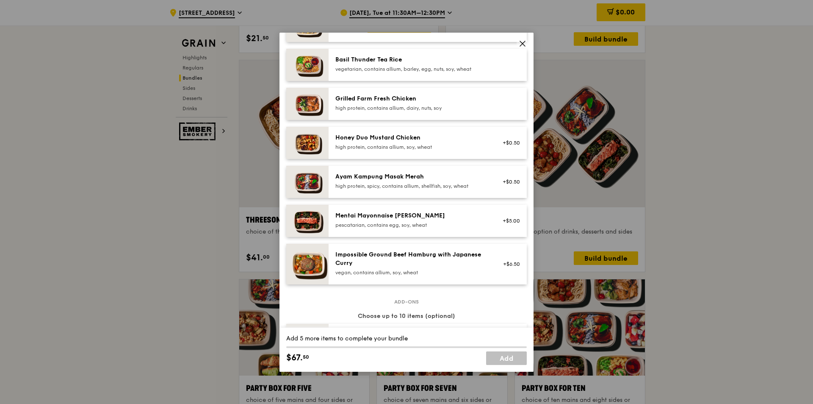
click at [522, 44] on icon at bounding box center [522, 43] width 5 height 5
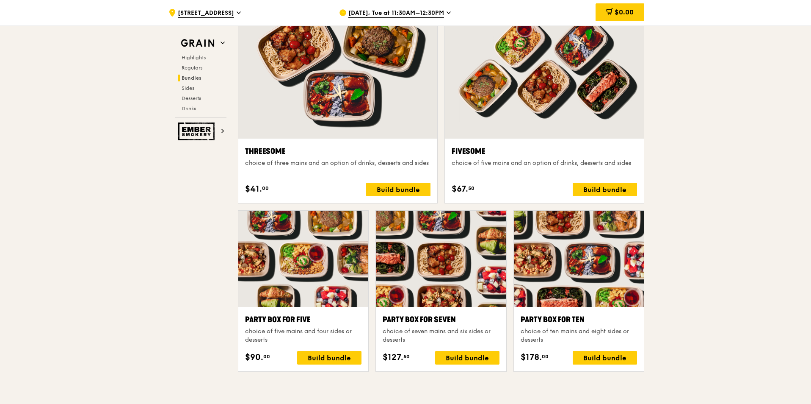
scroll to position [1524, 0]
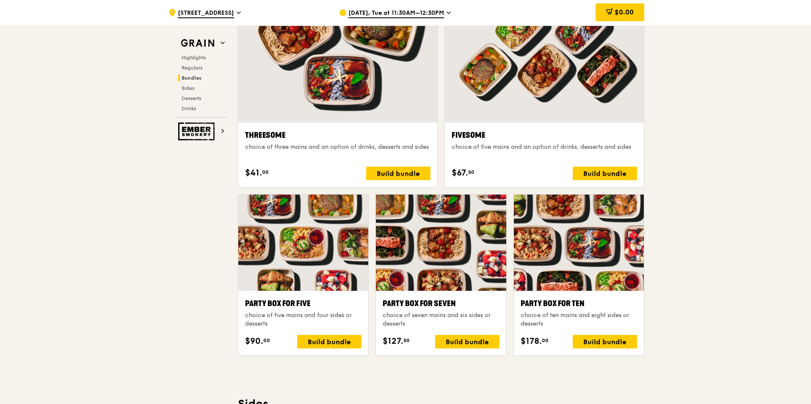
click at [734, 185] on div ".cls-1 { fill: none; stroke: #fff; stroke-linecap: round; stroke-linejoin: roun…" at bounding box center [405, 288] width 811 height 3575
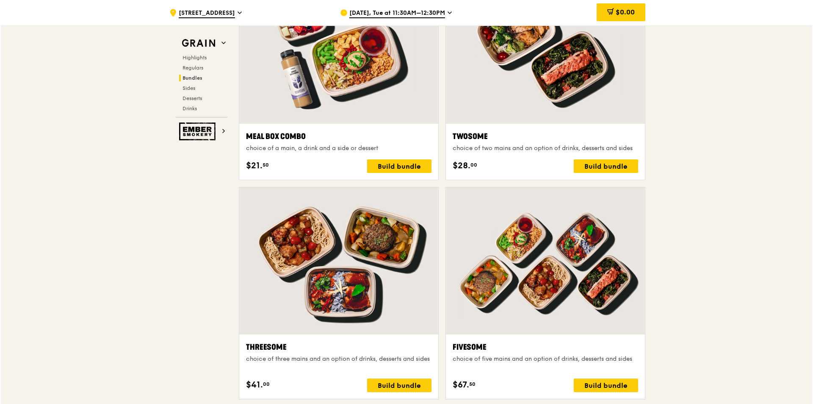
scroll to position [1355, 0]
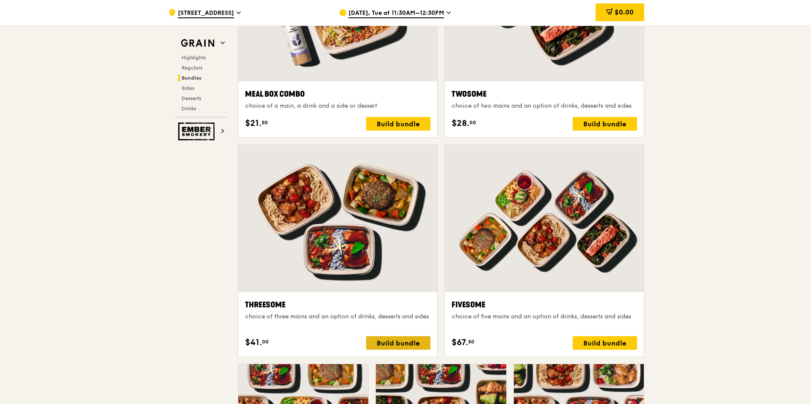
click at [399, 342] on div "Build bundle" at bounding box center [398, 343] width 64 height 14
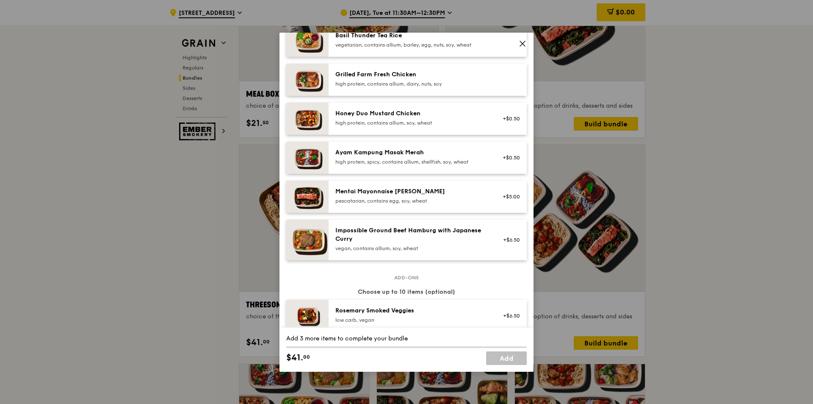
scroll to position [127, 0]
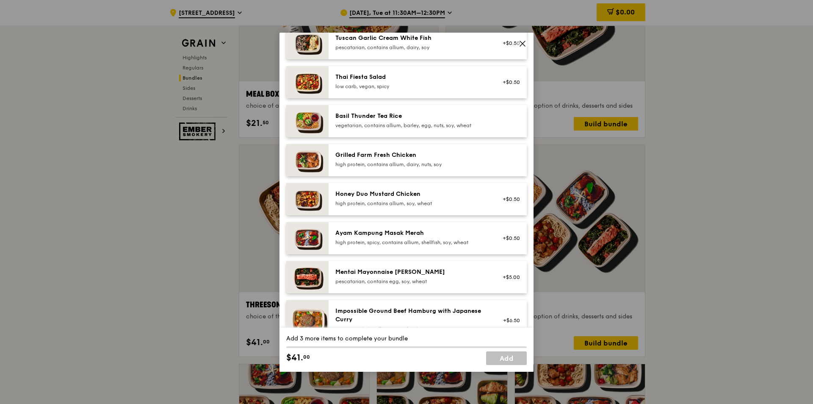
click at [434, 119] on div "Basil Thunder Tea Rice" at bounding box center [411, 116] width 152 height 8
click at [431, 158] on div "Grilled Farm Fresh Chicken" at bounding box center [411, 155] width 152 height 8
click at [429, 202] on div "high protein, contains allium, soy, wheat" at bounding box center [411, 203] width 152 height 7
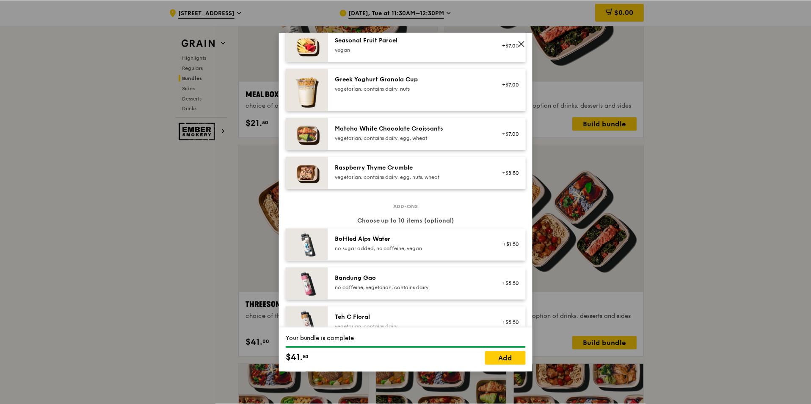
scroll to position [708, 0]
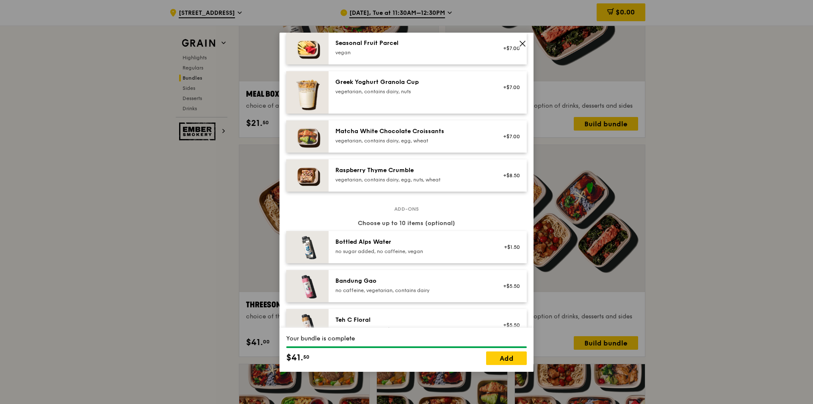
click at [520, 47] on icon at bounding box center [523, 44] width 8 height 8
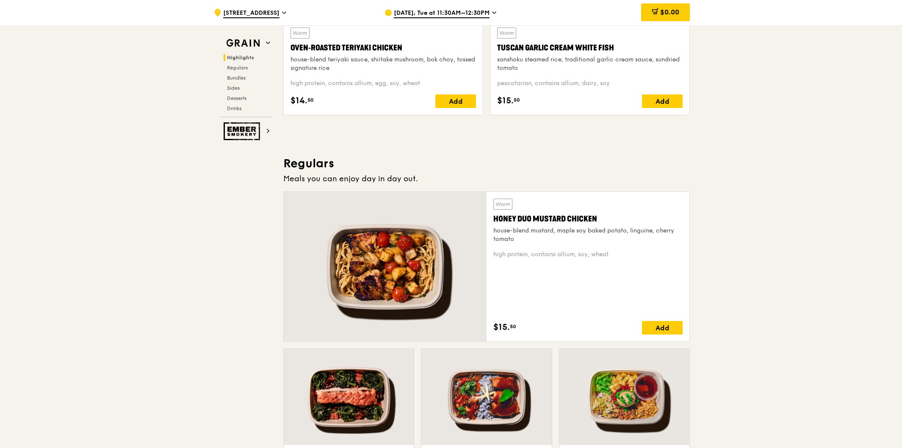
scroll to position [451, 0]
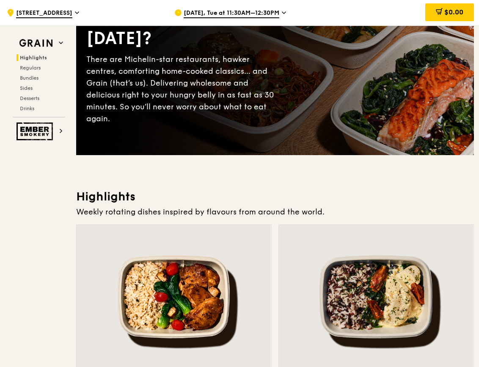
scroll to position [0, 0]
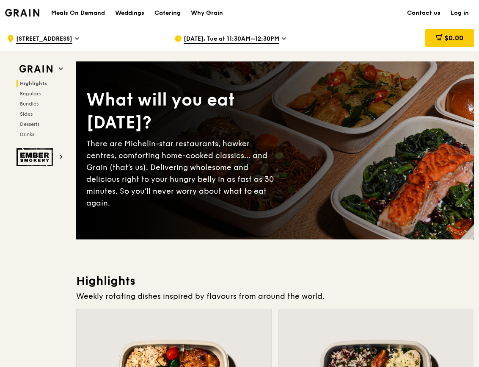
click at [248, 36] on span "[DATE], Tue at 11:30AM–12:30PM" at bounding box center [232, 39] width 96 height 9
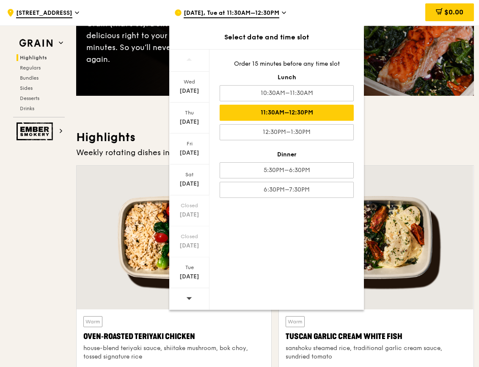
scroll to position [127, 0]
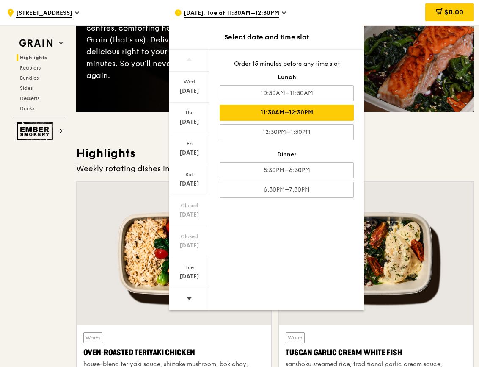
click at [190, 297] on icon at bounding box center [189, 298] width 6 height 6
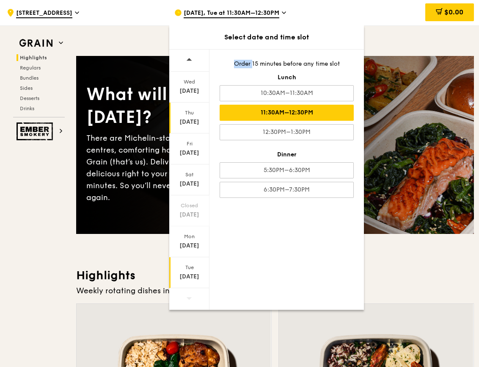
scroll to position [0, 0]
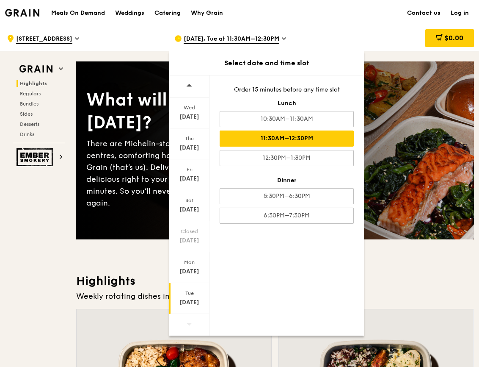
click at [192, 84] on icon at bounding box center [189, 85] width 6 height 6
click at [191, 115] on div "[DATE]" at bounding box center [190, 117] width 38 height 8
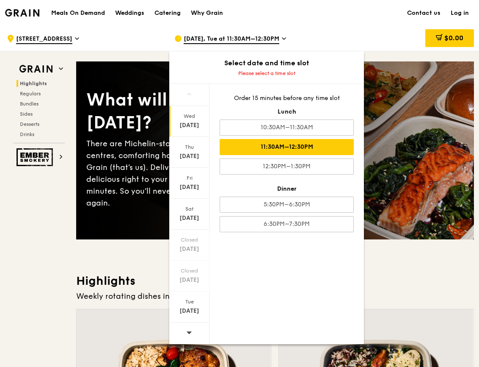
click at [310, 151] on div "11:30AM–12:30PM" at bounding box center [287, 147] width 134 height 16
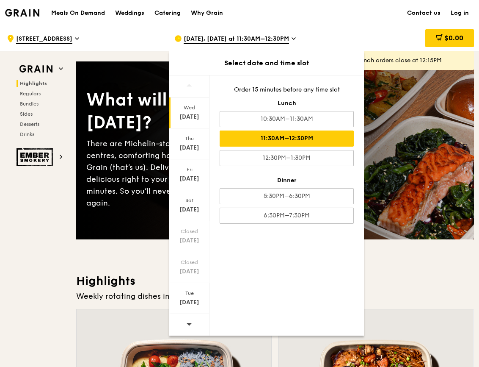
click at [411, 293] on div "Weekly rotating dishes inspired by flavours from around the world." at bounding box center [275, 296] width 398 height 12
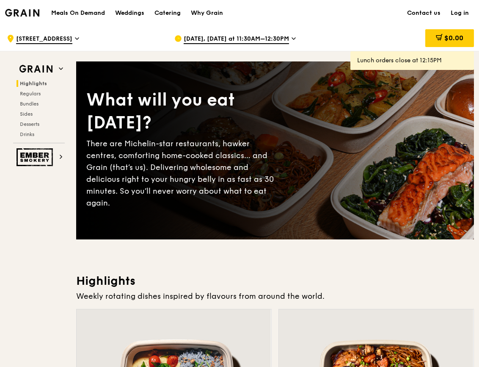
click at [241, 36] on span "[DATE], [DATE] at 11:30AM–12:30PM" at bounding box center [236, 39] width 105 height 9
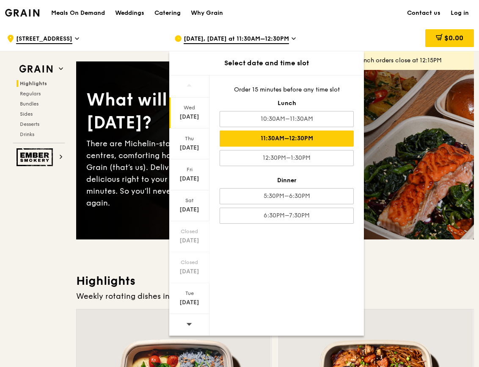
click at [191, 113] on div "[DATE]" at bounding box center [190, 117] width 38 height 8
click at [192, 142] on div "[DATE]" at bounding box center [189, 143] width 40 height 31
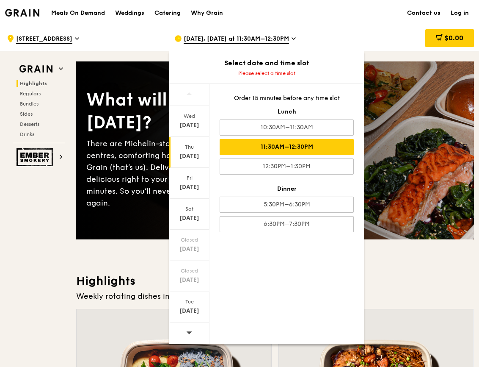
click at [284, 145] on div "11:30AM–12:30PM" at bounding box center [287, 147] width 134 height 16
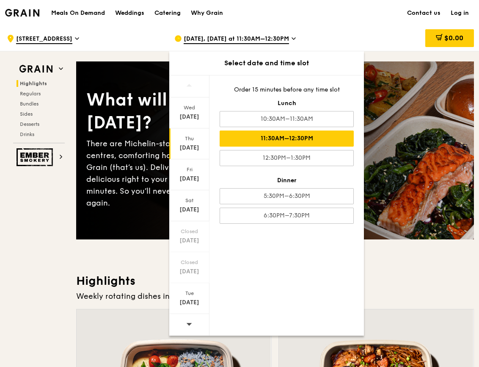
click at [397, 295] on div "Weekly rotating dishes inspired by flavours from around the world." at bounding box center [275, 296] width 398 height 12
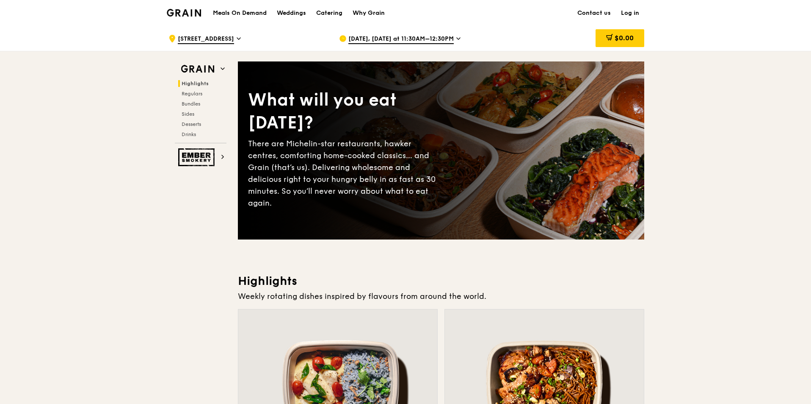
click at [445, 39] on span "[DATE], [DATE] at 11:30AM–12:30PM" at bounding box center [400, 39] width 105 height 9
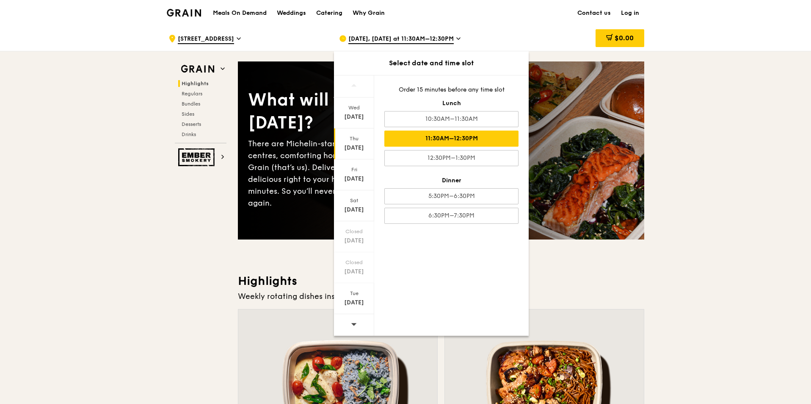
click at [354, 325] on icon at bounding box center [354, 324] width 6 height 3
click at [353, 323] on icon at bounding box center [354, 324] width 6 height 6
click at [348, 297] on div "[DATE]" at bounding box center [354, 298] width 40 height 31
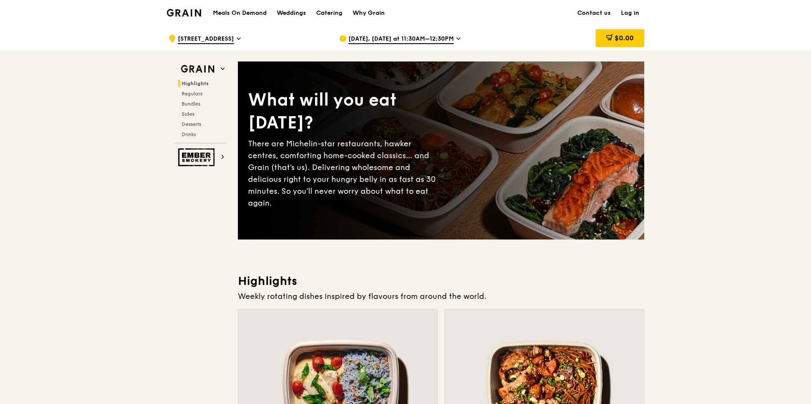
click at [442, 36] on span "[DATE], [DATE] at 11:30AM–12:30PM" at bounding box center [400, 39] width 105 height 9
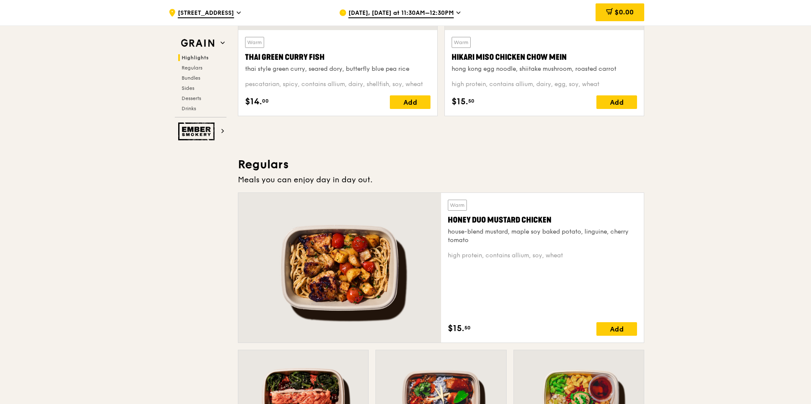
scroll to position [423, 0]
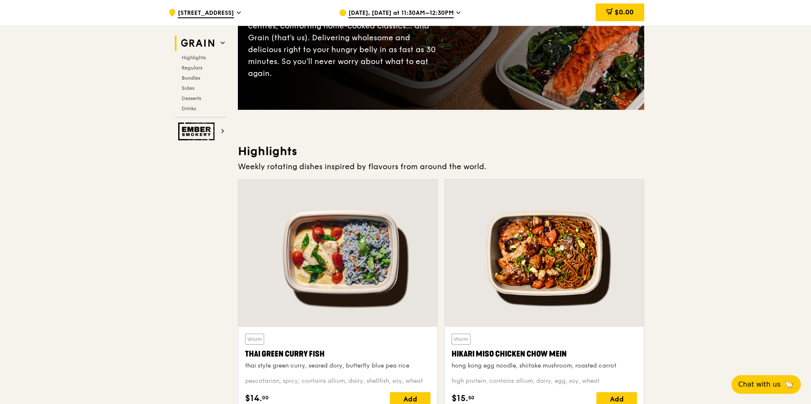
scroll to position [127, 0]
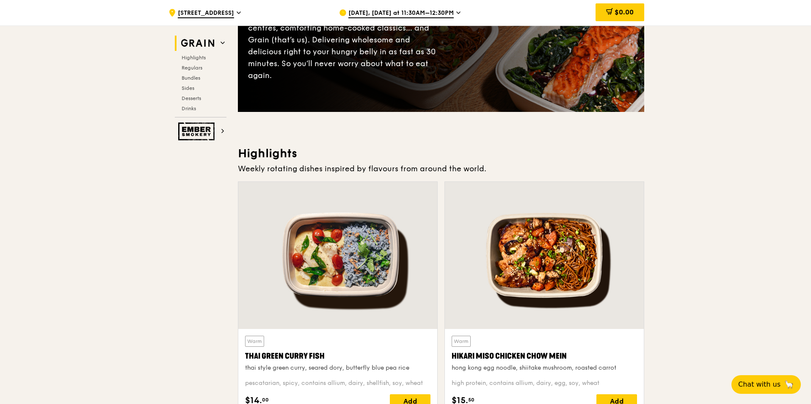
click at [395, 15] on span "[DATE], [DATE] at 11:30AM–12:30PM" at bounding box center [400, 13] width 105 height 9
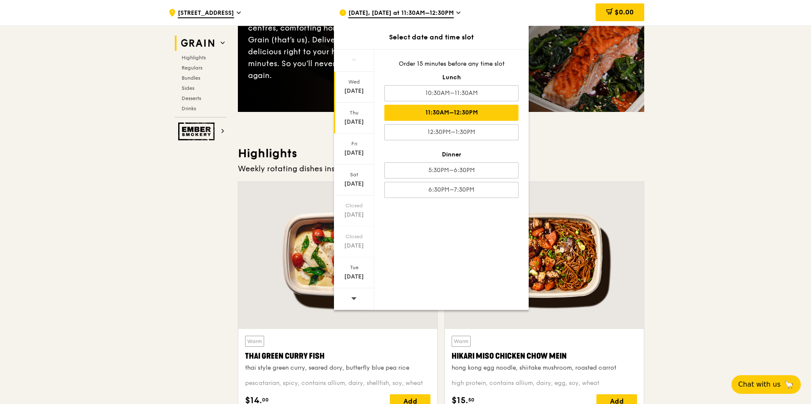
click at [359, 86] on div "Wed Oct 15" at bounding box center [354, 87] width 40 height 31
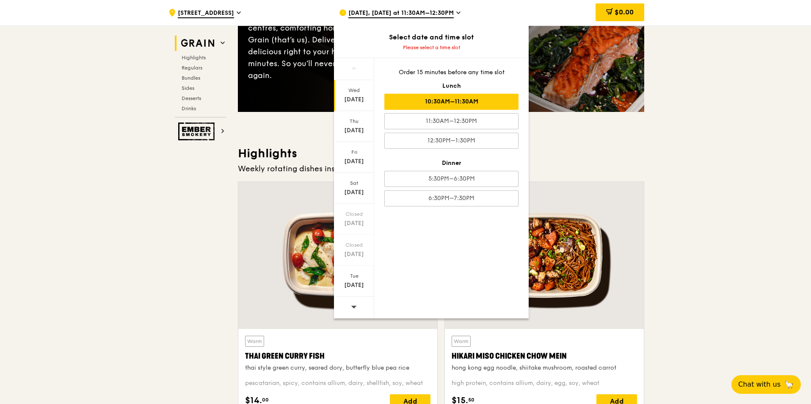
click at [476, 102] on div "10:30AM–11:30AM" at bounding box center [451, 102] width 134 height 16
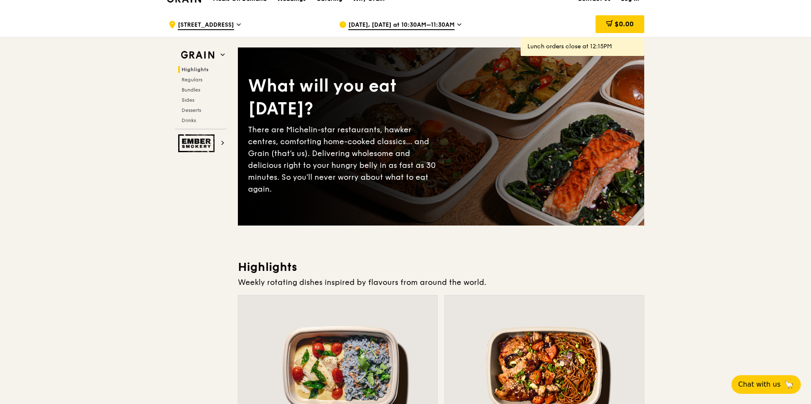
scroll to position [0, 0]
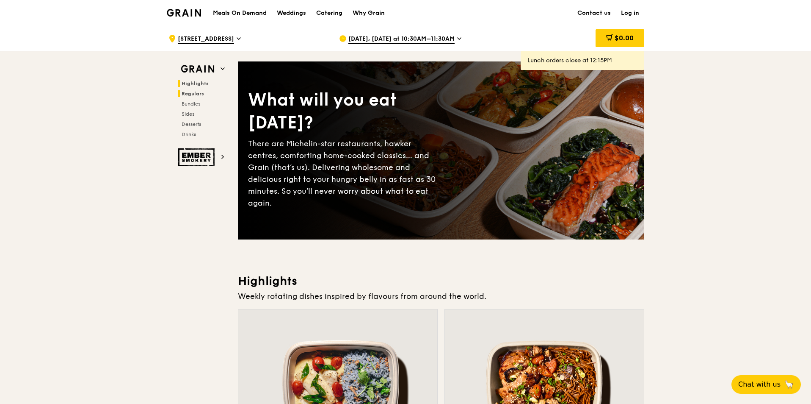
click at [192, 91] on span "Regulars" at bounding box center [193, 94] width 22 height 6
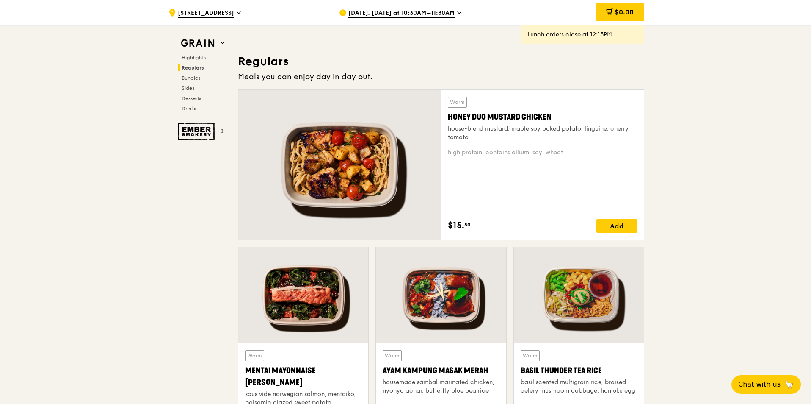
scroll to position [549, 0]
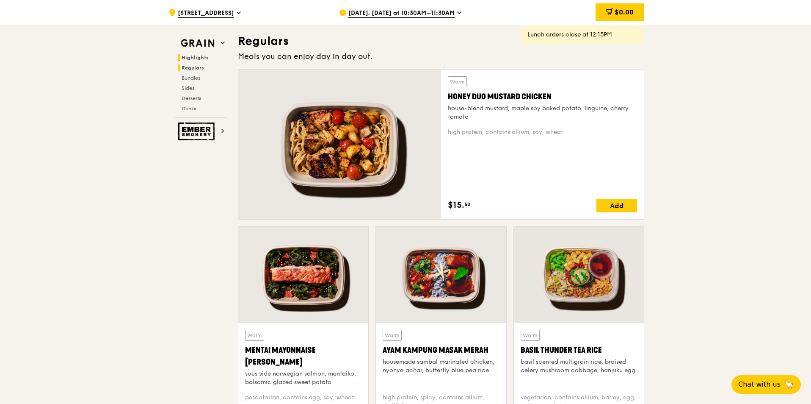
click at [196, 54] on h2 "Highlights" at bounding box center [202, 57] width 48 height 7
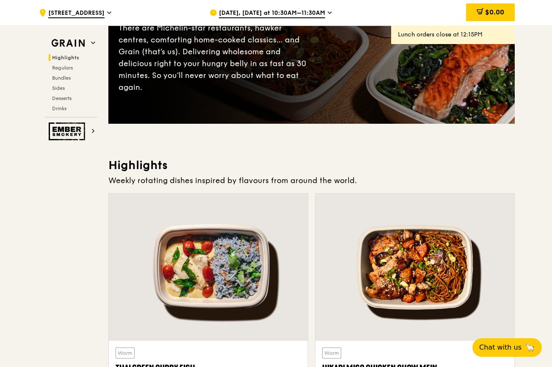
scroll to position [0, 0]
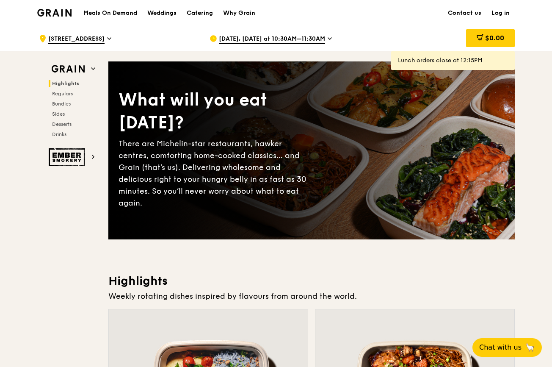
click at [268, 32] on div "[DATE], [DATE] at 10:30AM–11:30AM" at bounding box center [288, 38] width 157 height 25
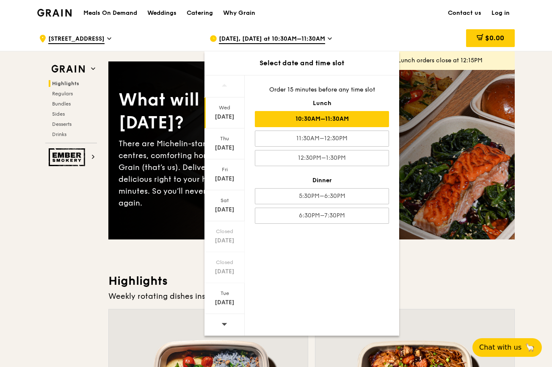
click at [223, 322] on icon at bounding box center [224, 324] width 6 height 6
click at [220, 297] on div "[DATE]" at bounding box center [225, 298] width 40 height 31
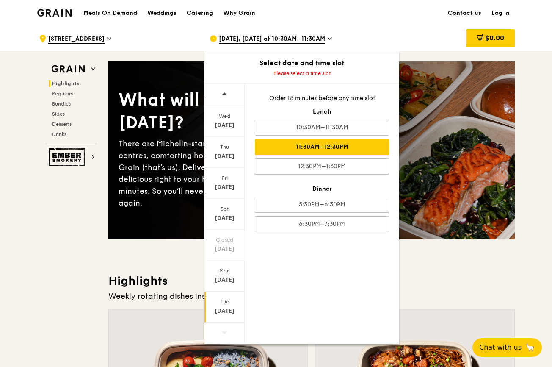
click at [323, 143] on div "11:30AM–12:30PM" at bounding box center [322, 147] width 134 height 16
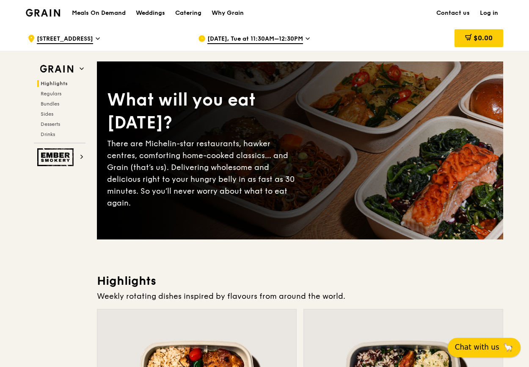
click at [490, 350] on span "Chat with us" at bounding box center [477, 347] width 44 height 11
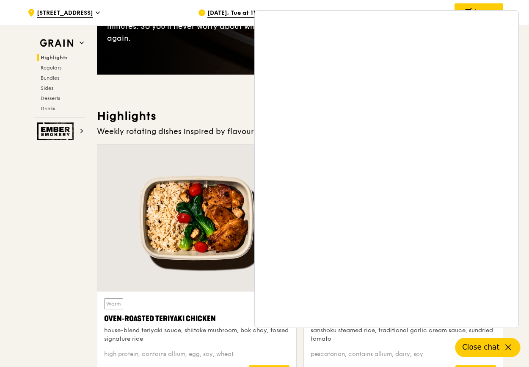
scroll to position [169, 0]
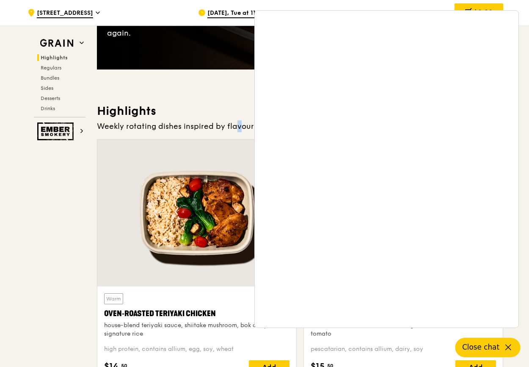
click at [222, 125] on div "Weekly rotating dishes inspired by flavours from around the world." at bounding box center [300, 126] width 406 height 12
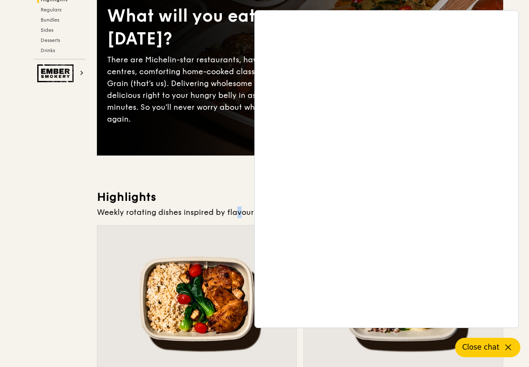
scroll to position [0, 0]
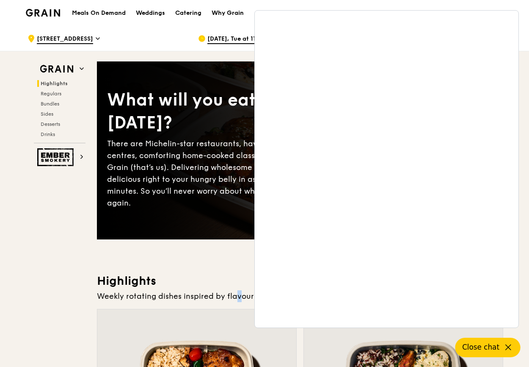
click at [236, 13] on div "Why Grain" at bounding box center [228, 12] width 32 height 25
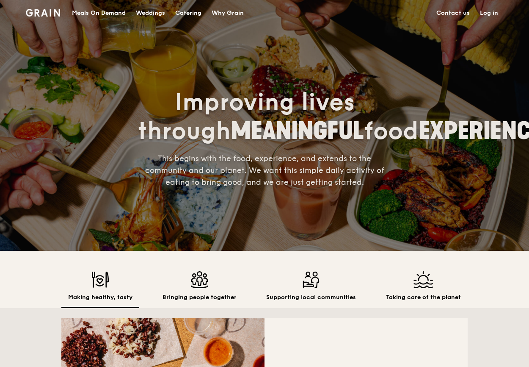
click at [97, 10] on div "Meals On Demand" at bounding box center [99, 12] width 54 height 25
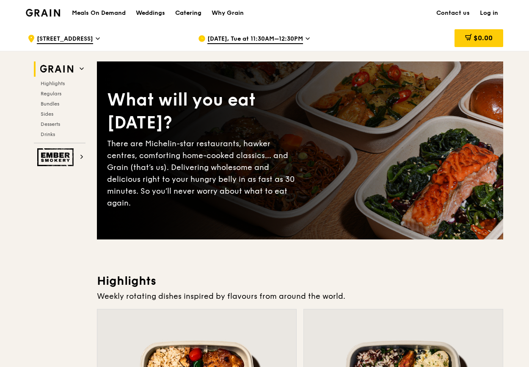
click at [191, 11] on div "Catering" at bounding box center [188, 12] width 26 height 25
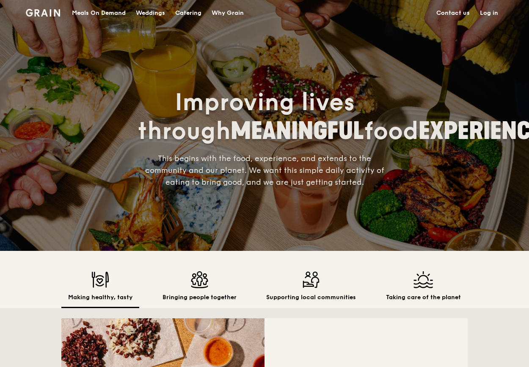
click at [105, 14] on div "Meals On Demand" at bounding box center [99, 12] width 54 height 25
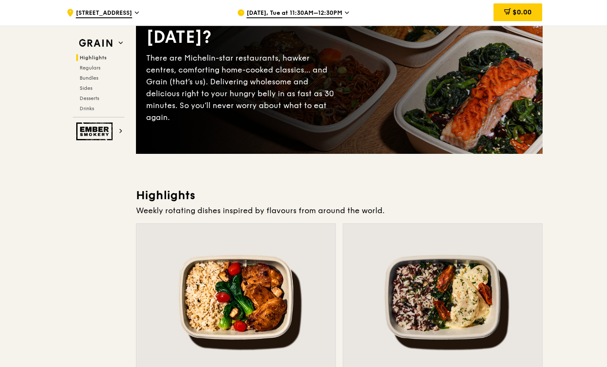
scroll to position [85, 0]
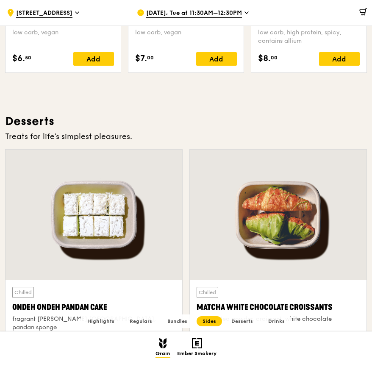
scroll to position [2222, 0]
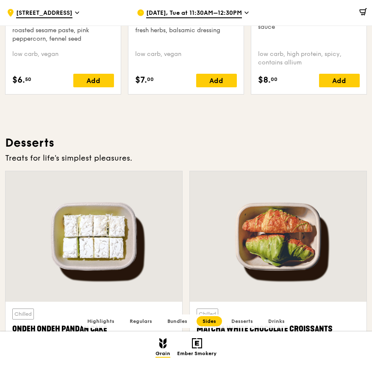
click at [138, 321] on span "Regulars" at bounding box center [141, 321] width 22 height 6
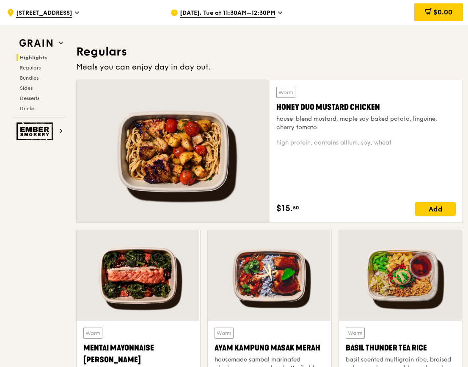
scroll to position [539, 0]
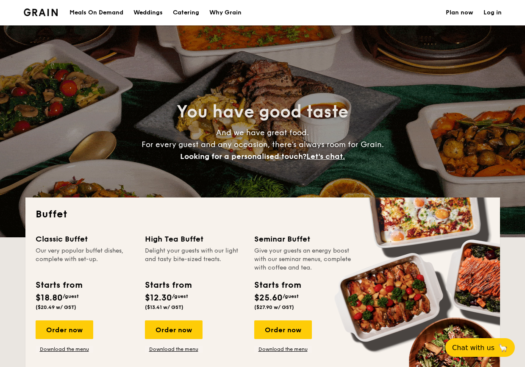
select select
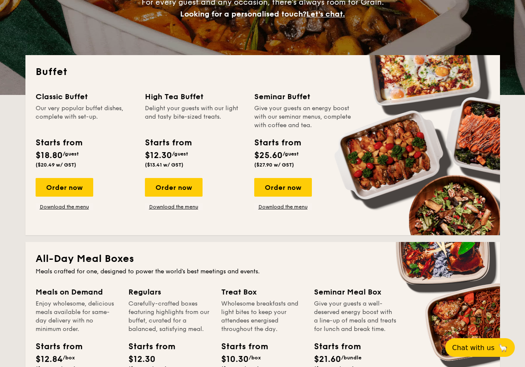
scroll to position [169, 0]
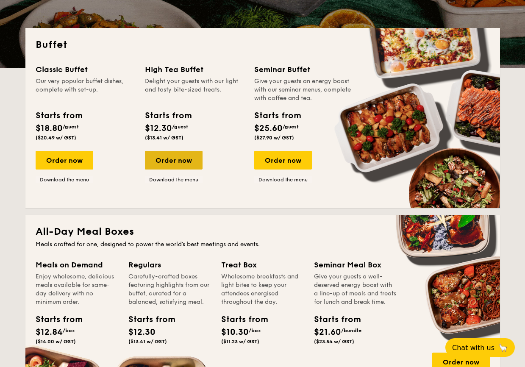
click at [178, 159] on div "Order now" at bounding box center [174, 160] width 58 height 19
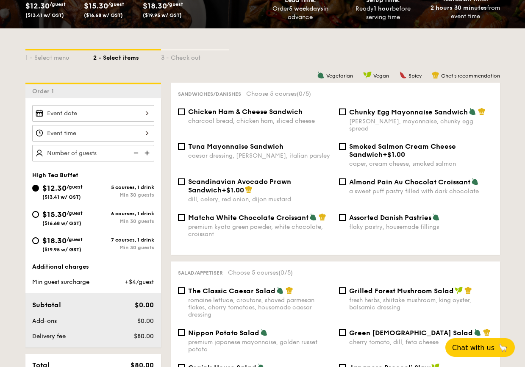
scroll to position [169, 0]
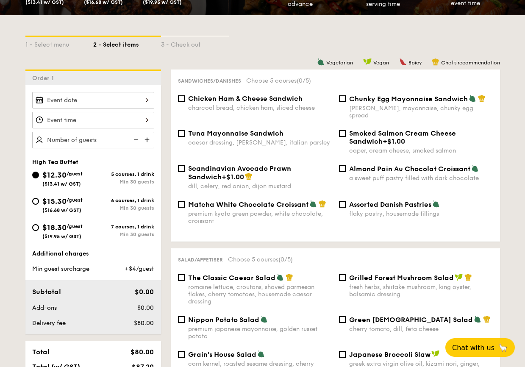
select select
